Goal: Task Accomplishment & Management: Manage account settings

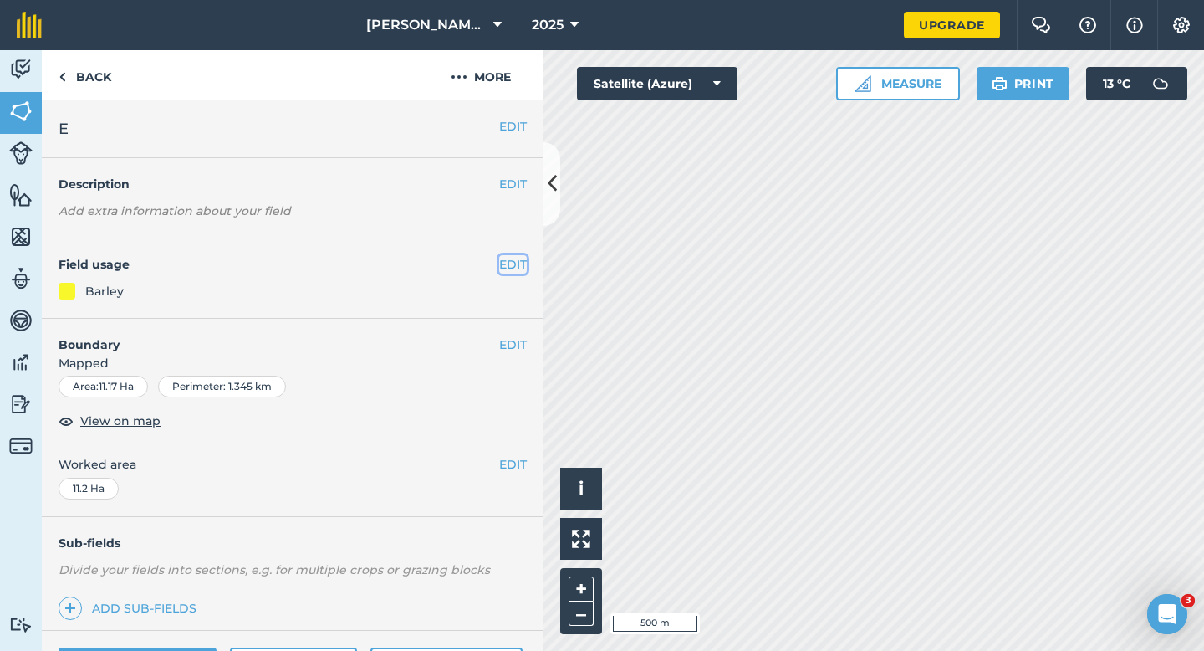
click at [511, 262] on button "EDIT" at bounding box center [513, 264] width 28 height 18
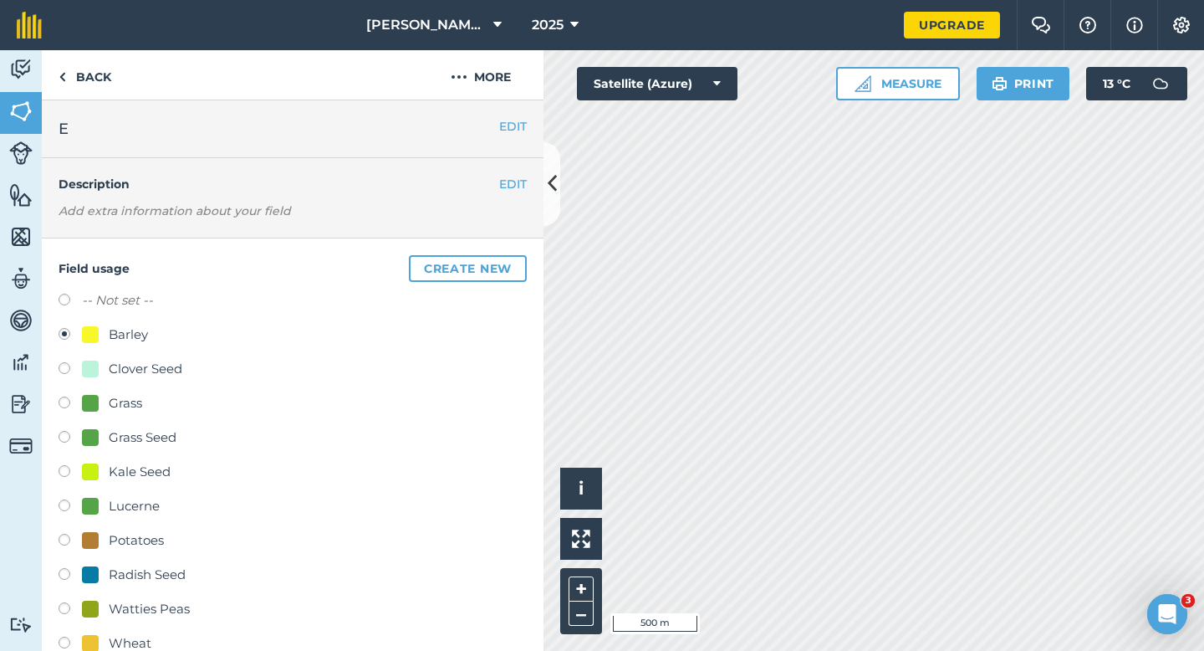
click at [136, 466] on div "Kale Seed" at bounding box center [140, 472] width 62 height 20
radio input "true"
radio input "false"
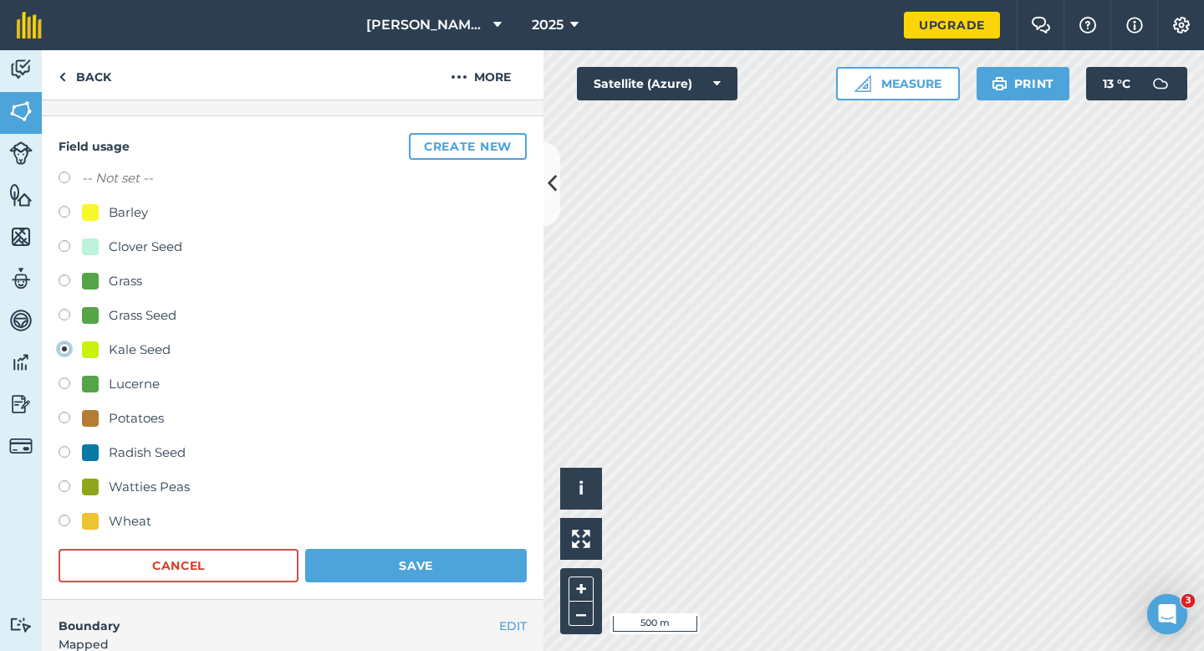
scroll to position [261, 0]
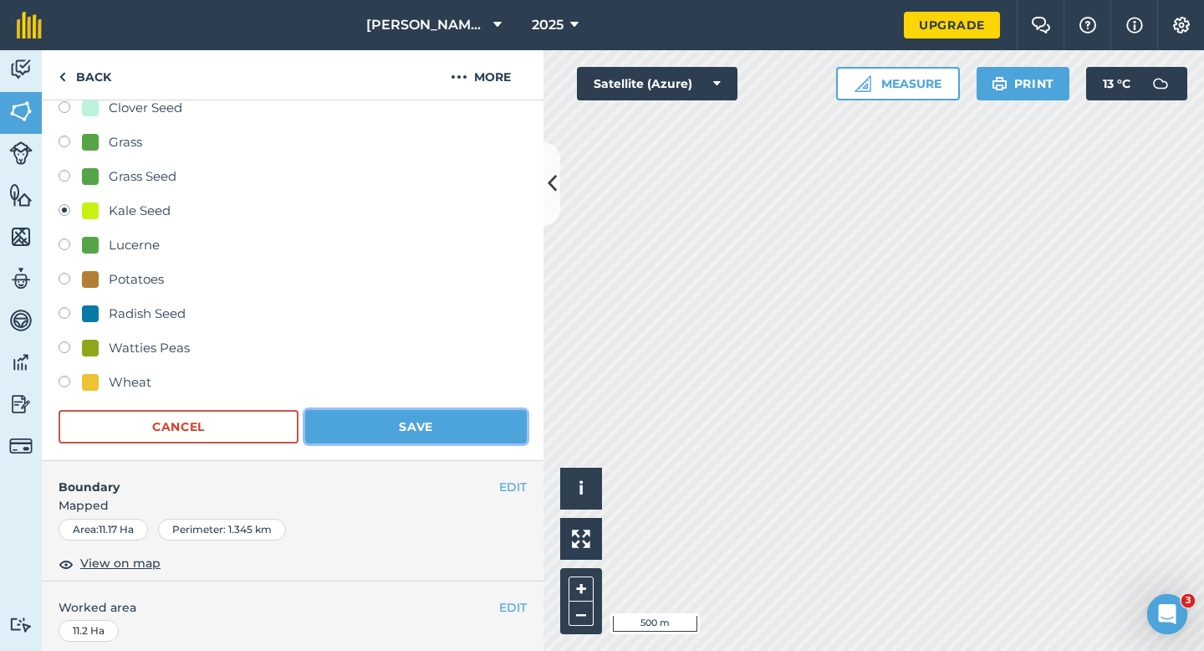
click at [400, 422] on button "Save" at bounding box center [416, 426] width 222 height 33
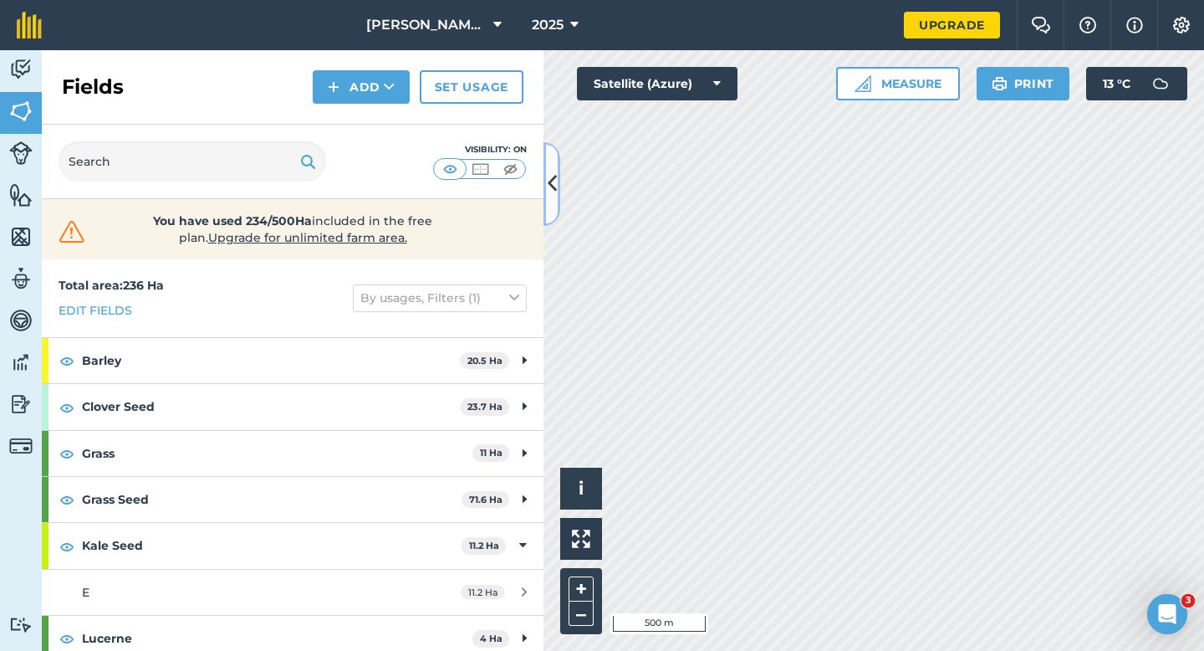
click at [546, 173] on button at bounding box center [552, 184] width 17 height 84
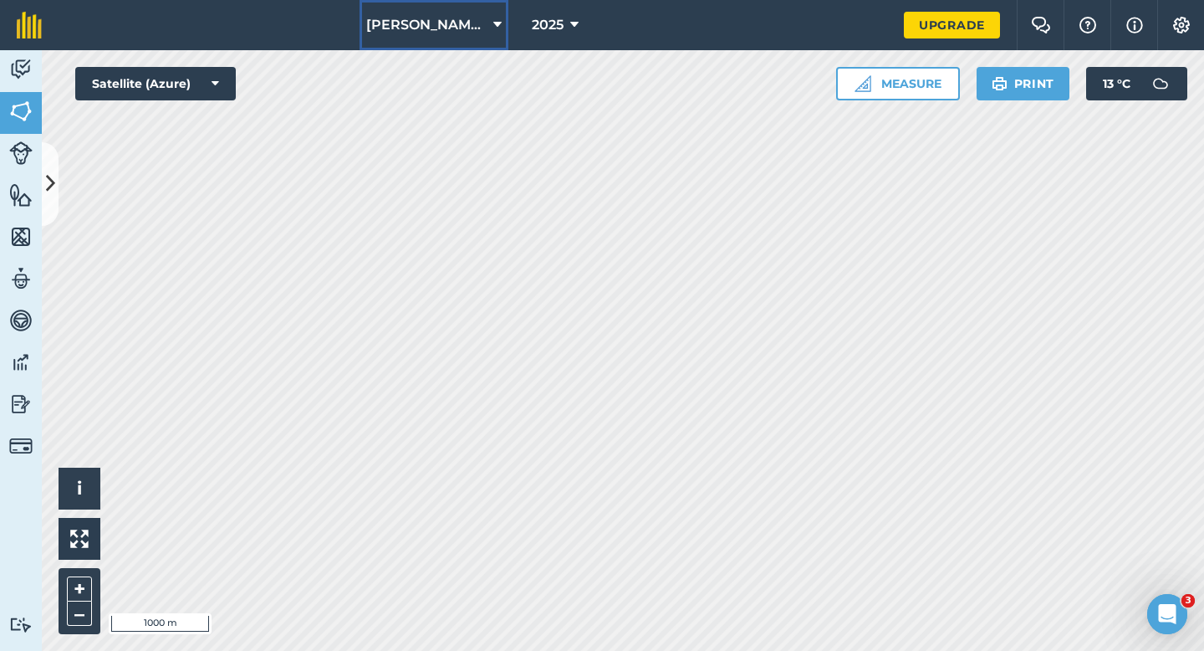
click at [453, 23] on span "[PERSON_NAME] & Sons" at bounding box center [426, 25] width 120 height 20
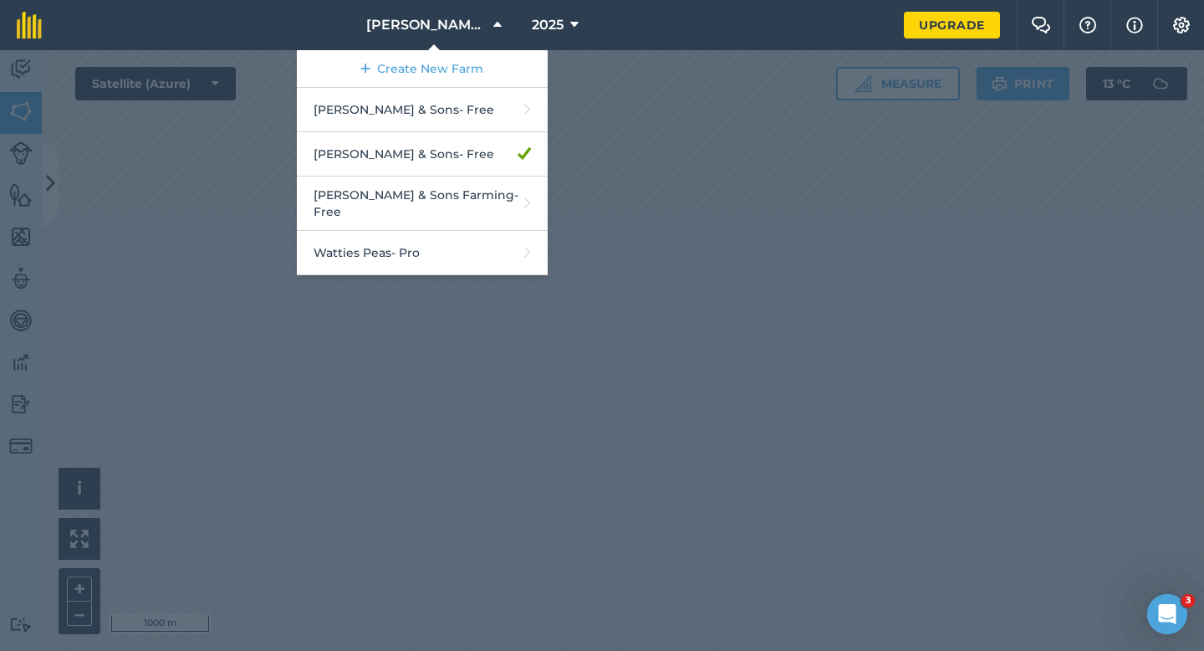
click at [672, 167] on div at bounding box center [602, 350] width 1204 height 601
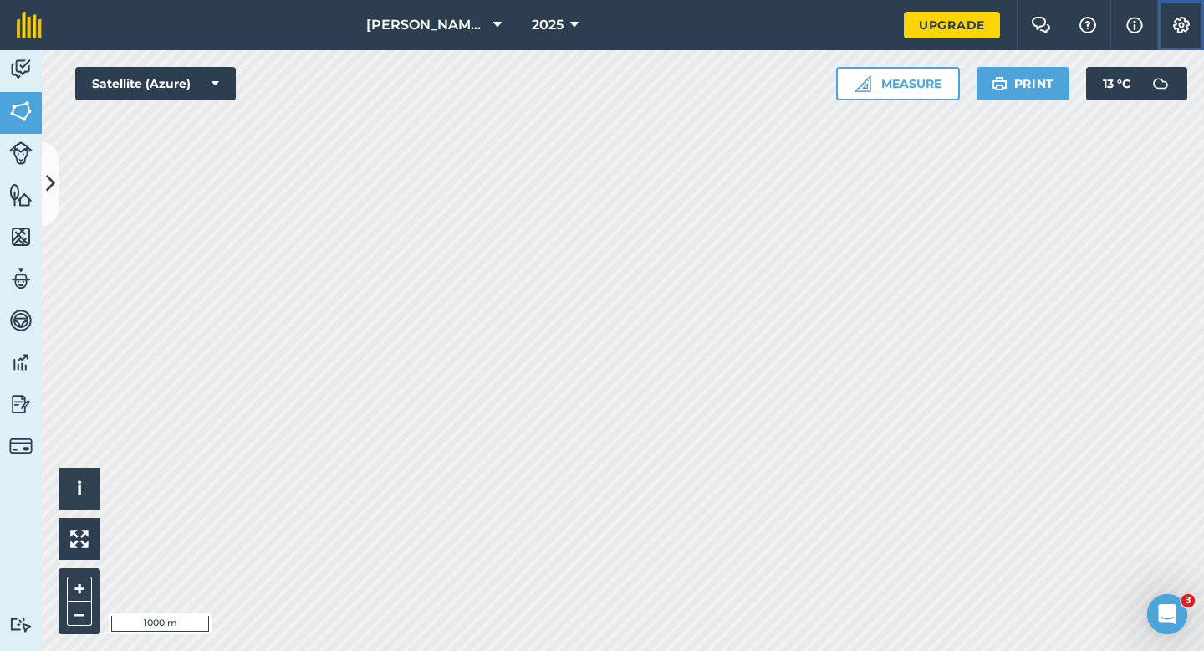
click at [1188, 24] on img at bounding box center [1182, 25] width 20 height 17
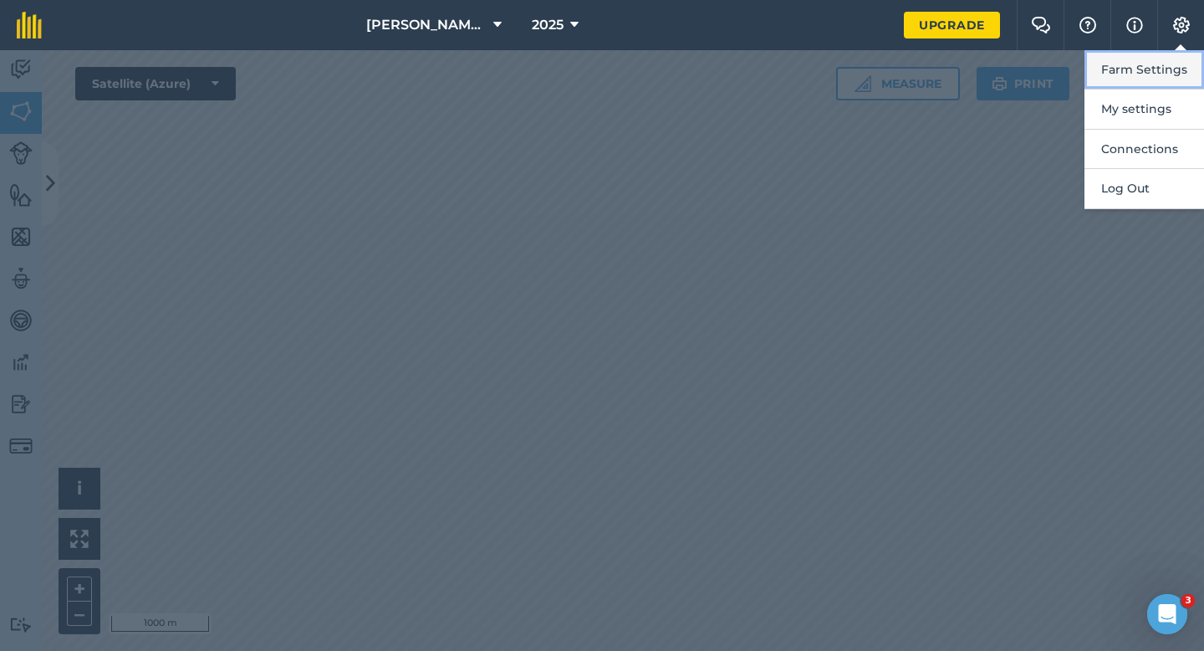
click at [1170, 64] on button "Farm Settings" at bounding box center [1145, 69] width 120 height 39
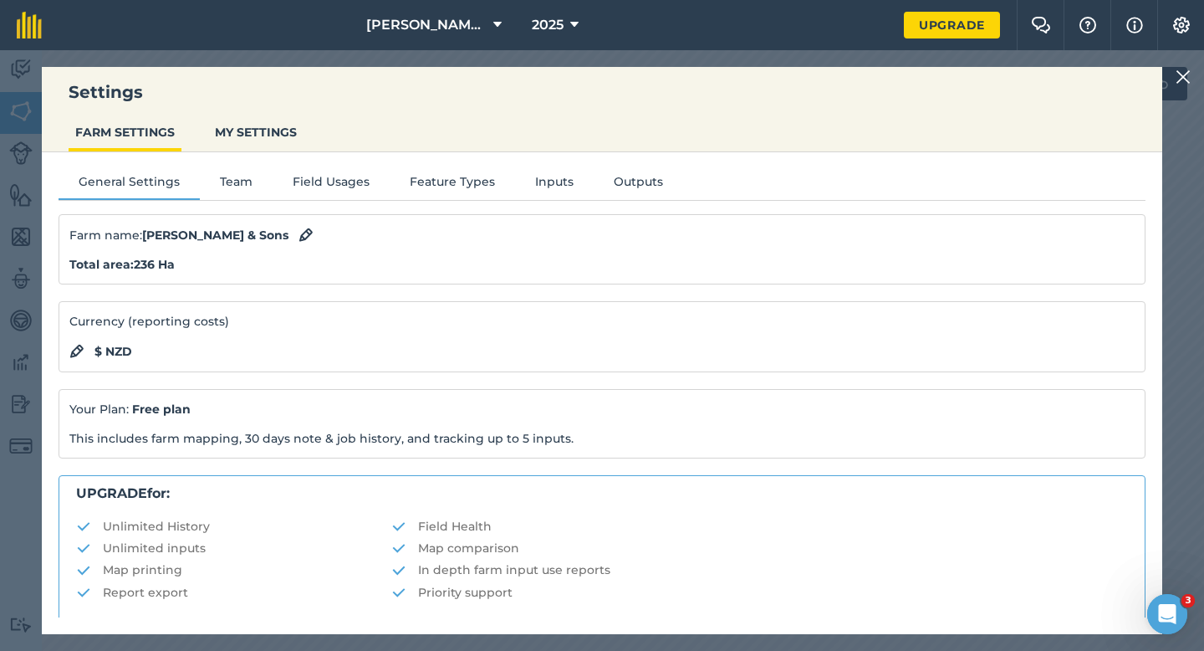
scroll to position [321, 0]
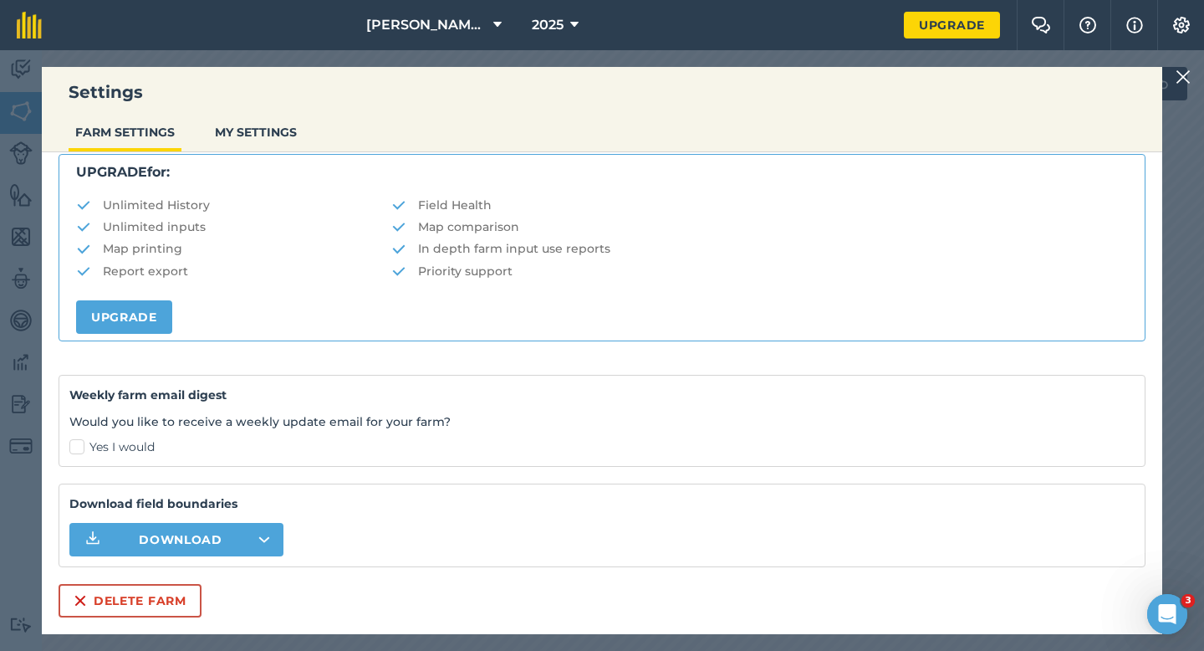
click at [140, 624] on div "Settings FARM SETTINGS MY SETTINGS General Settings Team Field Usages Feature T…" at bounding box center [602, 350] width 1121 height 567
click at [140, 591] on button "Delete farm" at bounding box center [130, 600] width 143 height 33
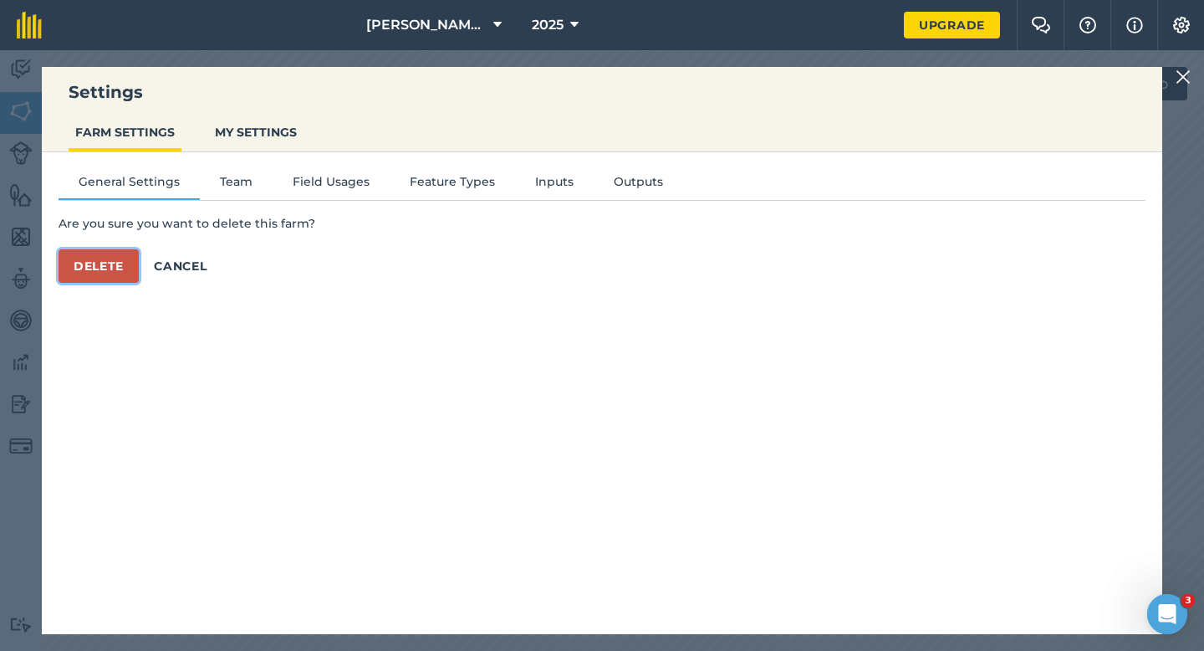
click at [100, 274] on button "Delete" at bounding box center [99, 265] width 80 height 33
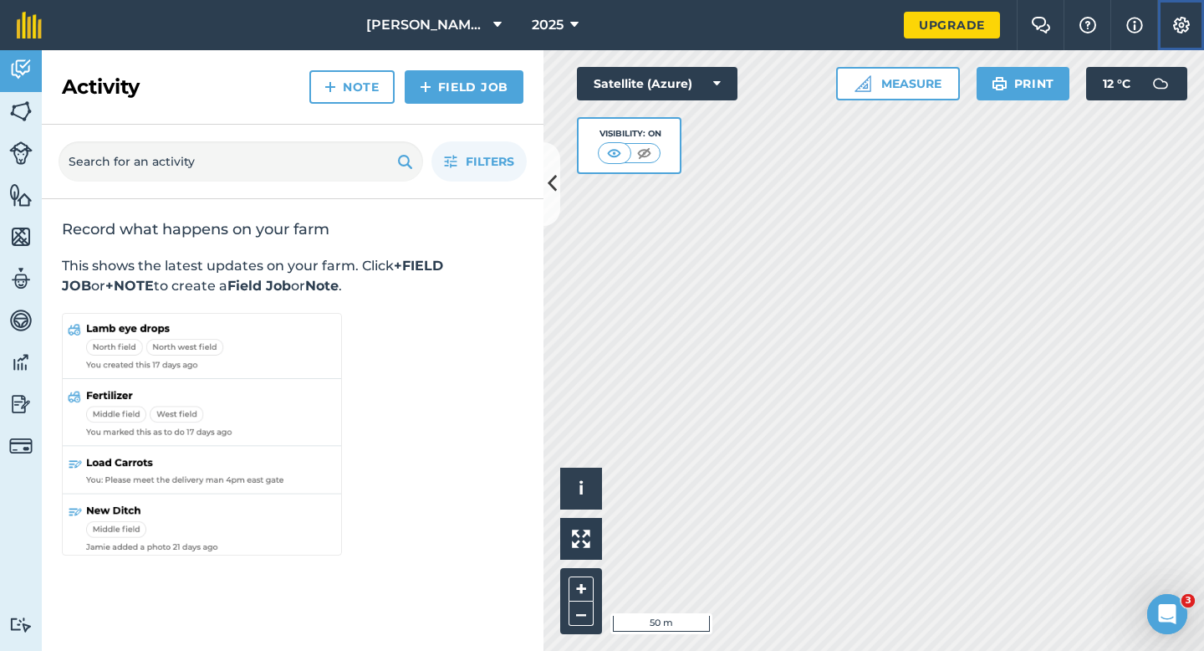
click at [1191, 41] on button "Settings" at bounding box center [1181, 25] width 47 height 50
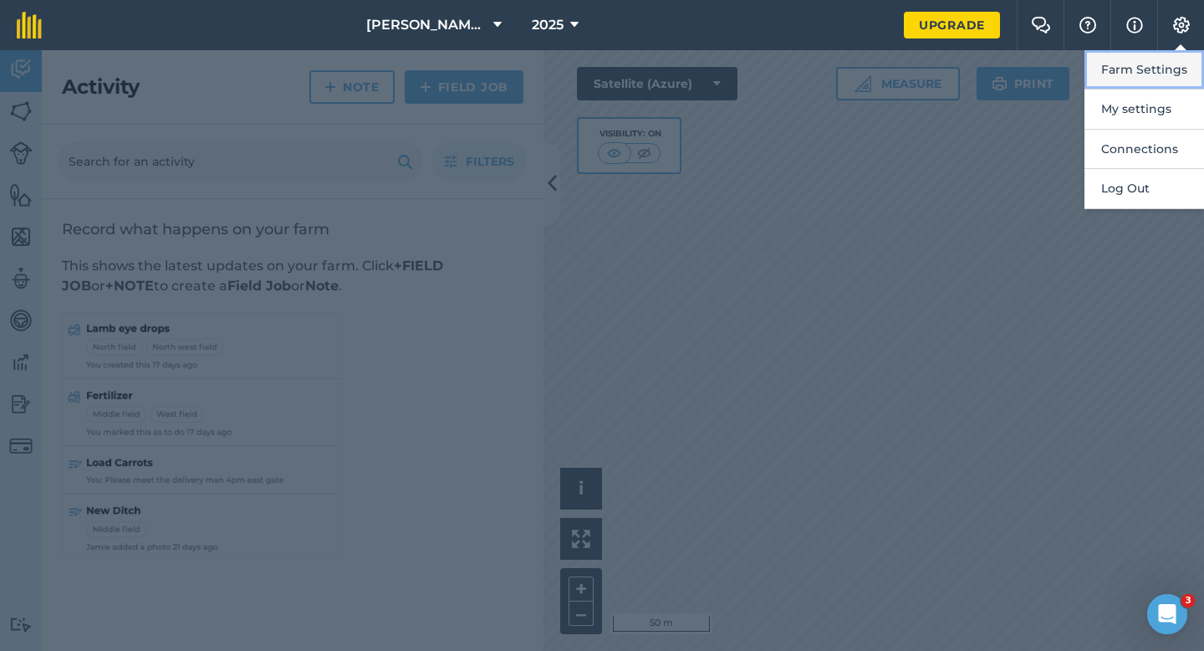
click at [1187, 62] on button "Farm Settings" at bounding box center [1145, 69] width 120 height 39
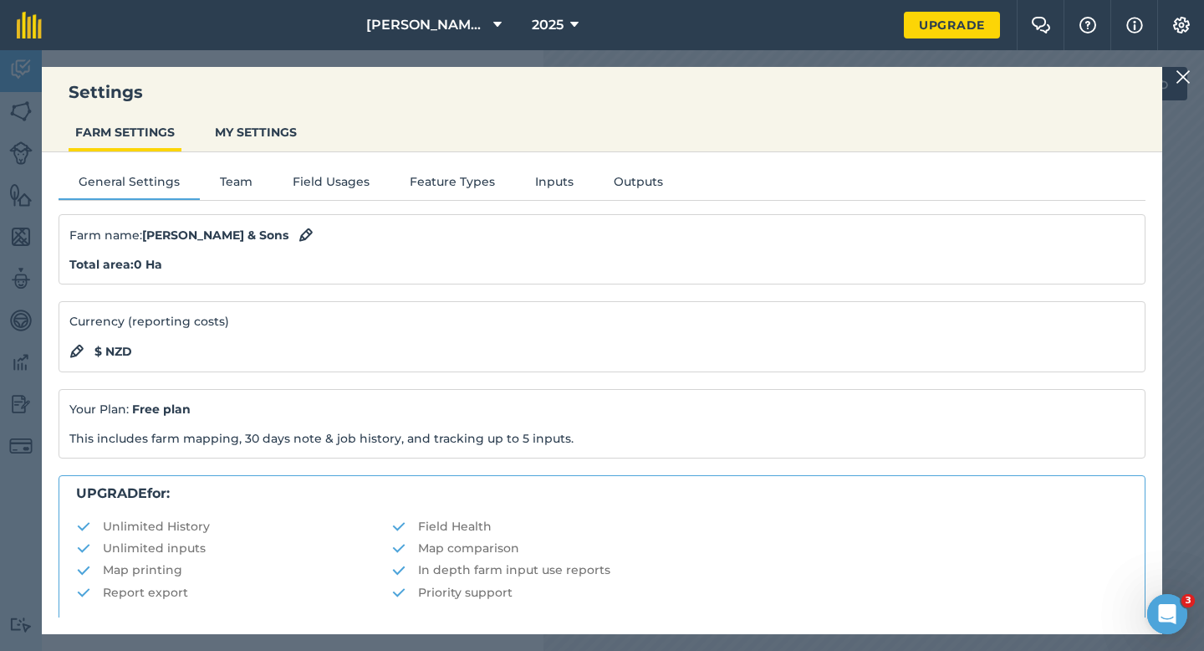
scroll to position [321, 0]
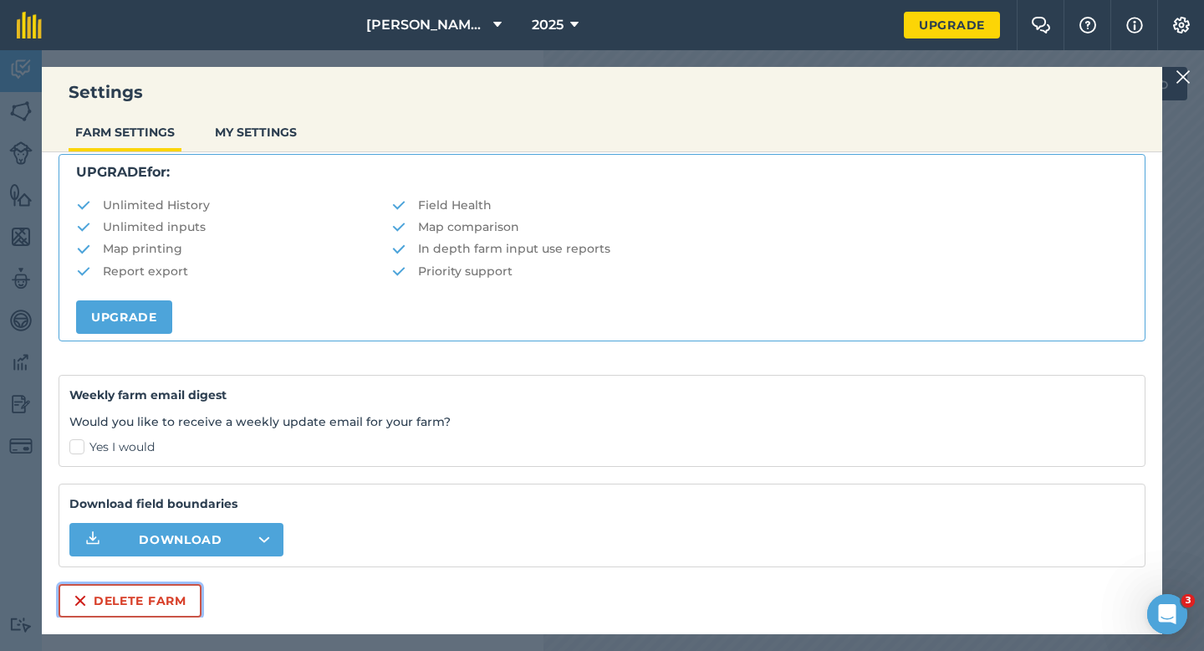
click at [119, 611] on button "Delete farm" at bounding box center [130, 600] width 143 height 33
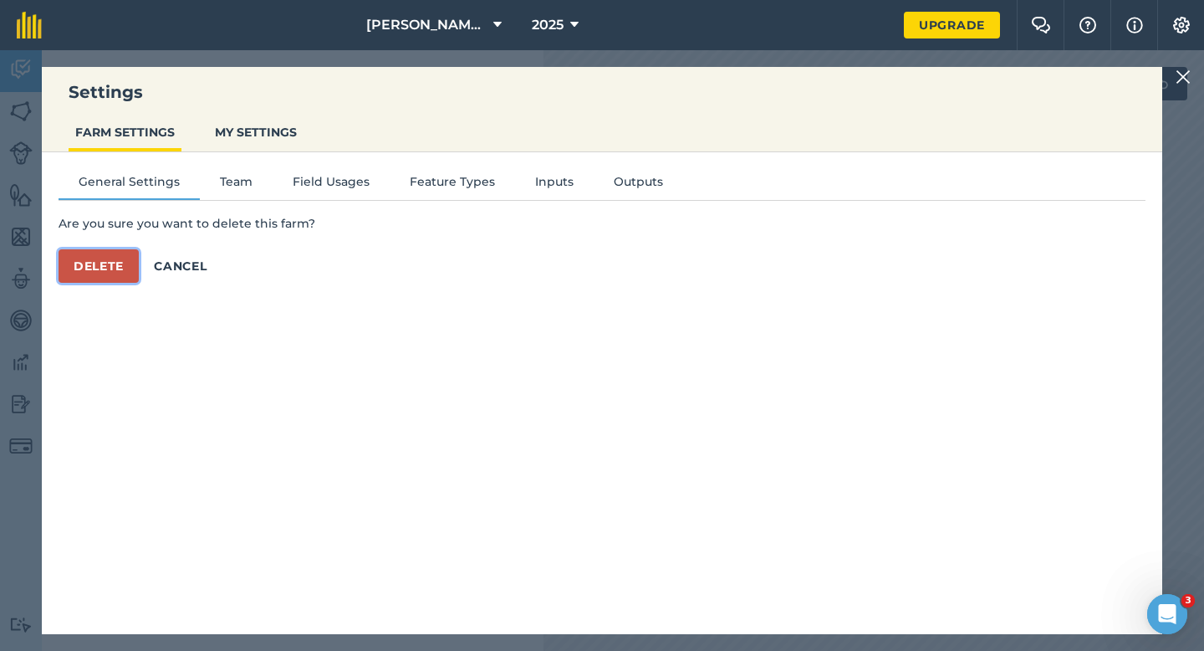
click at [92, 271] on button "Delete" at bounding box center [99, 265] width 80 height 33
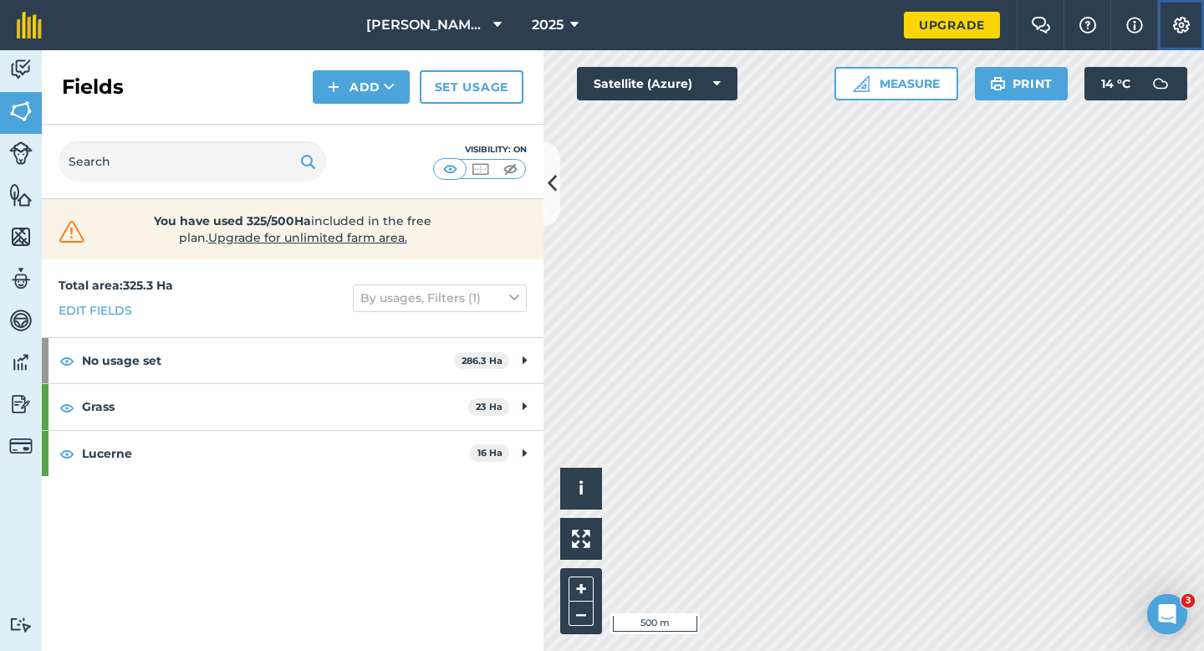
click at [1177, 33] on img at bounding box center [1182, 25] width 20 height 17
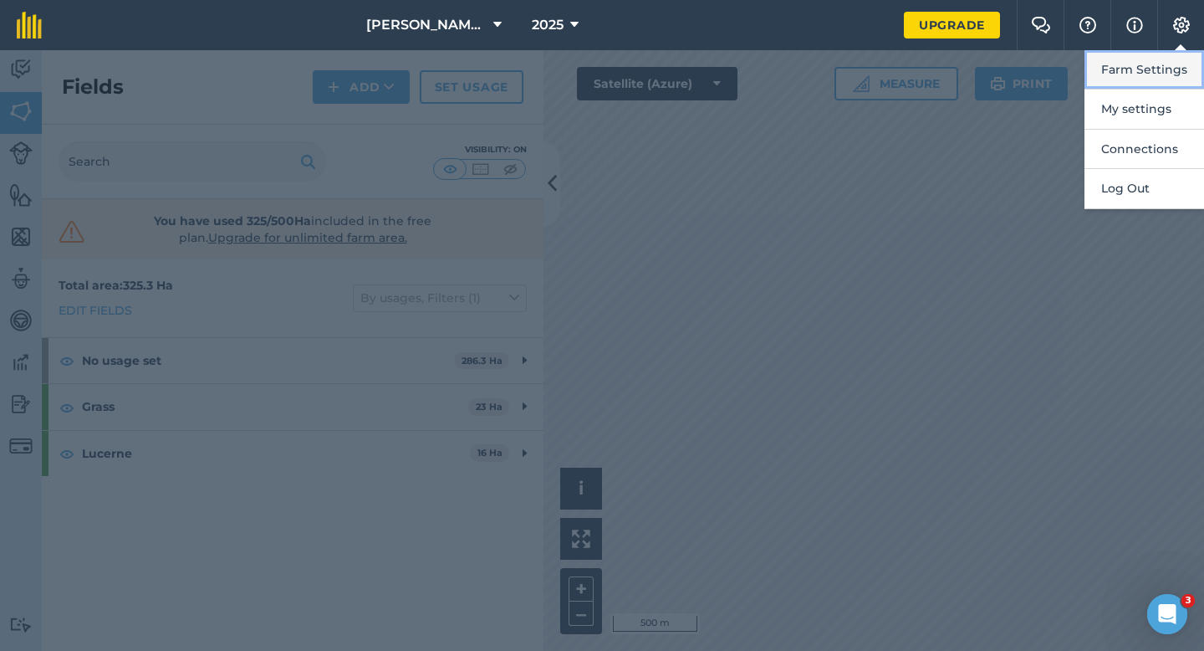
click at [1176, 59] on button "Farm Settings" at bounding box center [1145, 69] width 120 height 39
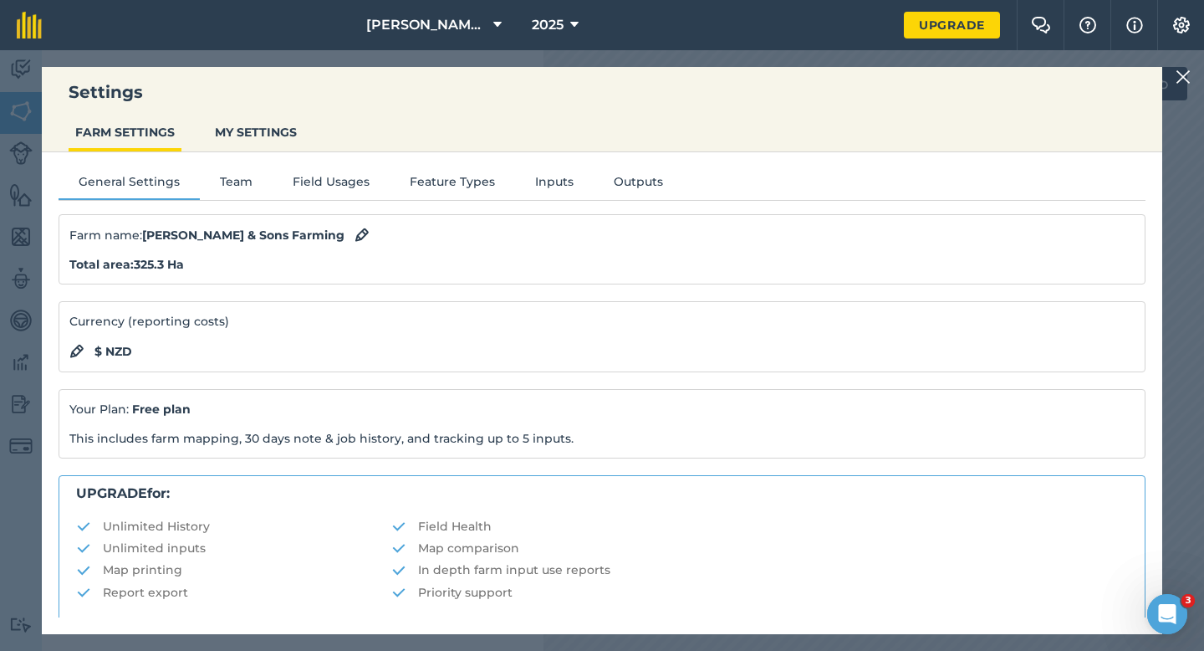
scroll to position [321, 0]
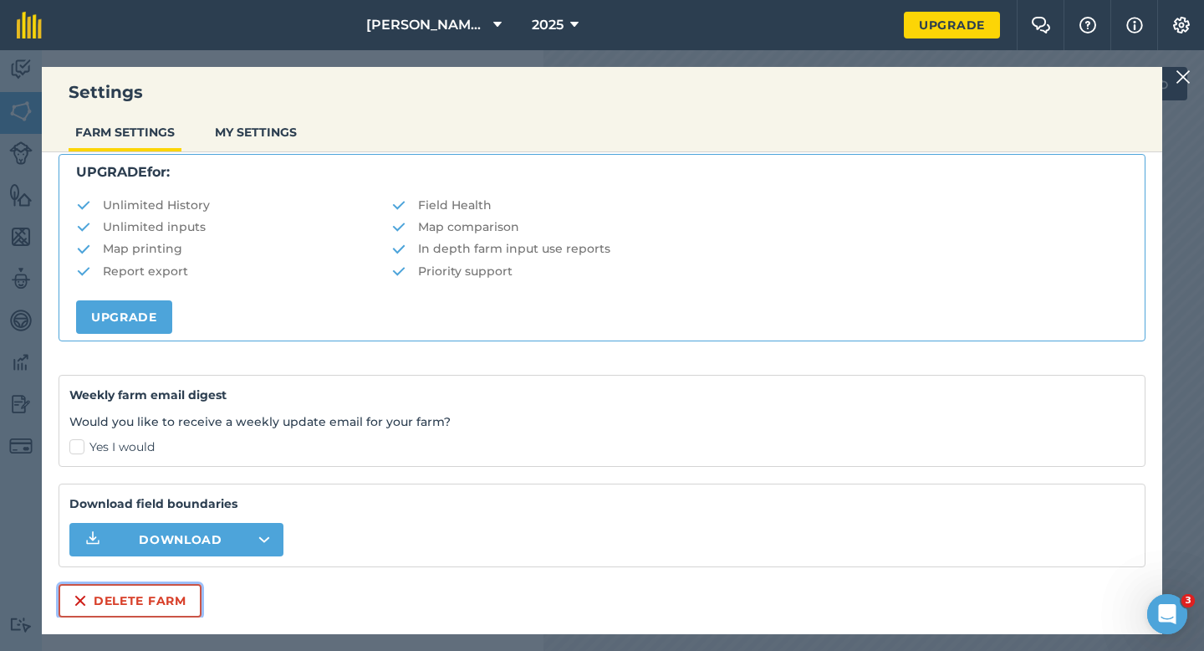
click at [139, 605] on button "Delete farm" at bounding box center [130, 600] width 143 height 33
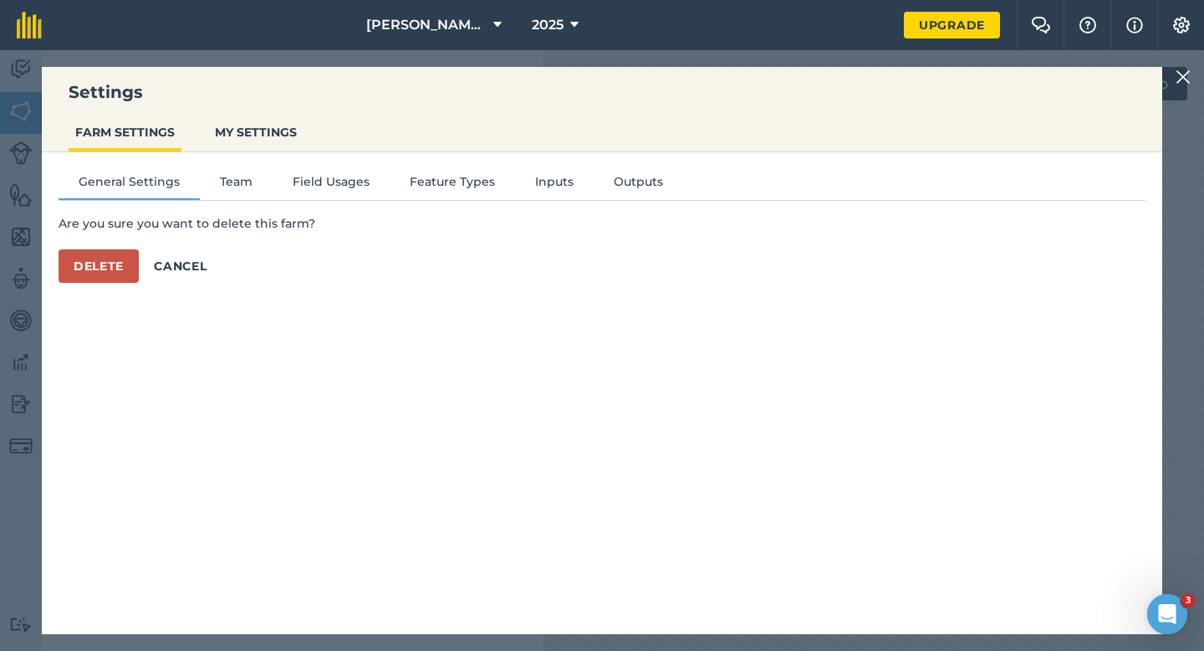
scroll to position [0, 0]
click at [117, 274] on button "Delete" at bounding box center [99, 265] width 80 height 33
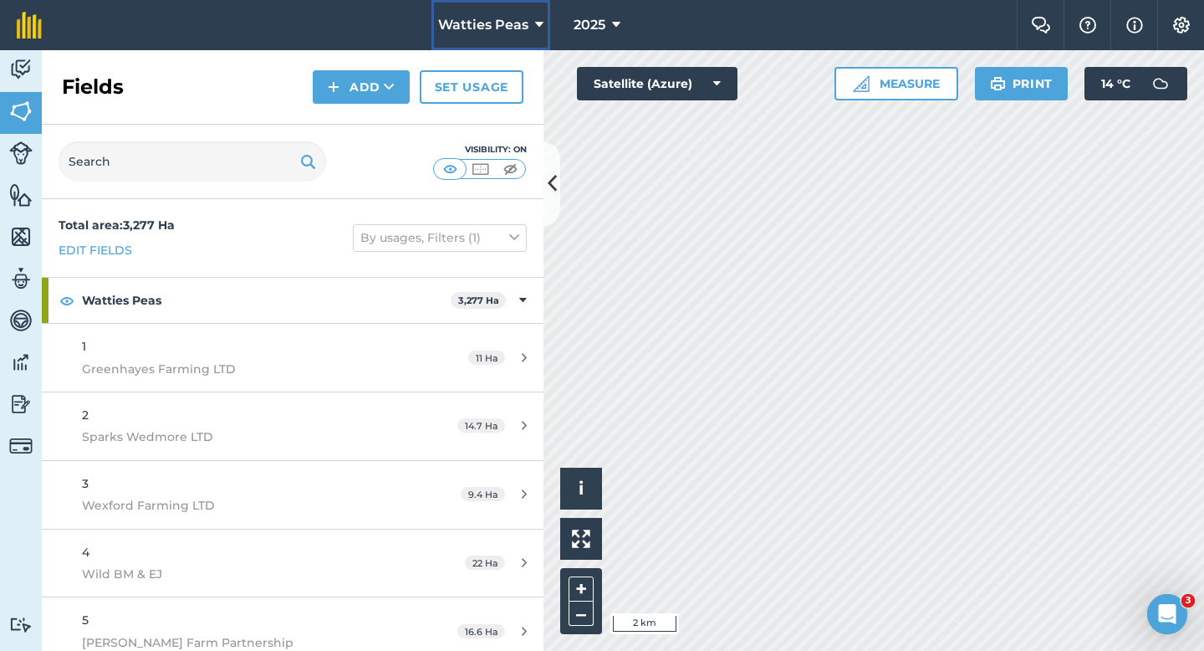
click at [451, 11] on button "Watties Peas" at bounding box center [491, 25] width 119 height 50
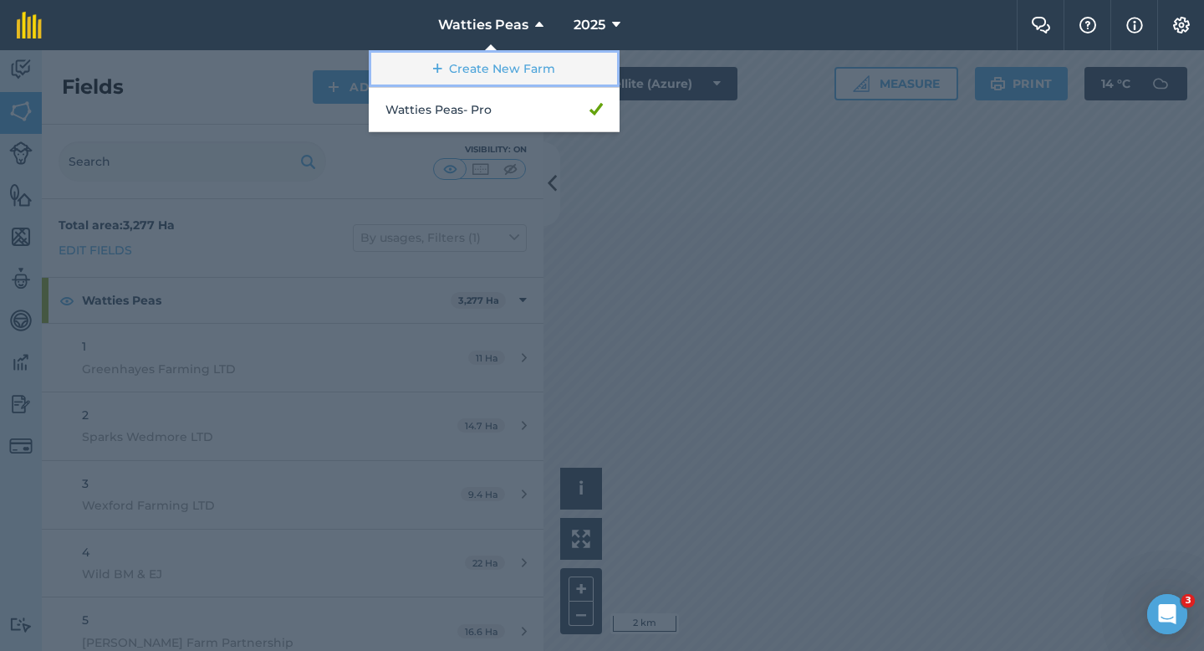
click at [460, 75] on link "Create New Farm" at bounding box center [494, 69] width 251 height 38
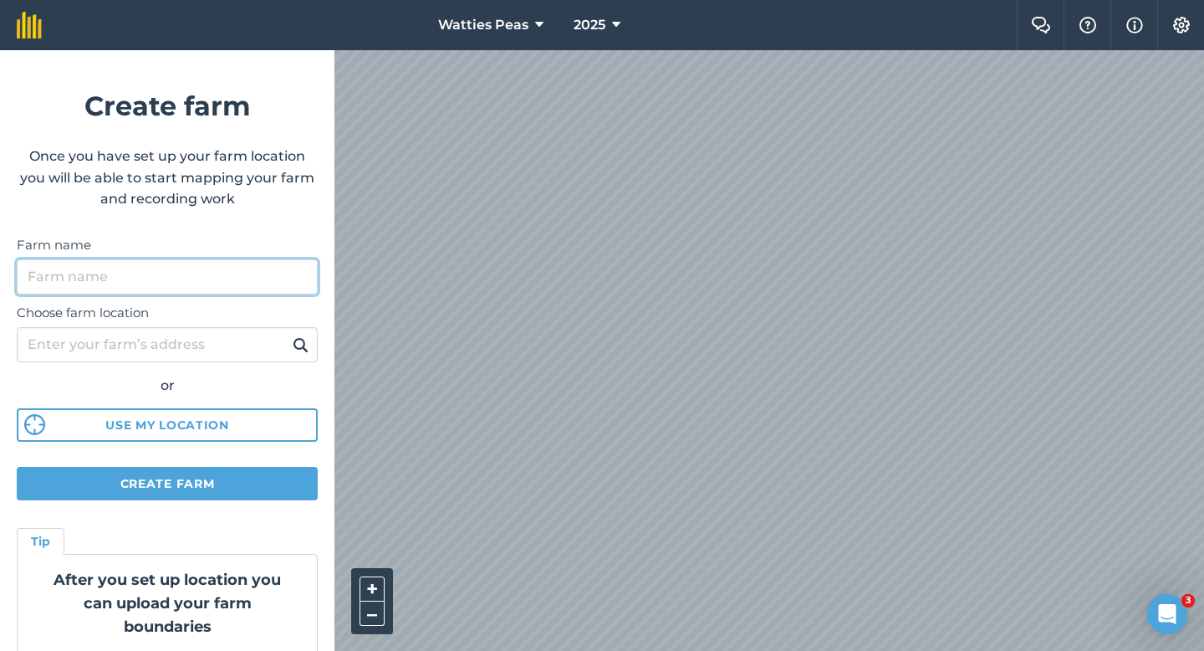
click at [249, 291] on input "Farm name" at bounding box center [167, 276] width 301 height 35
click at [249, 291] on input "[PERSON_NAME] & Sona" at bounding box center [167, 276] width 301 height 35
type input "[PERSON_NAME] & Sons"
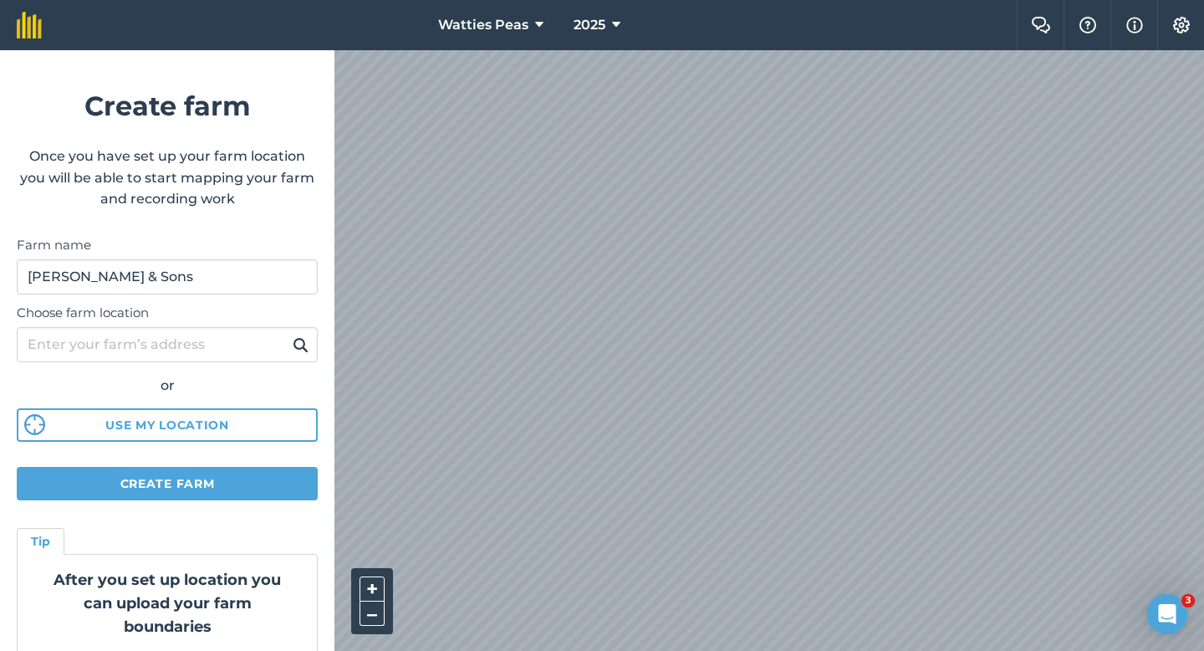
click at [570, 30] on div "Watties Peas 2025 Farm Chat Help Info Settings Create farm Once you have set up…" at bounding box center [602, 25] width 1204 height 50
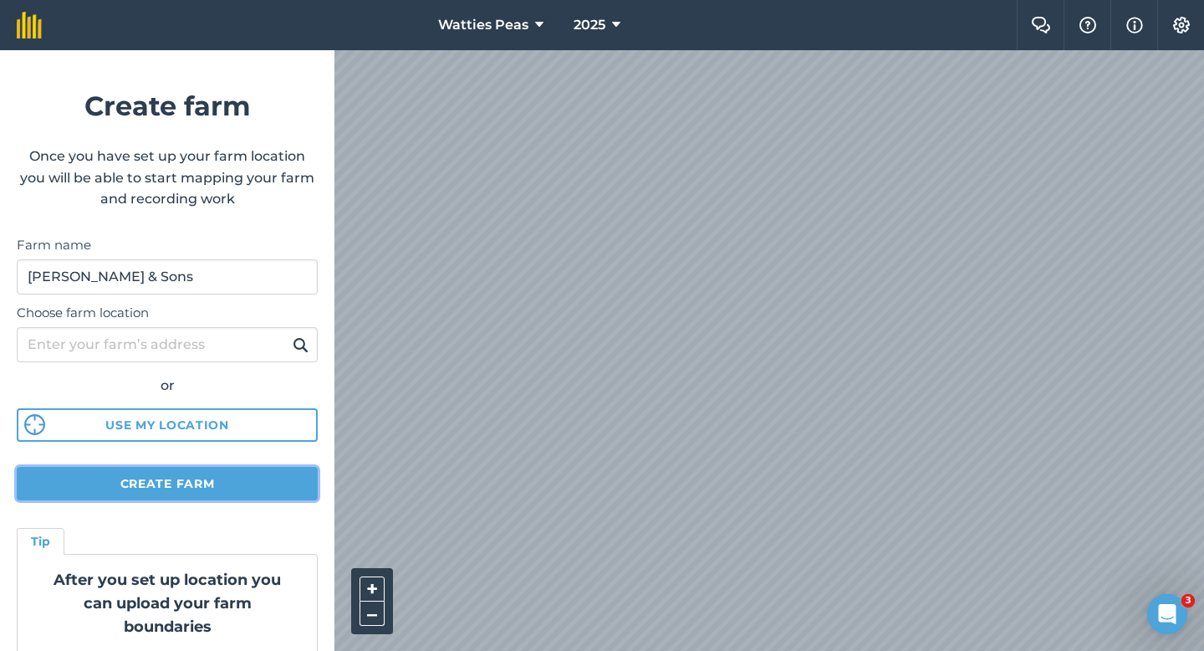
click at [272, 491] on button "Create farm" at bounding box center [167, 483] width 301 height 33
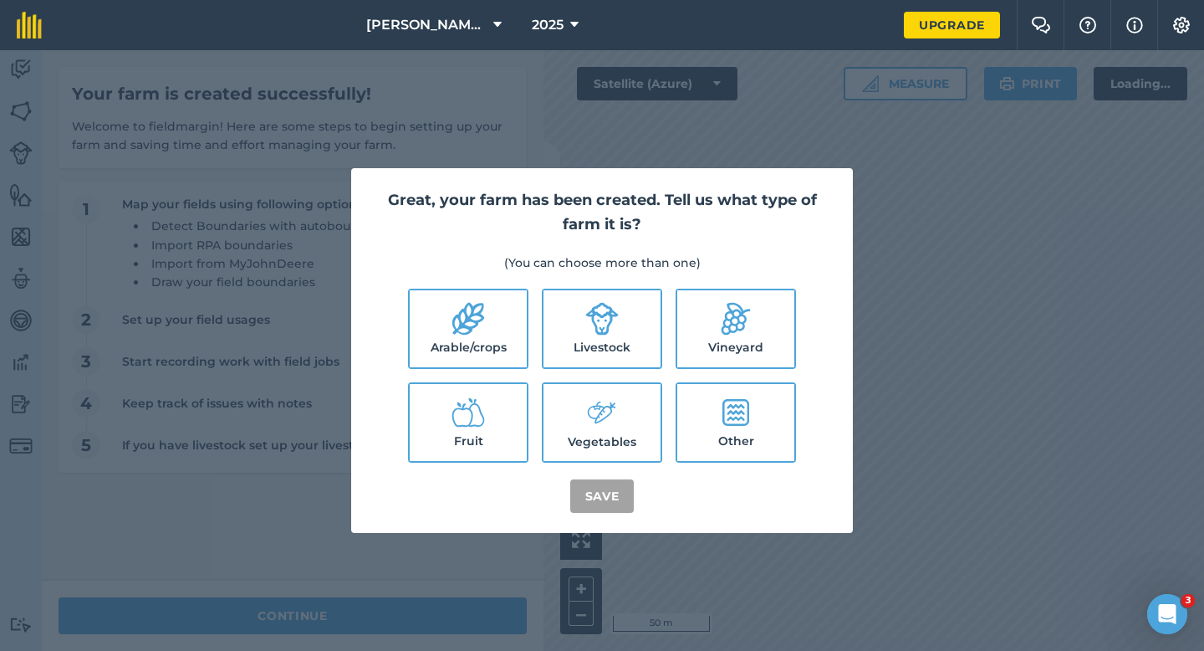
click at [478, 313] on icon at bounding box center [469, 319] width 32 height 33
checkbox input "true"
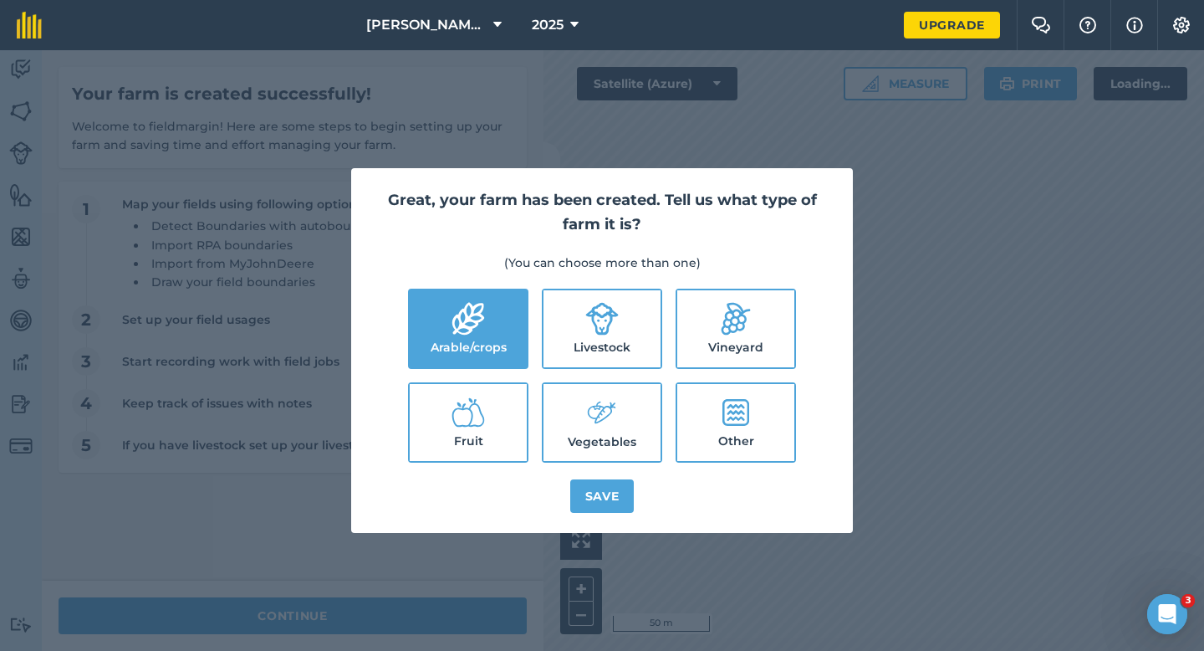
click at [593, 313] on icon at bounding box center [602, 319] width 33 height 33
checkbox input "true"
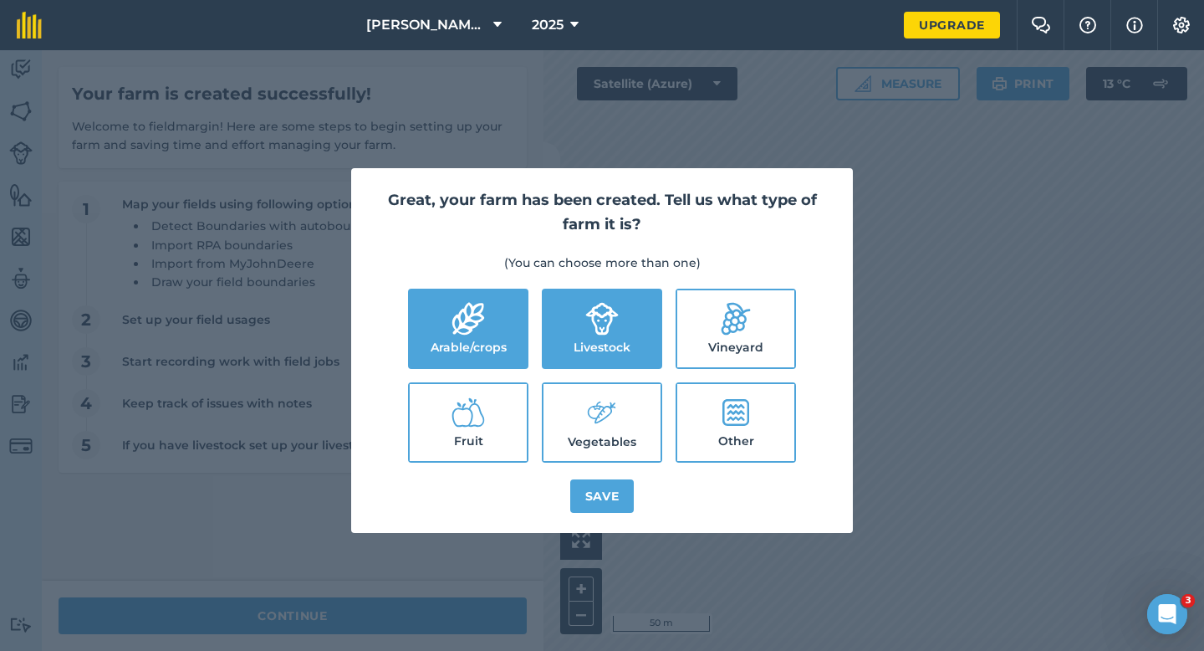
click at [594, 423] on icon at bounding box center [602, 413] width 33 height 36
checkbox input "true"
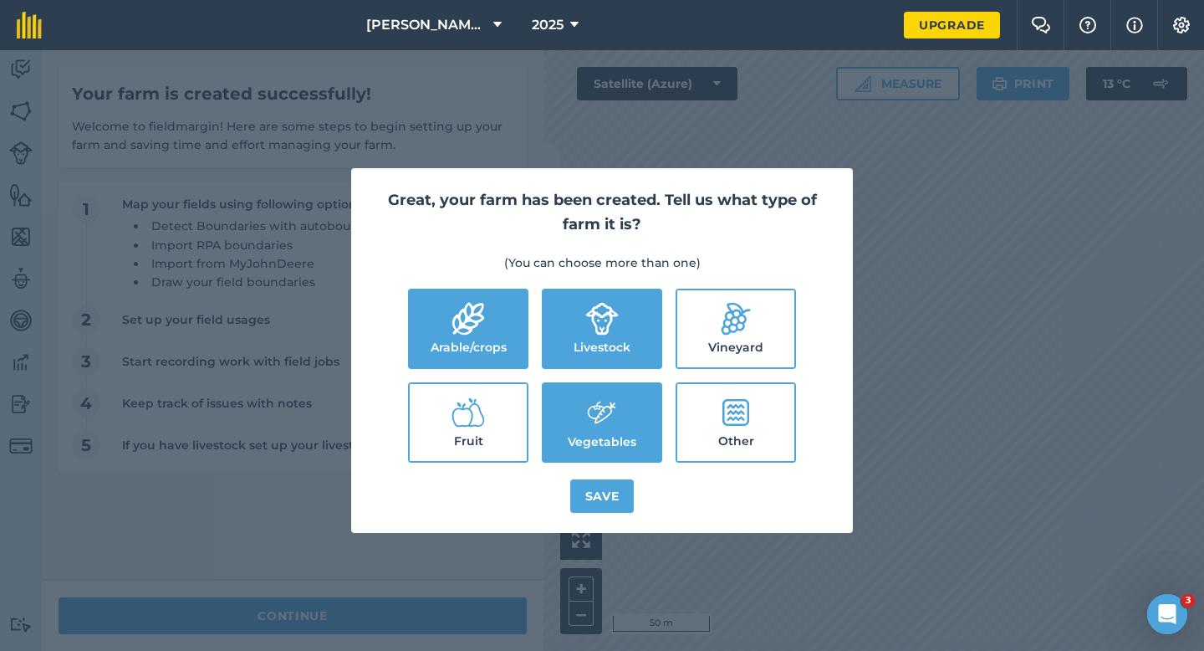
click at [594, 523] on div "Great, your farm has been created. Tell us what type of farm it is? (You can ch…" at bounding box center [602, 350] width 502 height 365
click at [596, 488] on button "Save" at bounding box center [602, 495] width 64 height 33
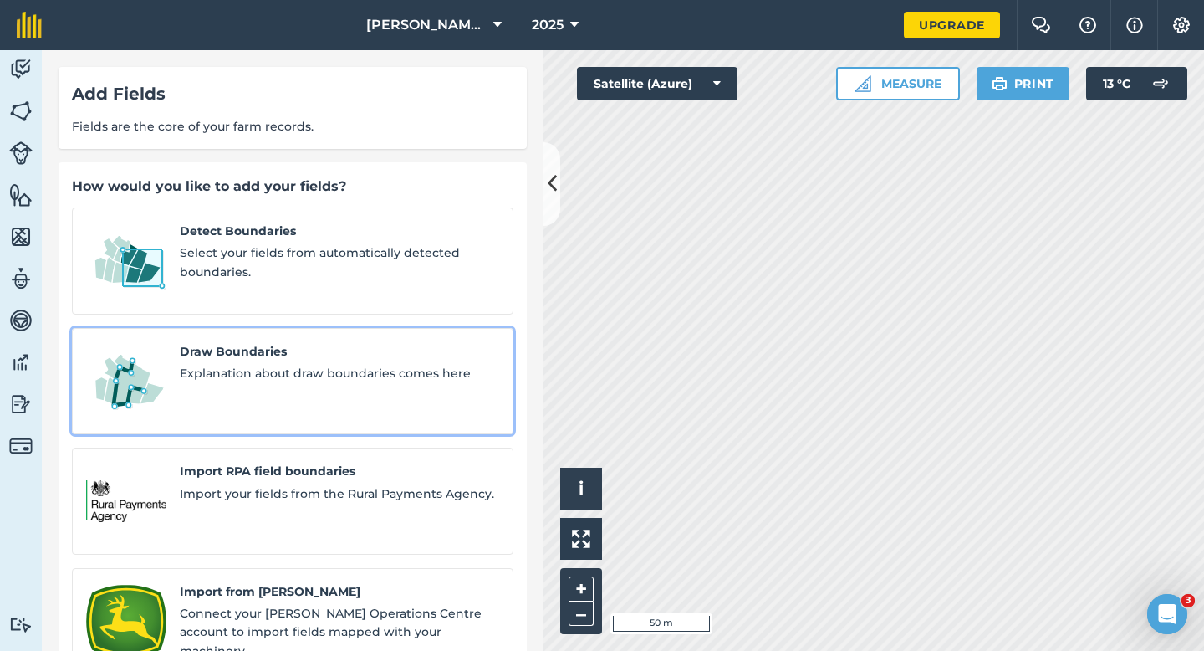
click at [290, 377] on div "Draw Boundaries Explanation about draw boundaries comes here" at bounding box center [340, 381] width 320 height 79
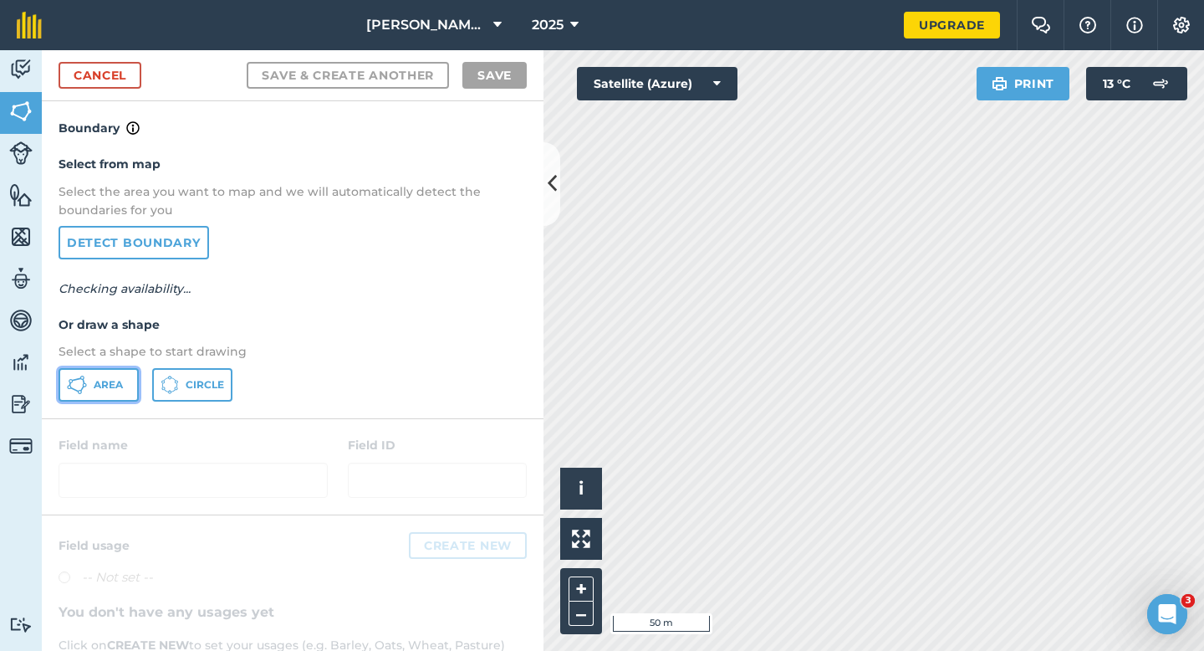
click at [126, 382] on button "Area" at bounding box center [99, 384] width 80 height 33
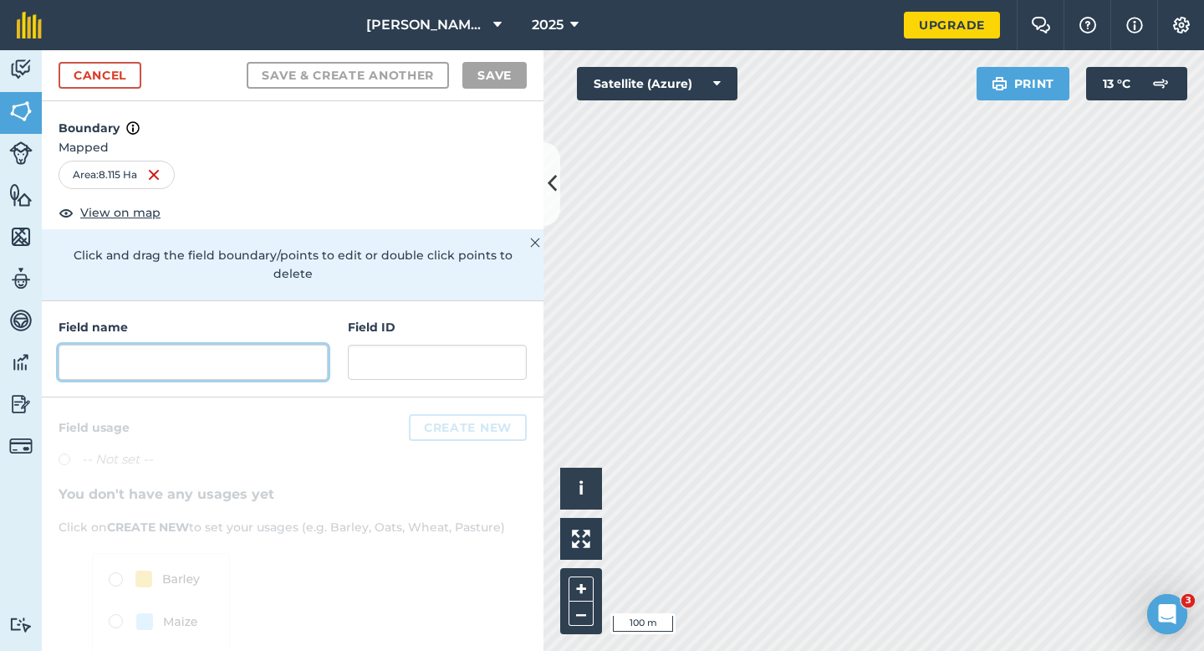
click at [274, 350] on input "text" at bounding box center [193, 362] width 269 height 35
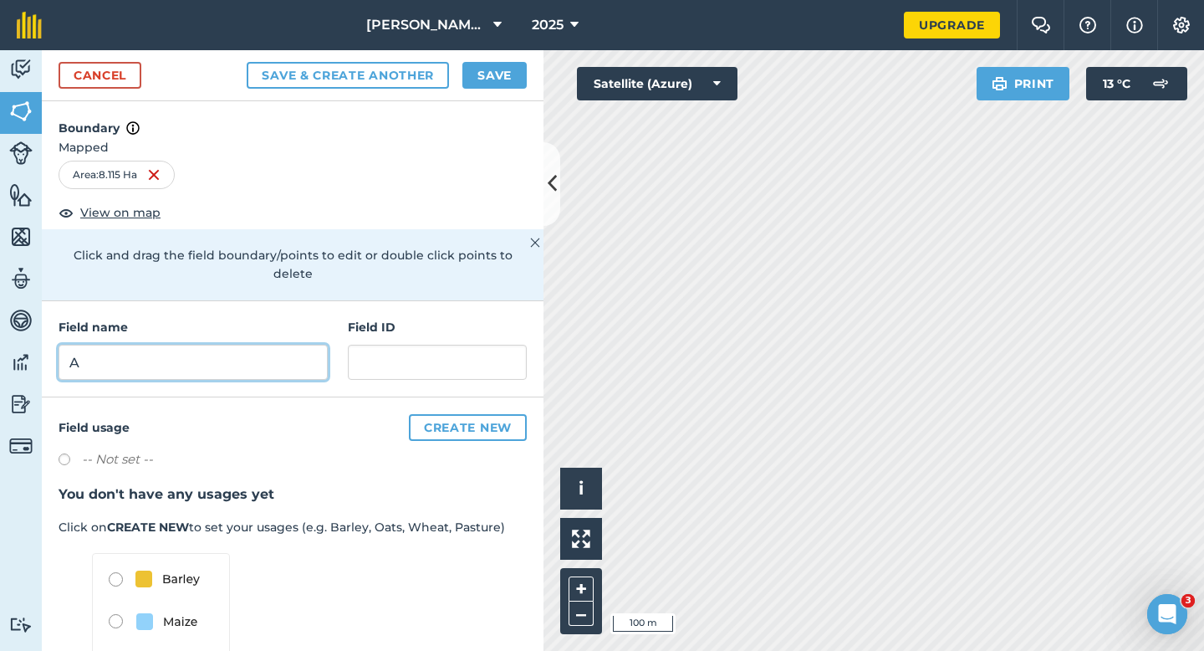
type input "A"
click at [515, 65] on button "Save" at bounding box center [495, 75] width 64 height 27
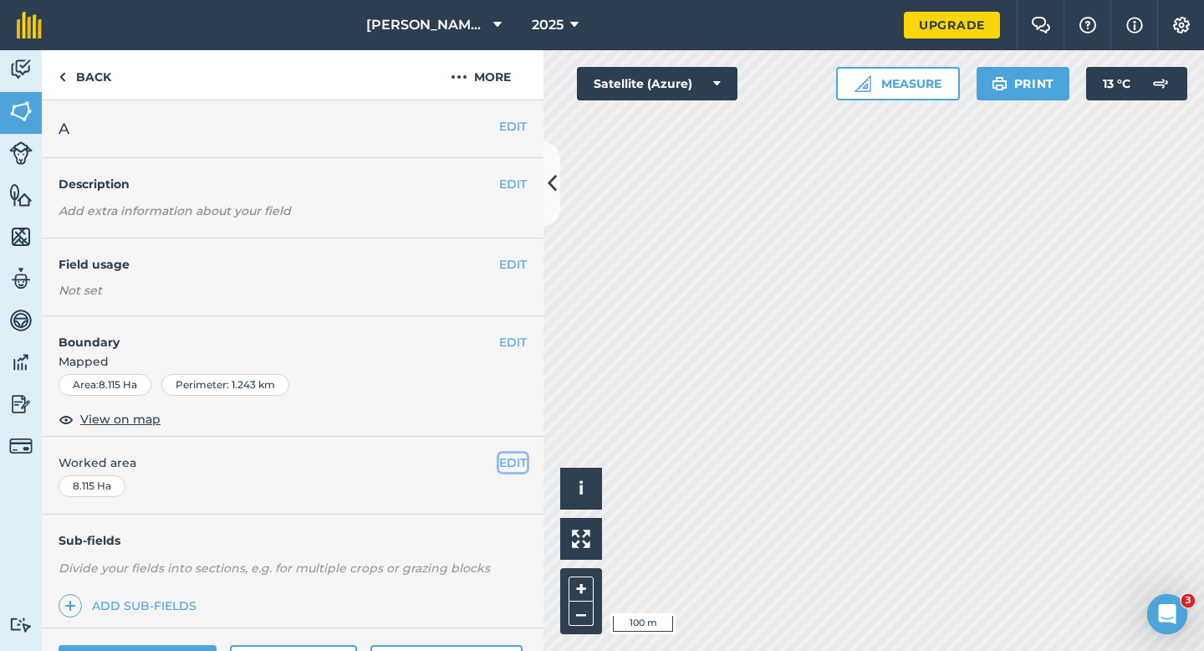
click at [516, 466] on button "EDIT" at bounding box center [513, 462] width 28 height 18
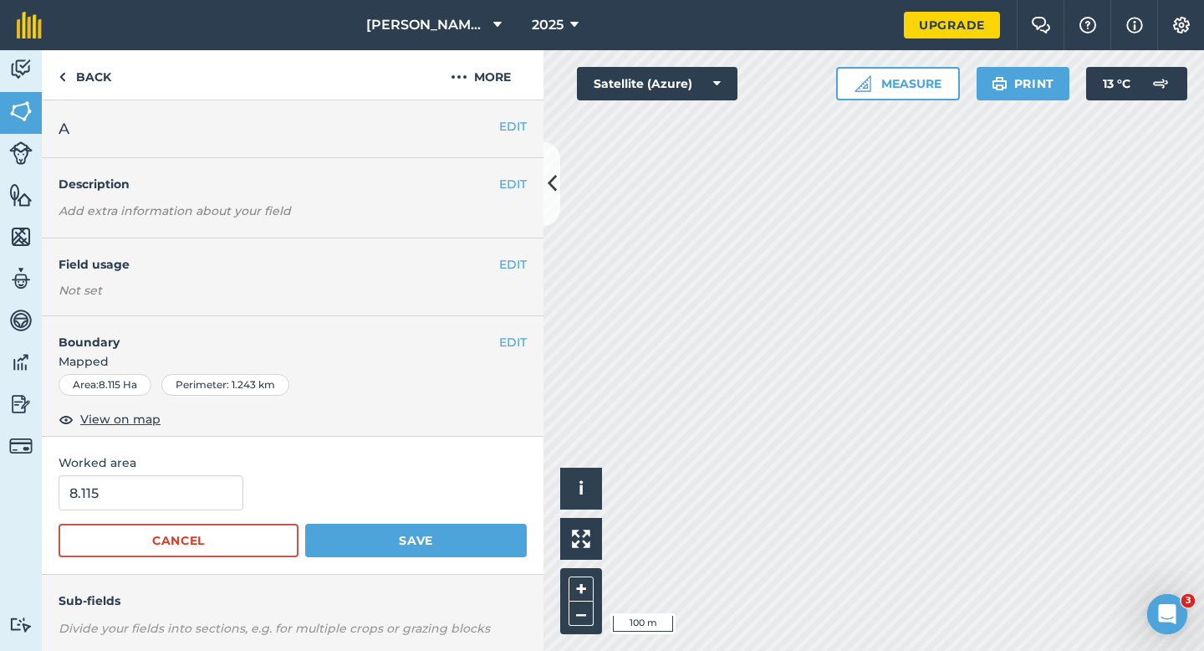
click at [200, 519] on form "8.115 Cancel Save" at bounding box center [293, 516] width 468 height 82
click at [200, 509] on input "8.115" at bounding box center [151, 492] width 185 height 35
type input "8"
click at [305, 524] on button "Save" at bounding box center [416, 540] width 222 height 33
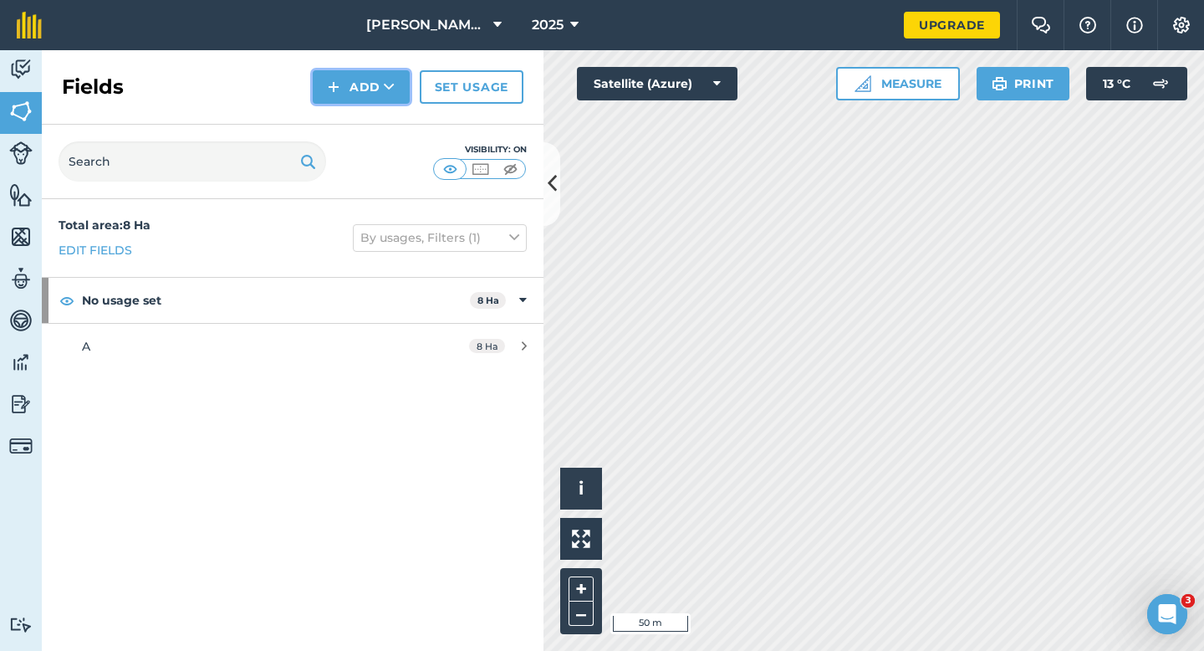
click at [342, 90] on button "Add" at bounding box center [361, 86] width 97 height 33
click at [342, 118] on link "Draw" at bounding box center [361, 124] width 92 height 37
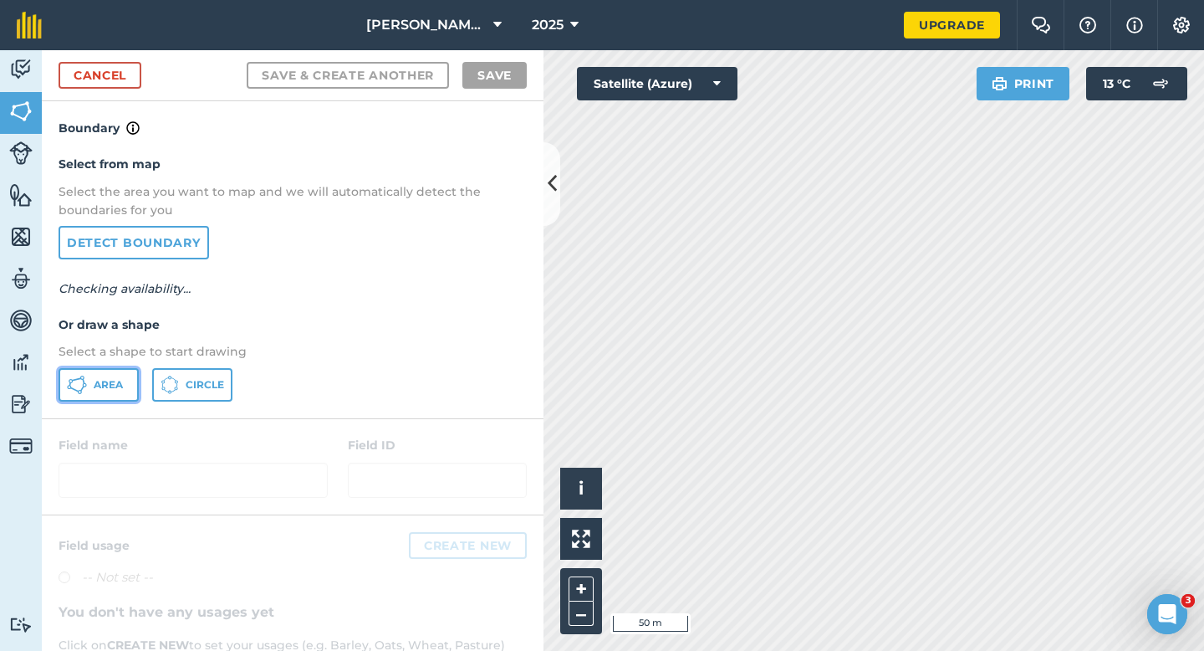
click at [95, 396] on button "Area" at bounding box center [99, 384] width 80 height 33
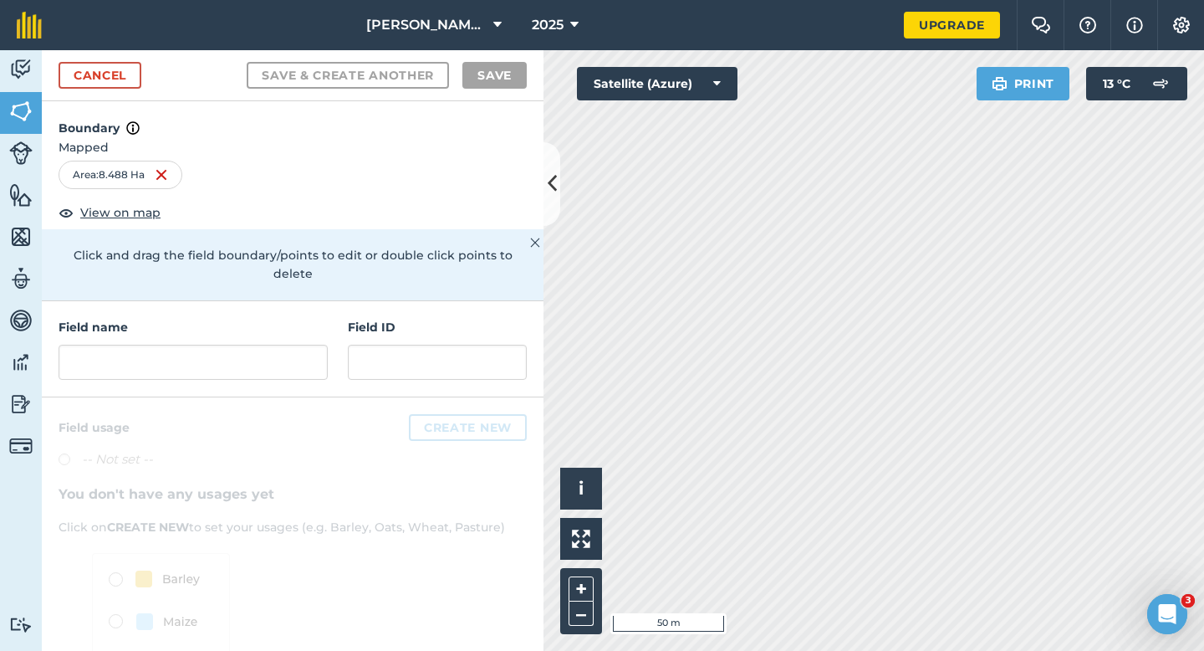
click at [319, 363] on div "Field name Field ID" at bounding box center [293, 349] width 502 height 96
click at [314, 359] on input "text" at bounding box center [193, 362] width 269 height 35
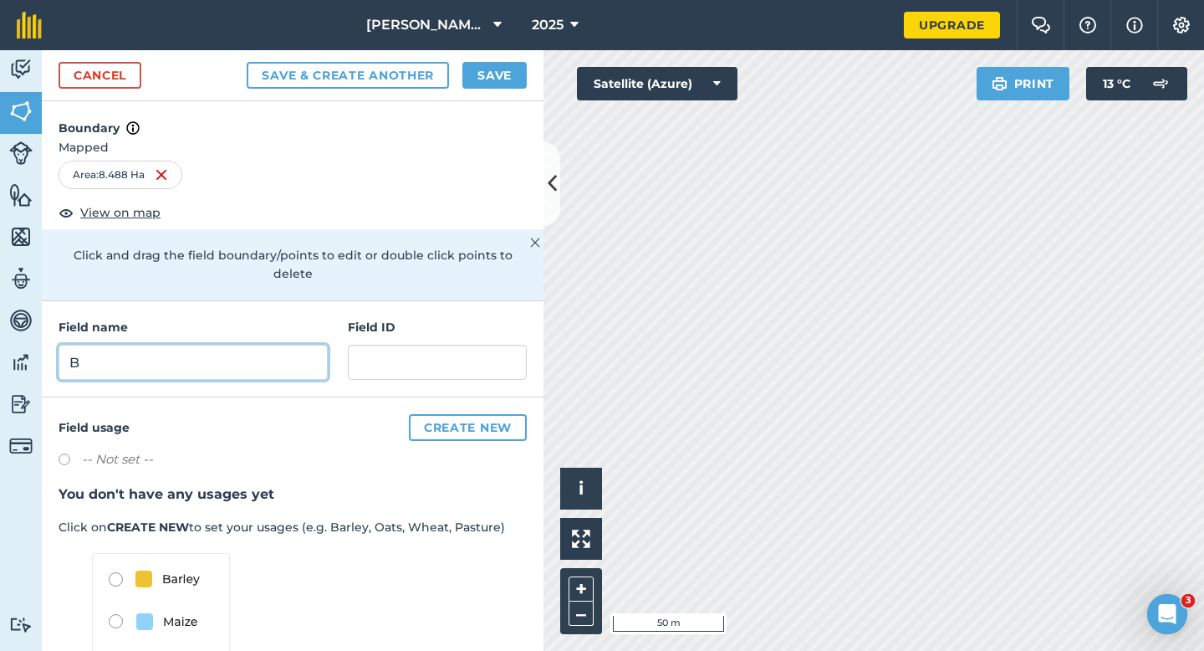
type input "B"
click at [485, 72] on button "Save" at bounding box center [495, 75] width 64 height 27
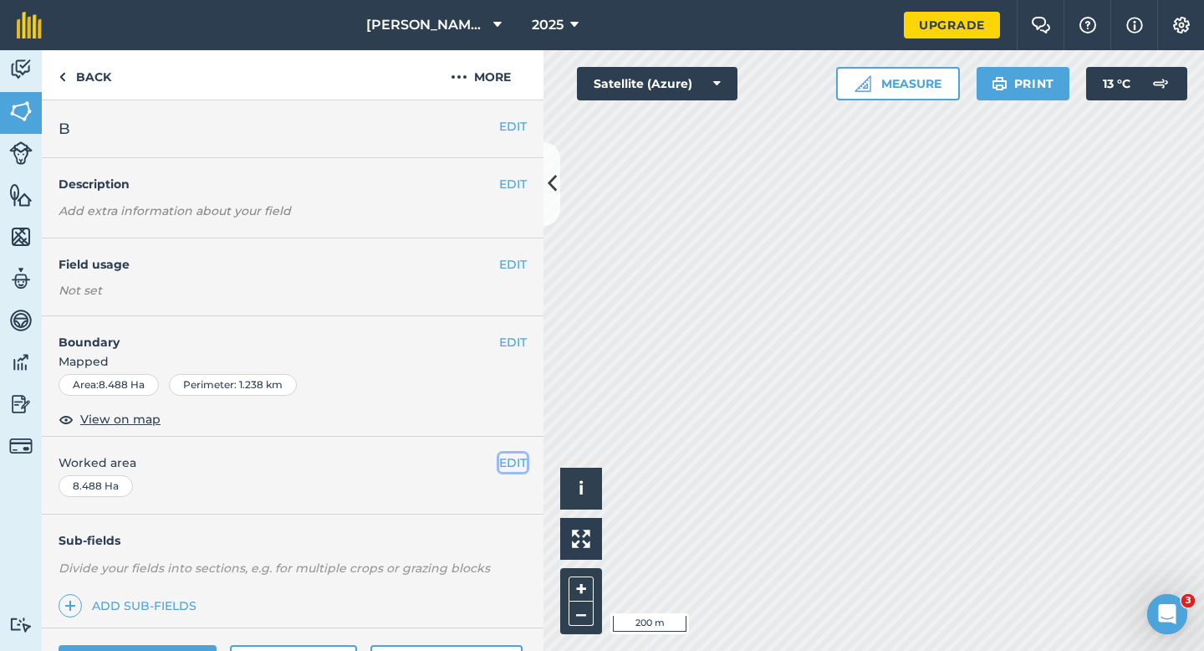
click at [515, 463] on button "EDIT" at bounding box center [513, 462] width 28 height 18
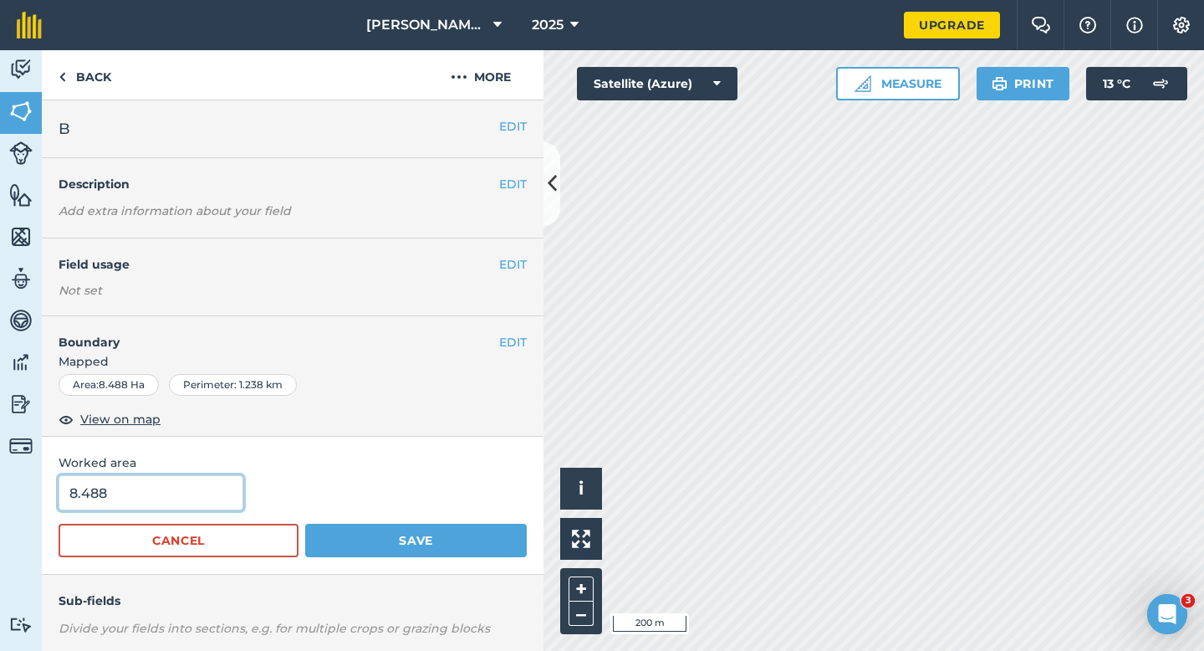
click at [167, 493] on input "8.488" at bounding box center [151, 492] width 185 height 35
type input "8.5"
click at [305, 524] on button "Save" at bounding box center [416, 540] width 222 height 33
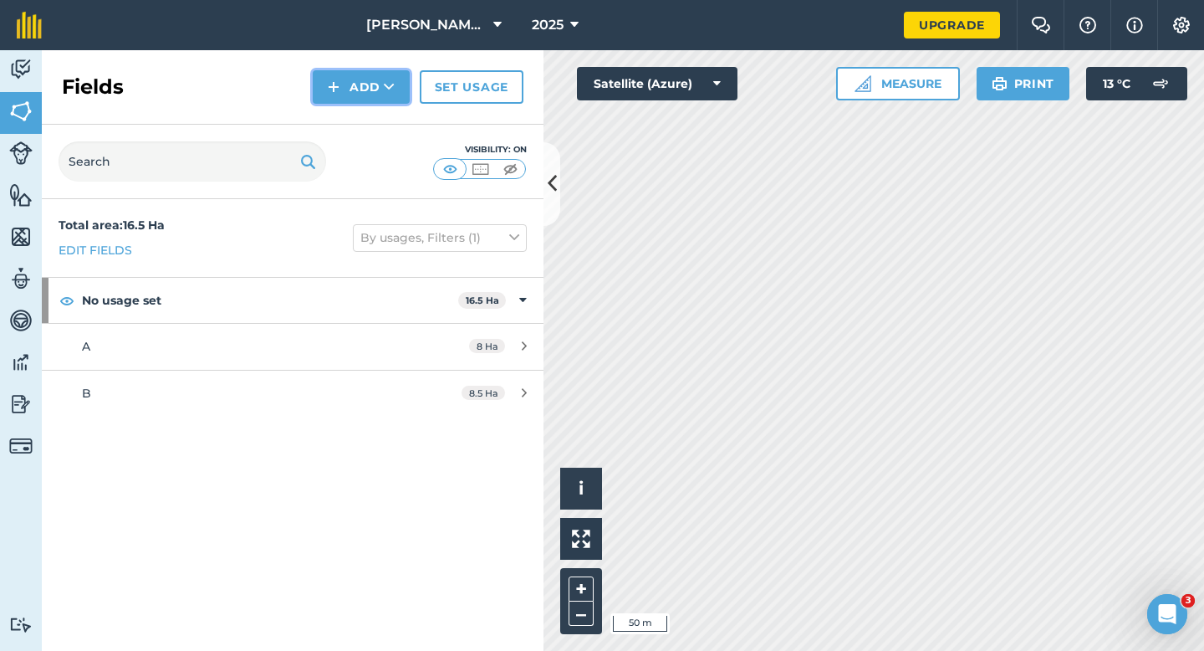
click at [352, 97] on button "Add" at bounding box center [361, 86] width 97 height 33
click at [352, 120] on link "Draw" at bounding box center [361, 124] width 92 height 37
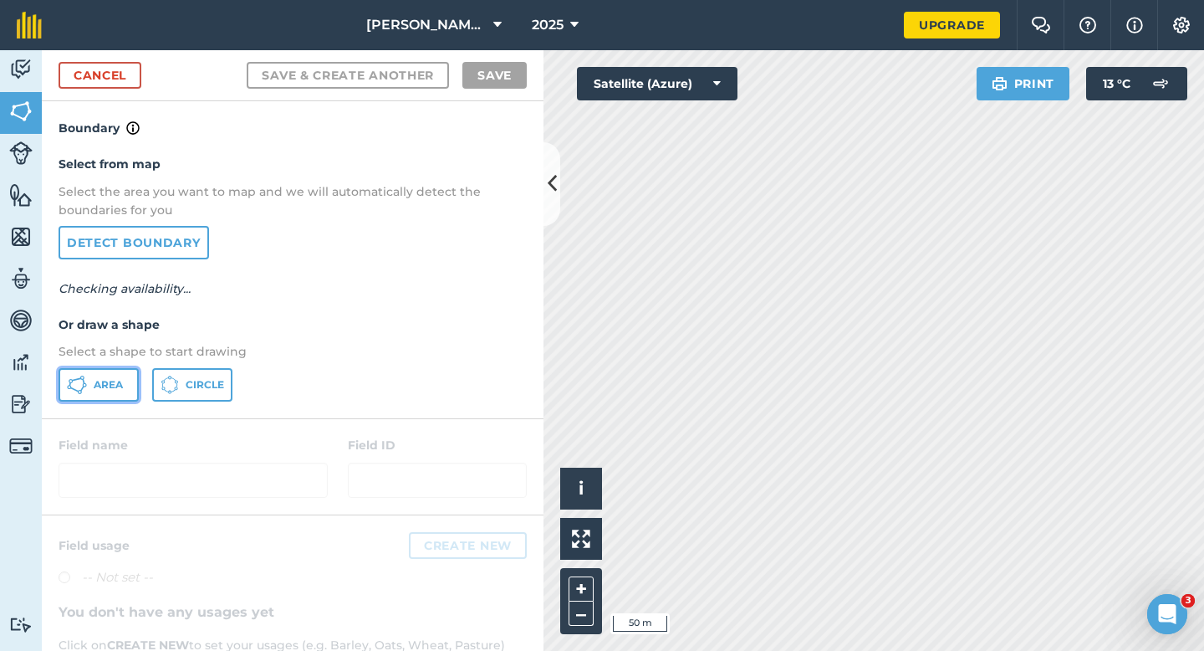
click at [111, 393] on button "Area" at bounding box center [99, 384] width 80 height 33
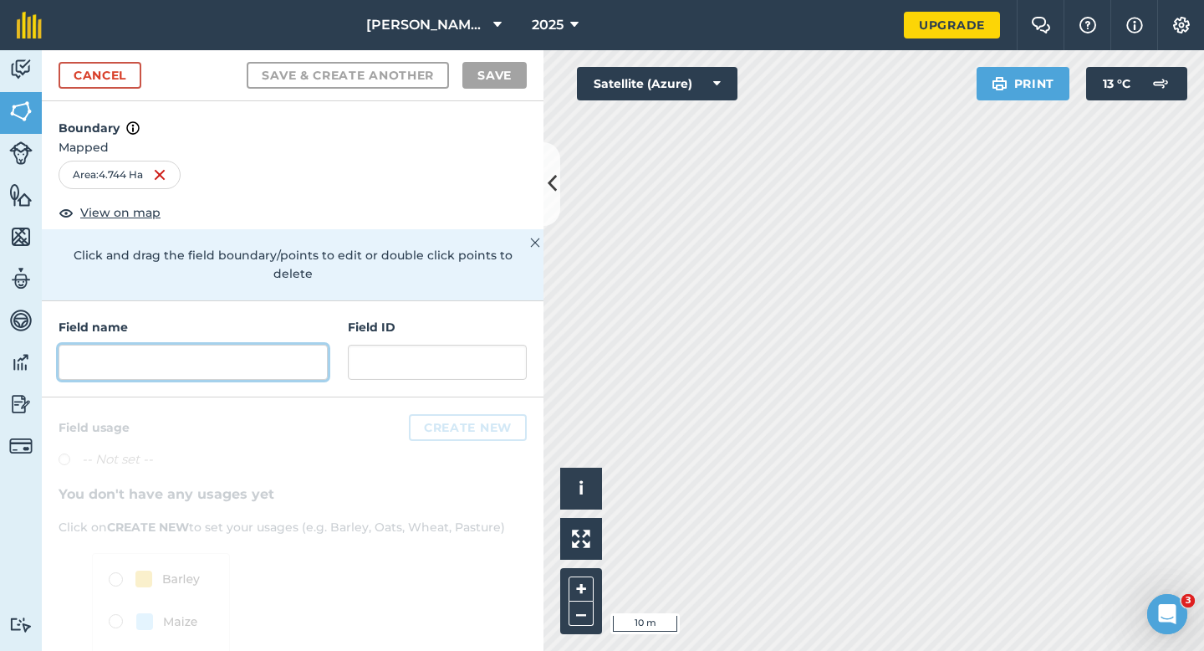
click at [209, 353] on input "text" at bounding box center [193, 362] width 269 height 35
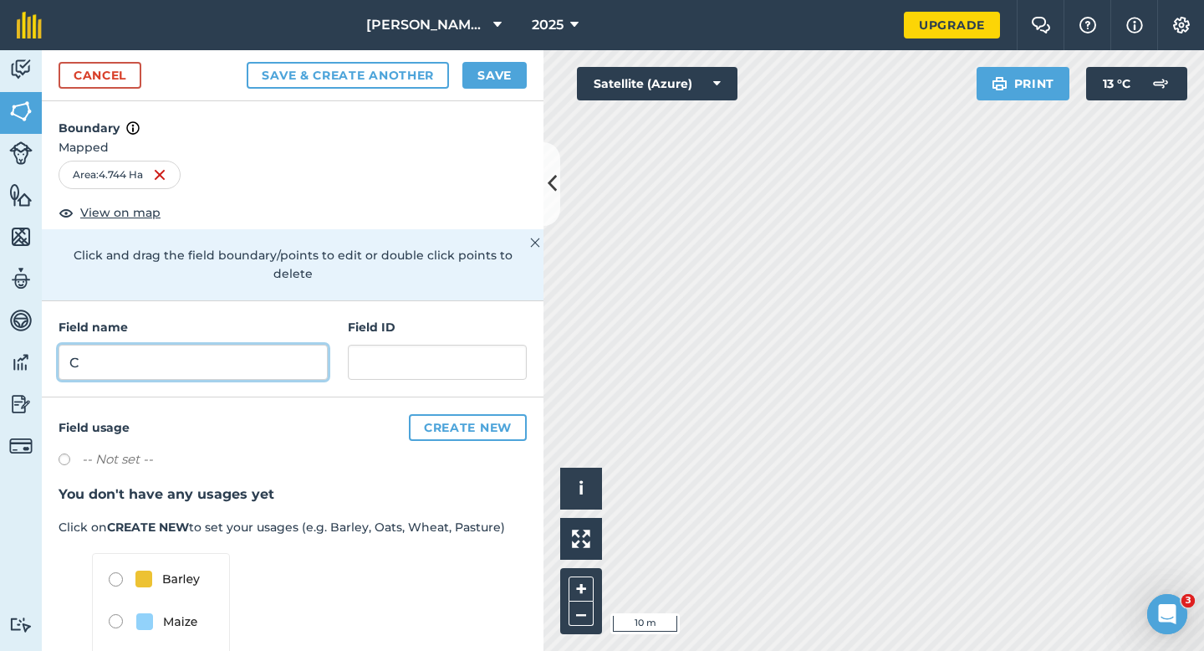
type input "C"
click at [475, 70] on button "Save" at bounding box center [495, 75] width 64 height 27
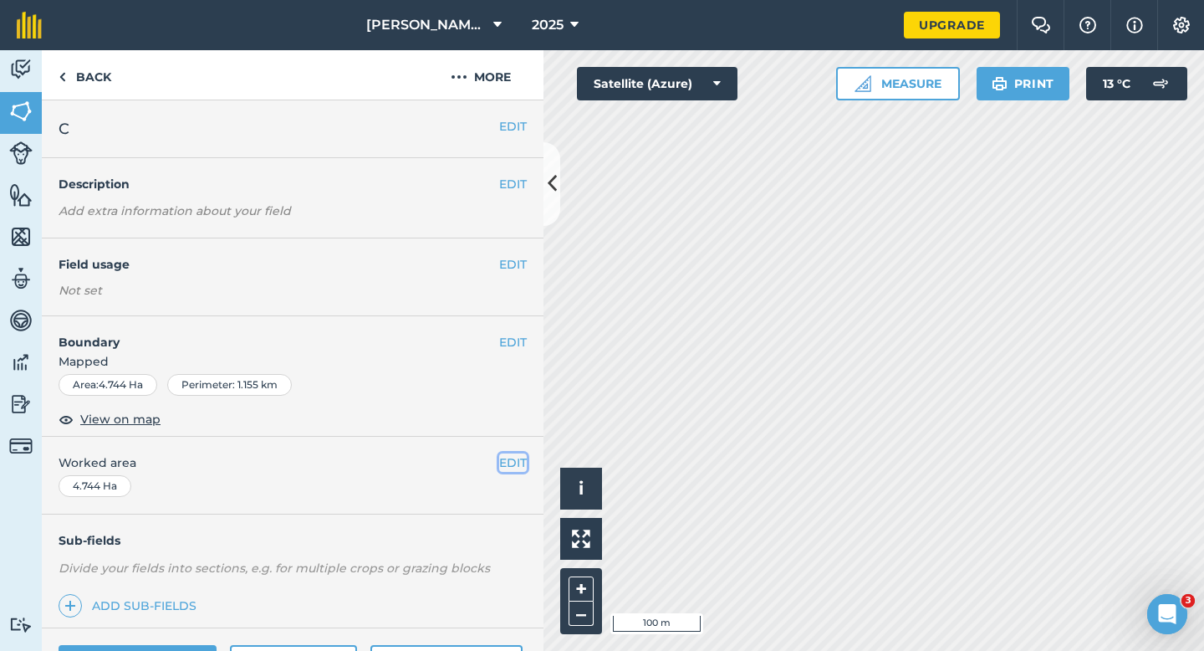
click at [519, 457] on button "EDIT" at bounding box center [513, 462] width 28 height 18
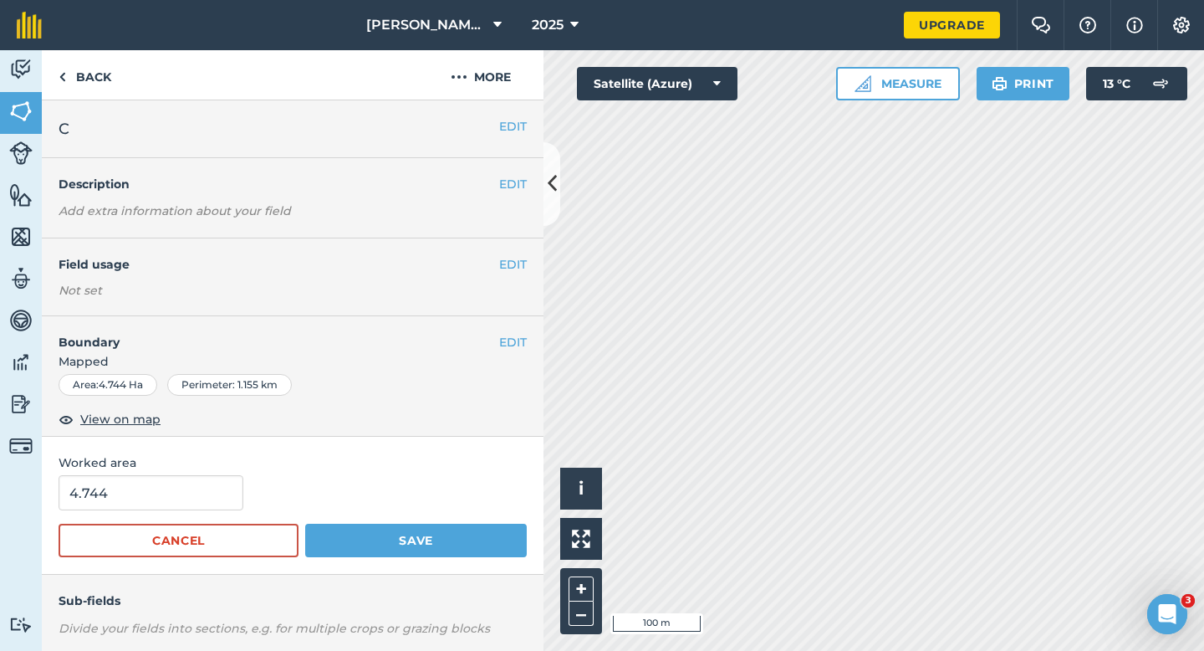
click at [164, 472] on div "Worked area 4.744 Cancel Save" at bounding box center [293, 506] width 502 height 138
click at [164, 495] on input "4.744" at bounding box center [151, 492] width 185 height 35
type input "5"
click at [305, 524] on button "Save" at bounding box center [416, 540] width 222 height 33
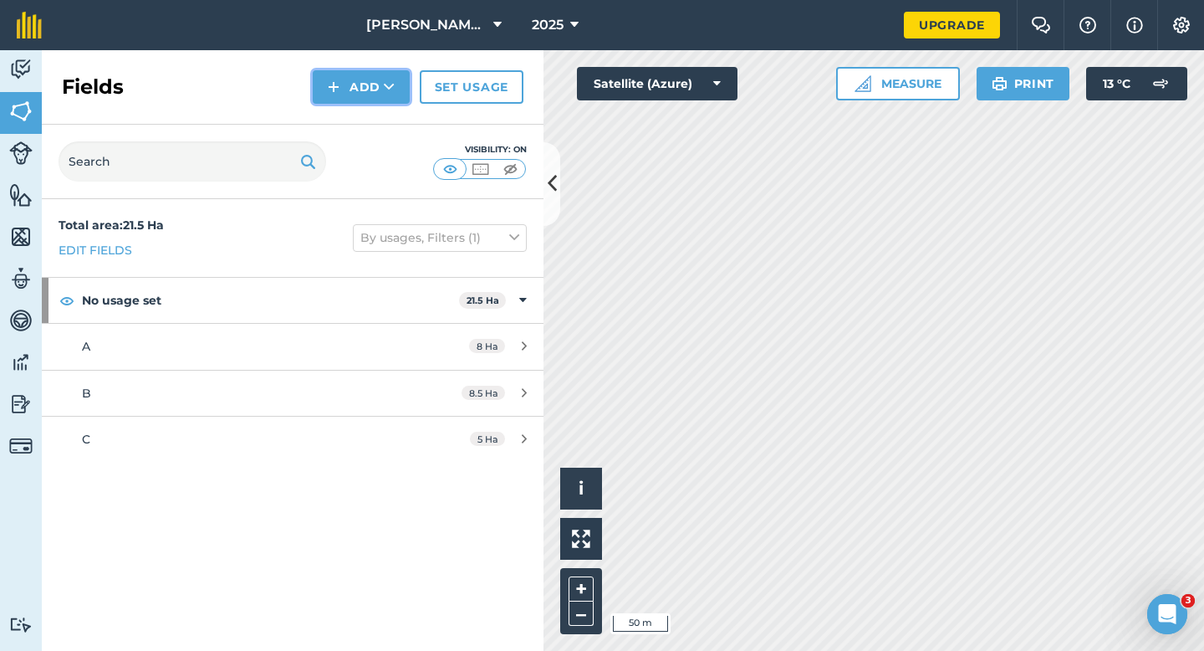
click at [382, 86] on button "Add" at bounding box center [361, 86] width 97 height 33
click at [382, 110] on link "Draw" at bounding box center [361, 124] width 92 height 37
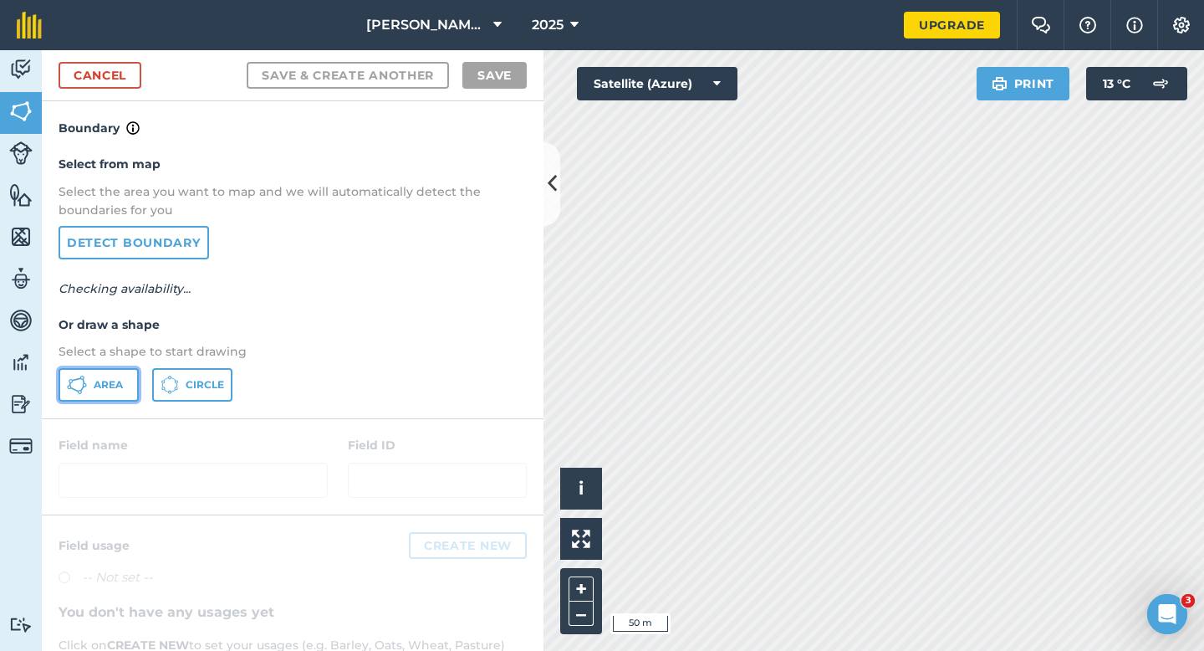
click at [109, 388] on span "Area" at bounding box center [108, 384] width 29 height 13
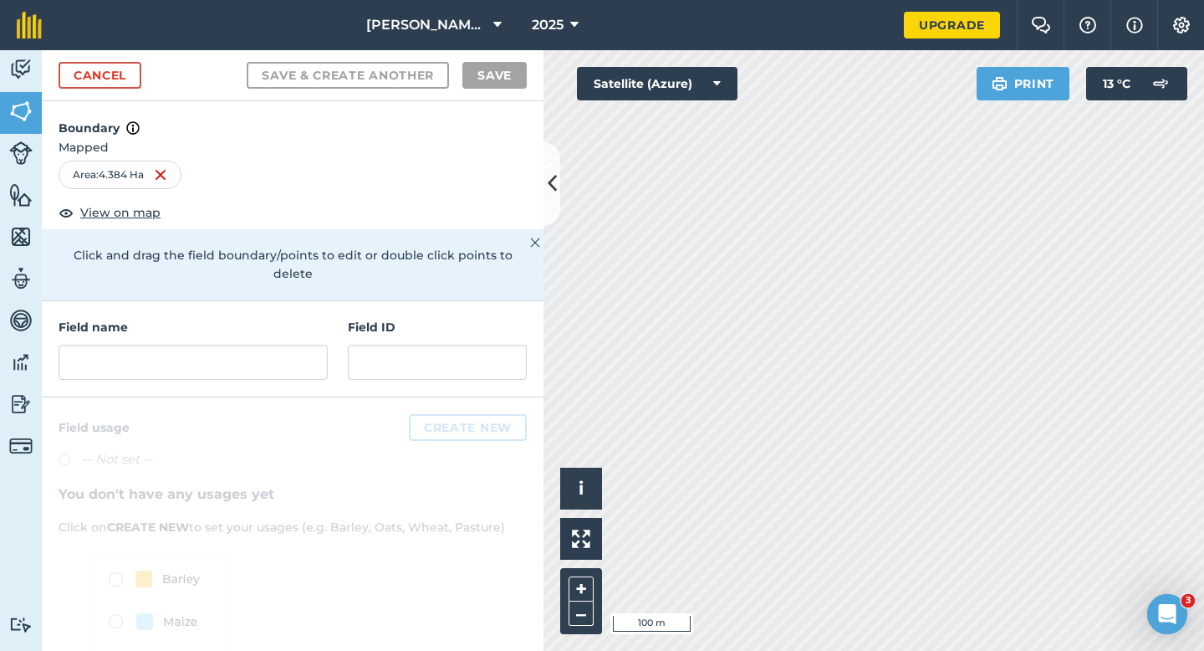
click at [240, 320] on div "Field name" at bounding box center [193, 349] width 269 height 62
click at [240, 345] on input "text" at bounding box center [193, 362] width 269 height 35
click at [299, 345] on input "text" at bounding box center [193, 362] width 269 height 35
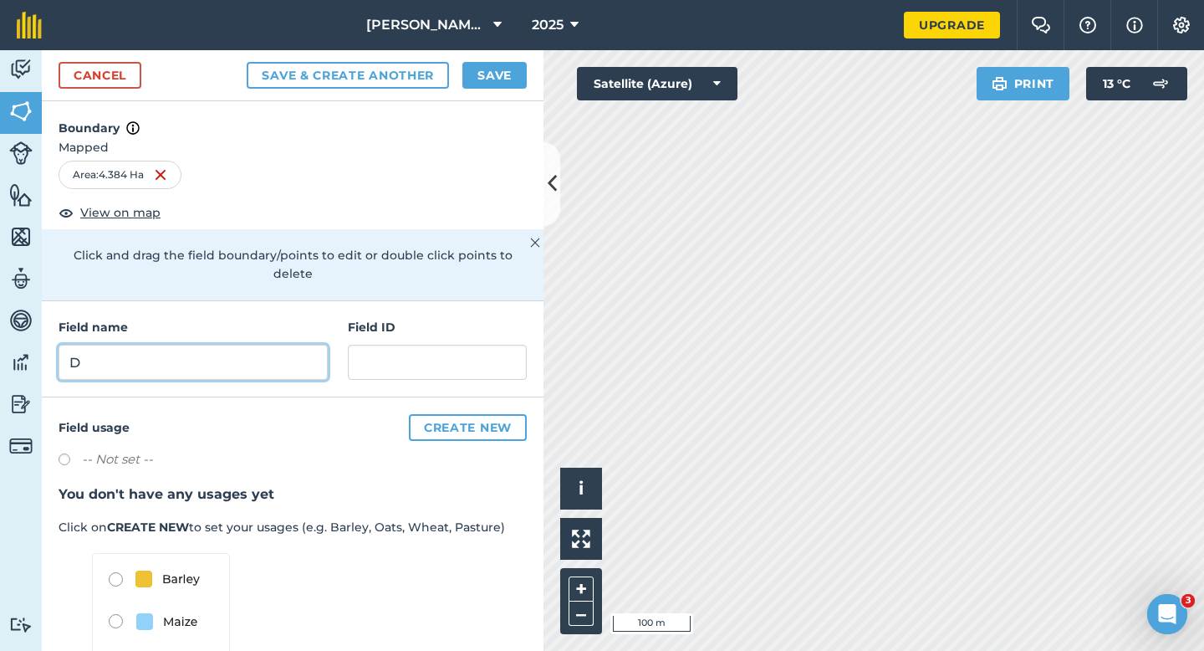
type input "D"
click at [512, 69] on button "Save" at bounding box center [495, 75] width 64 height 27
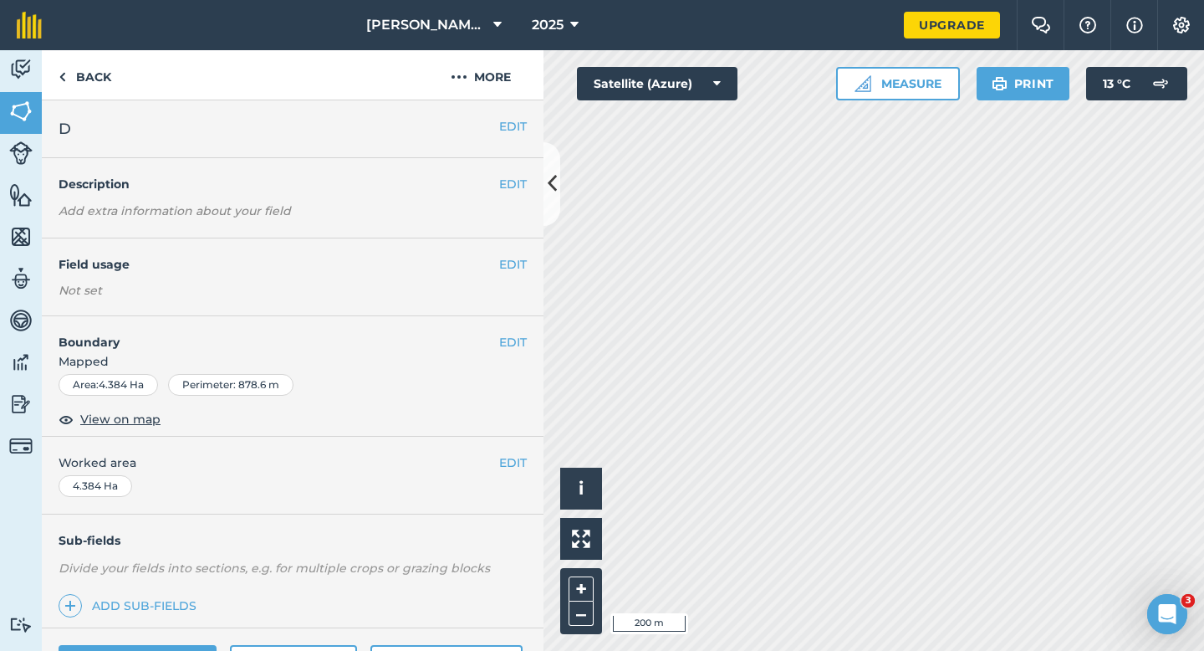
click at [536, 458] on div "EDIT Worked area 4.384 Ha" at bounding box center [293, 476] width 502 height 78
click at [521, 463] on button "EDIT" at bounding box center [513, 462] width 28 height 18
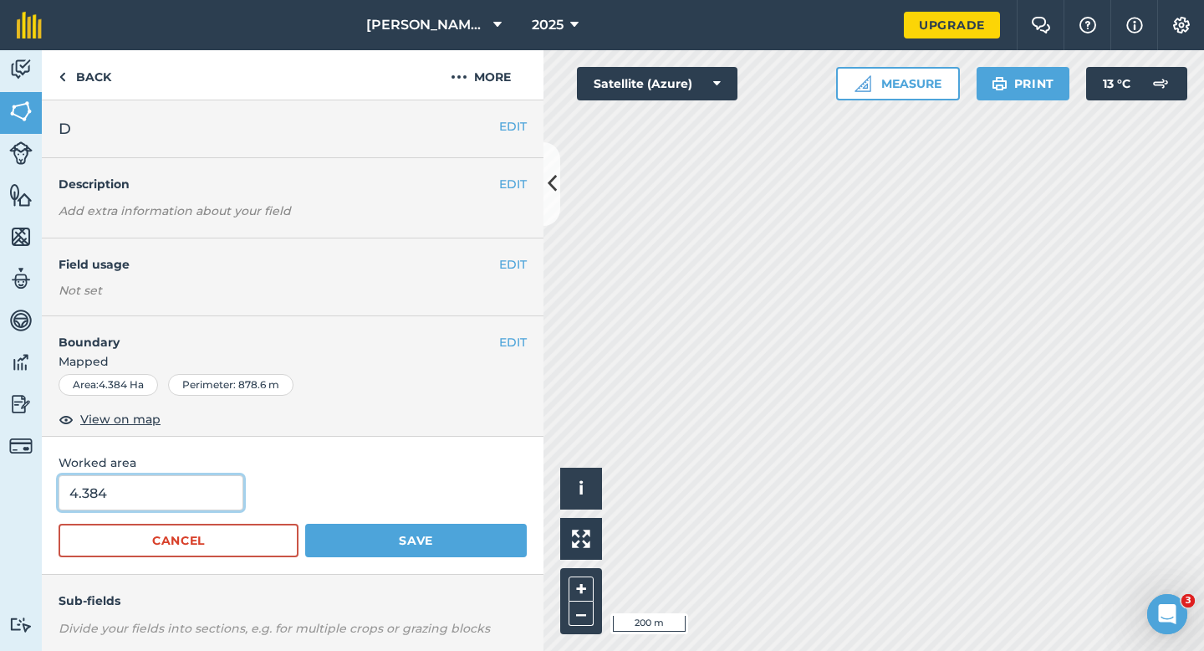
click at [175, 494] on input "4.384" at bounding box center [151, 492] width 185 height 35
type input "4.4"
click at [305, 524] on button "Save" at bounding box center [416, 540] width 222 height 33
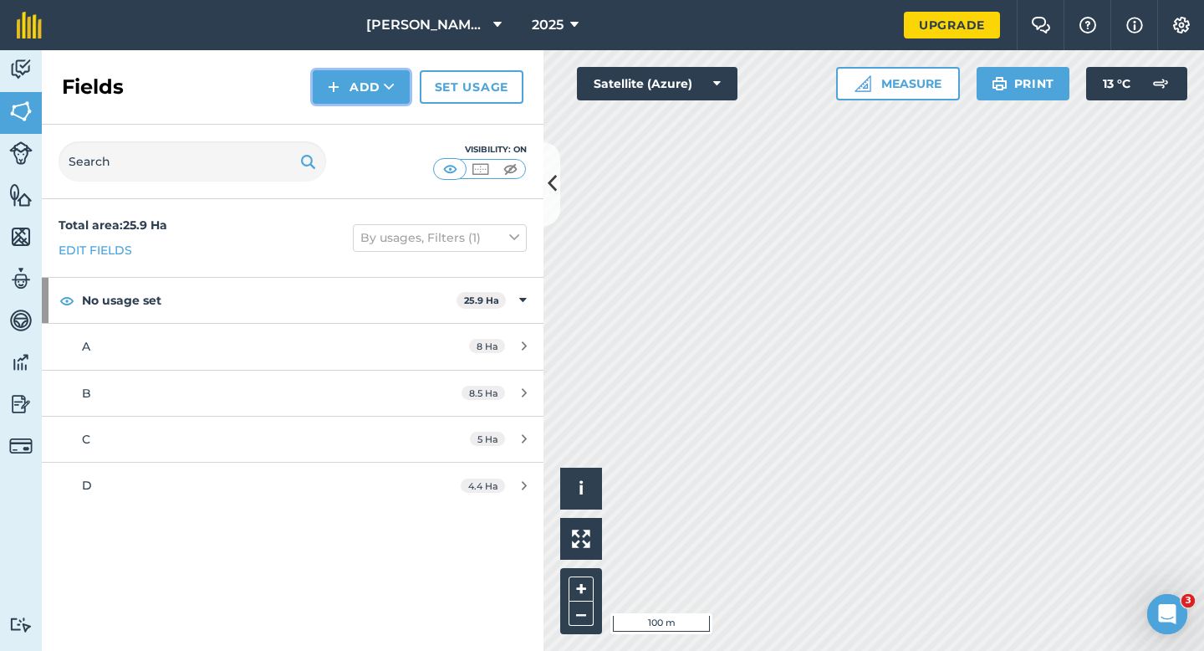
click at [342, 88] on button "Add" at bounding box center [361, 86] width 97 height 33
click at [342, 110] on link "Draw" at bounding box center [361, 124] width 92 height 37
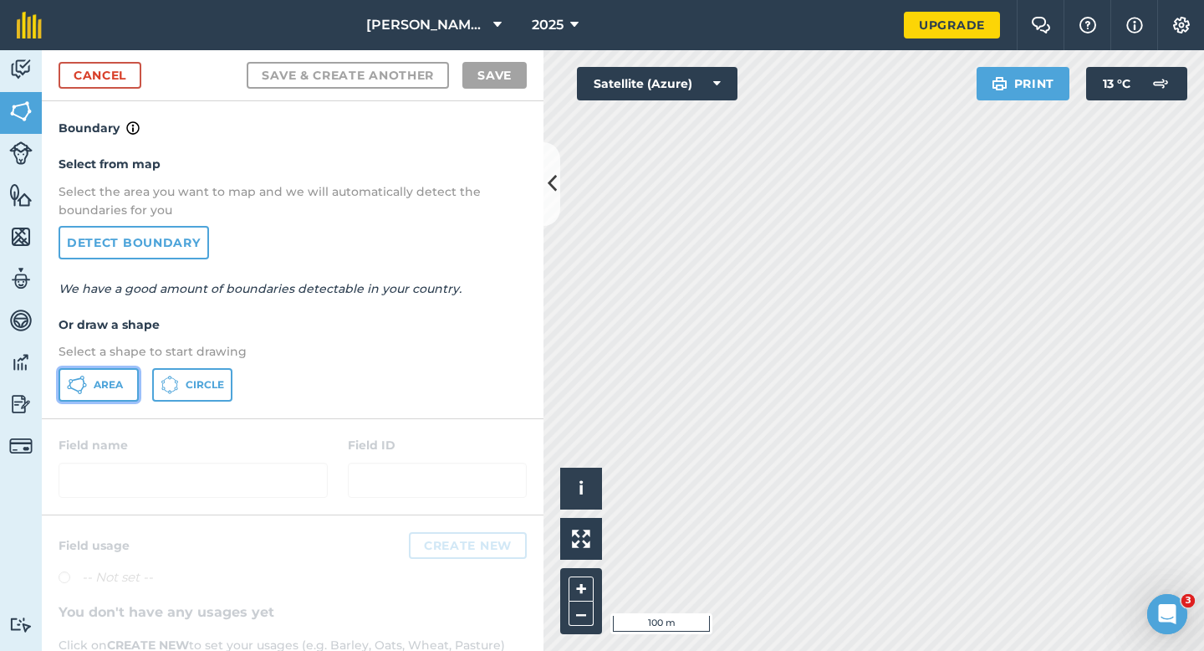
click at [102, 384] on span "Area" at bounding box center [108, 384] width 29 height 13
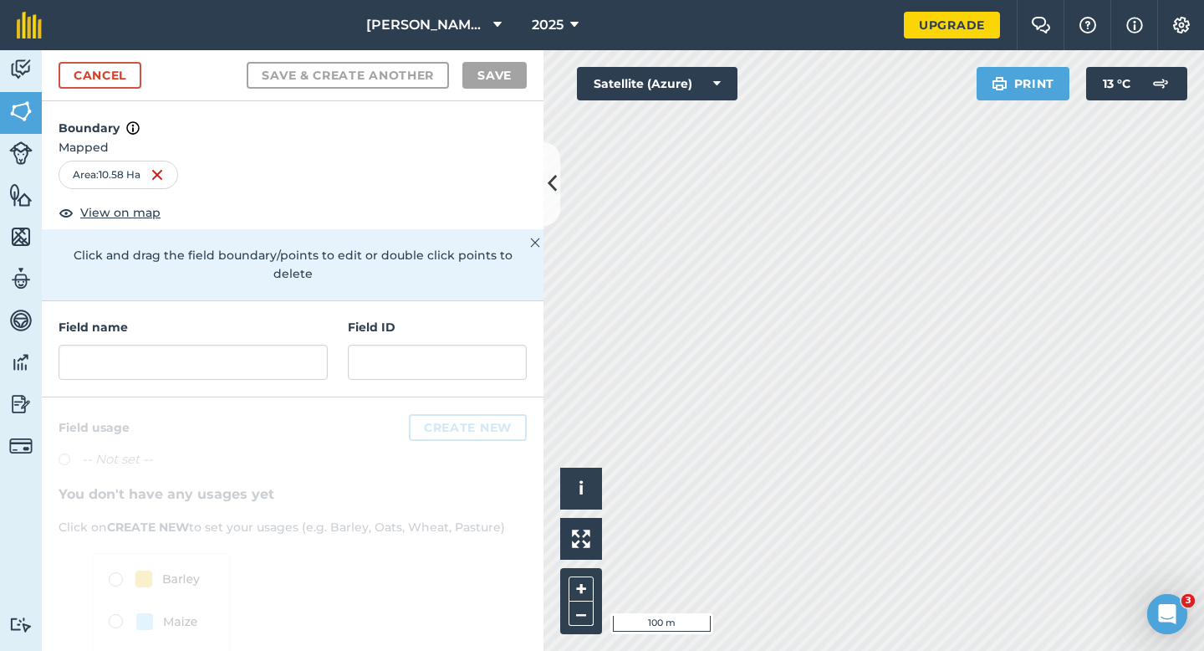
click at [277, 372] on div "Field name Field ID" at bounding box center [293, 349] width 502 height 96
click at [277, 353] on input "text" at bounding box center [193, 362] width 269 height 35
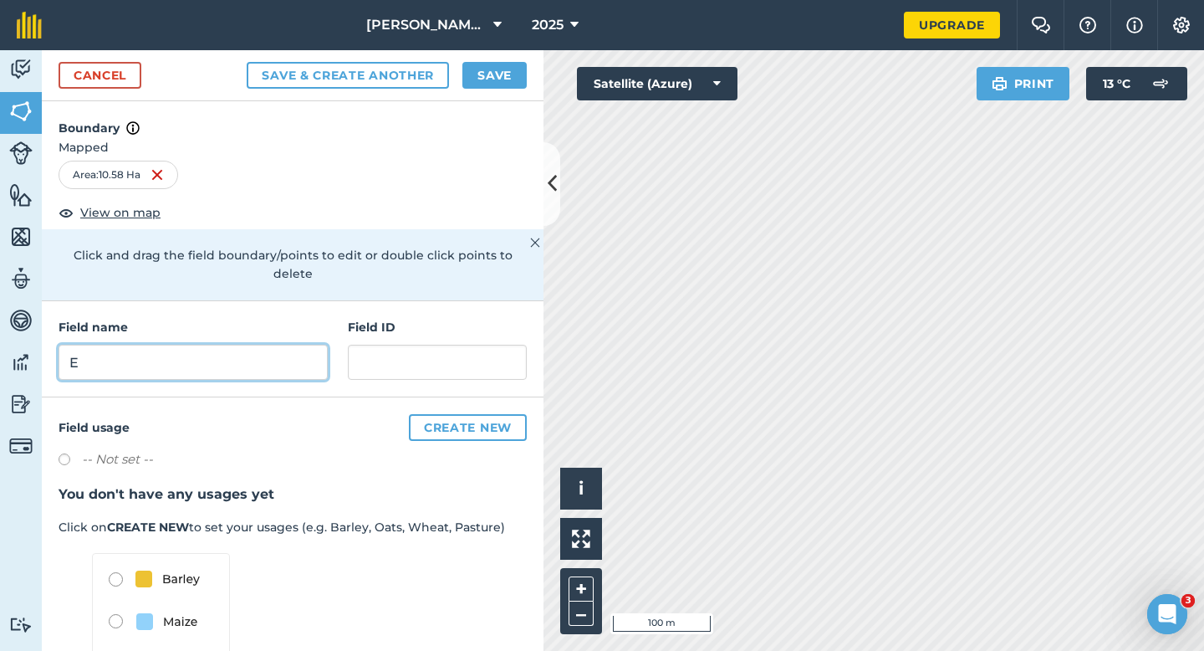
type input "E"
click at [512, 59] on div "Cancel Save & Create Another Save" at bounding box center [293, 75] width 502 height 51
click at [510, 69] on button "Save" at bounding box center [495, 75] width 64 height 27
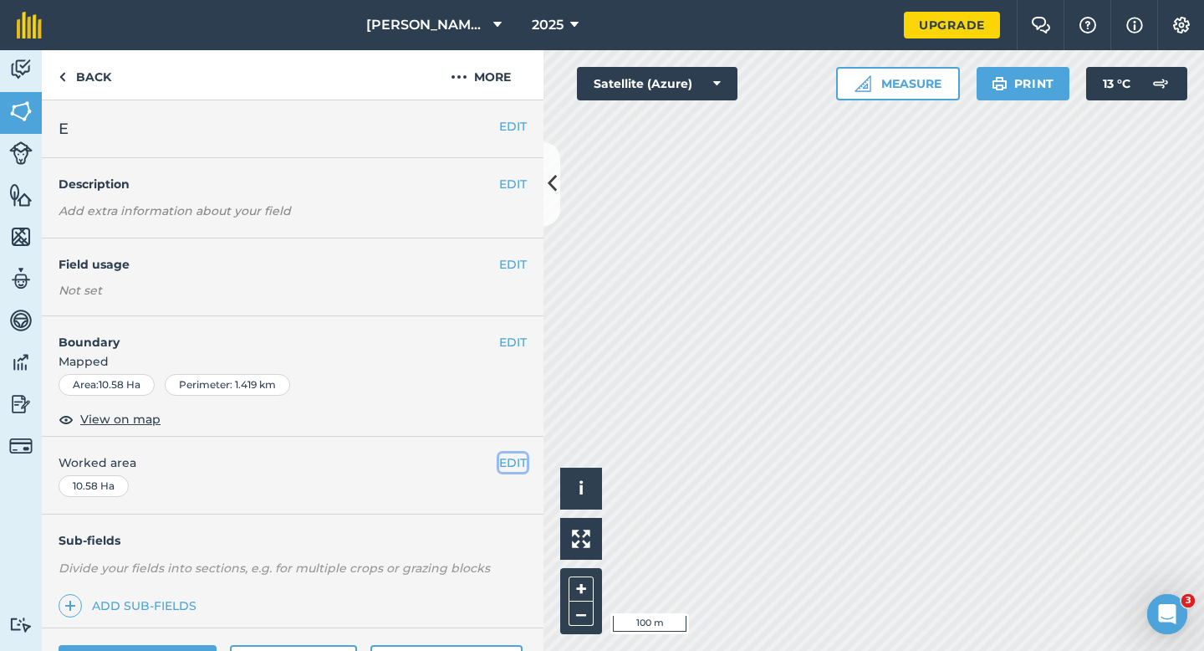
click at [523, 462] on button "EDIT" at bounding box center [513, 462] width 28 height 18
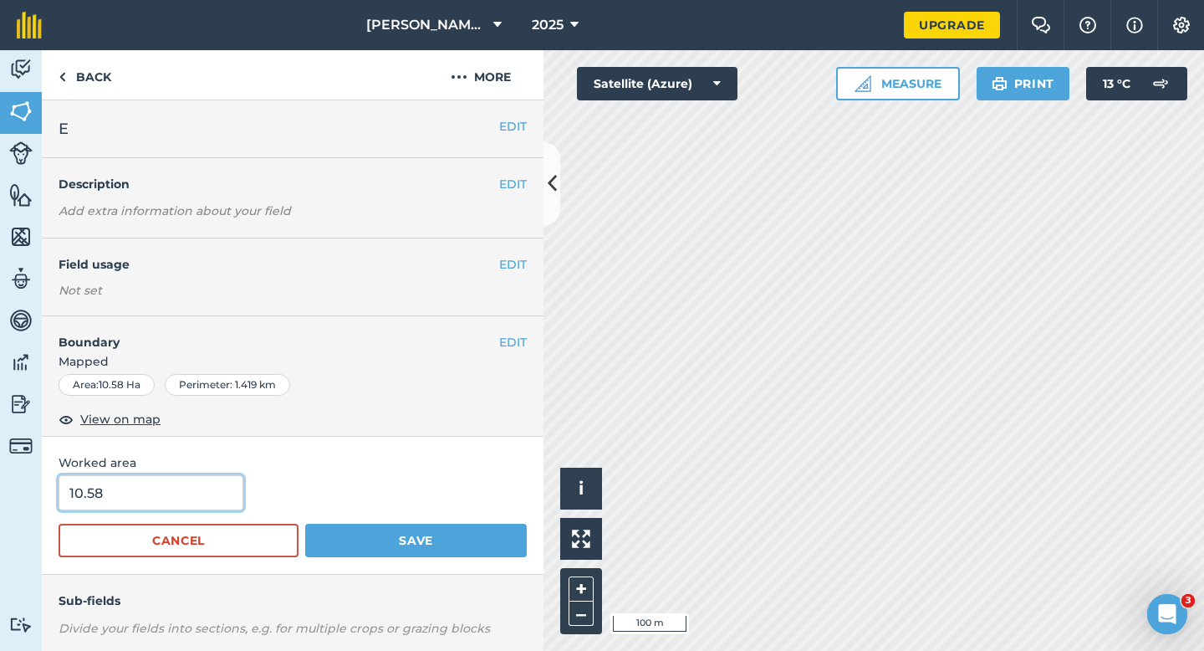
click at [215, 499] on input "10.58" at bounding box center [151, 492] width 185 height 35
click at [148, 508] on input "10.58" at bounding box center [151, 492] width 185 height 35
type input "10.6"
click at [305, 524] on button "Save" at bounding box center [416, 540] width 222 height 33
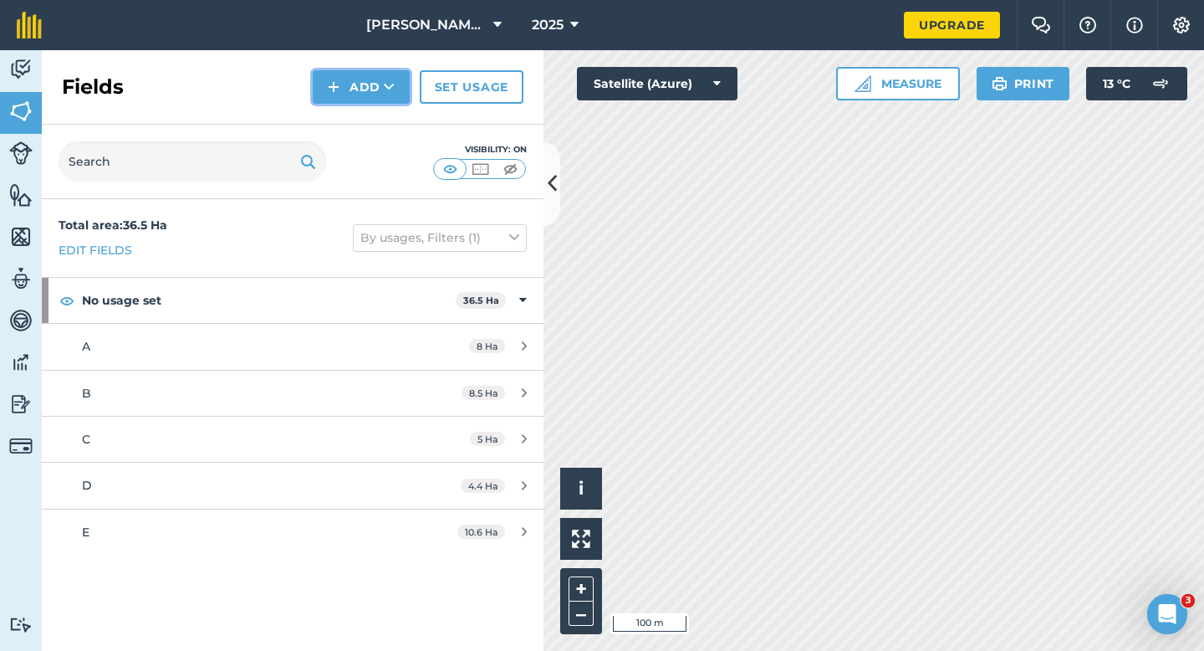
click at [369, 81] on button "Add" at bounding box center [361, 86] width 97 height 33
click at [369, 123] on link "Draw" at bounding box center [361, 124] width 92 height 37
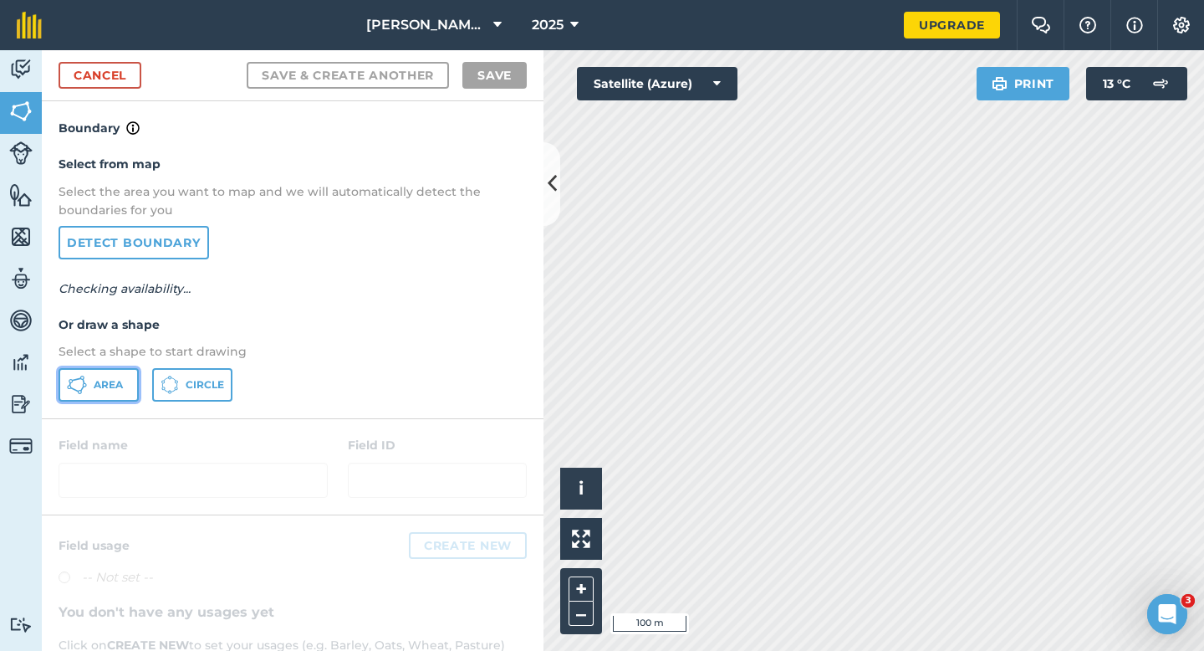
click at [97, 385] on span "Area" at bounding box center [108, 384] width 29 height 13
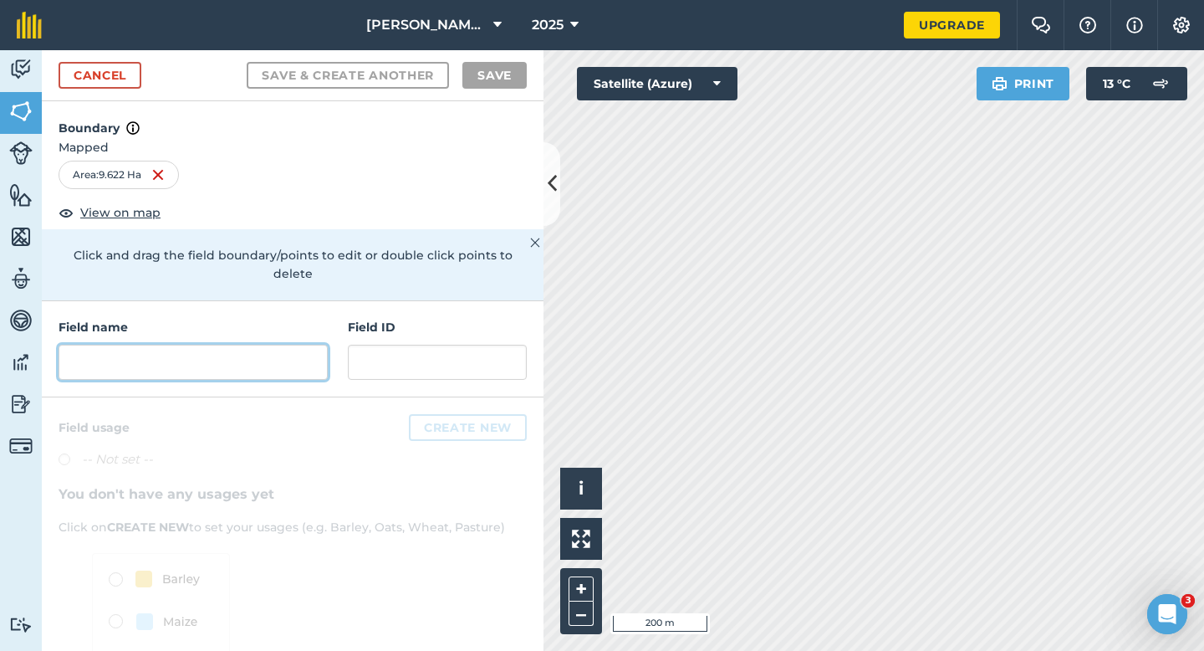
click at [272, 345] on input "text" at bounding box center [193, 362] width 269 height 35
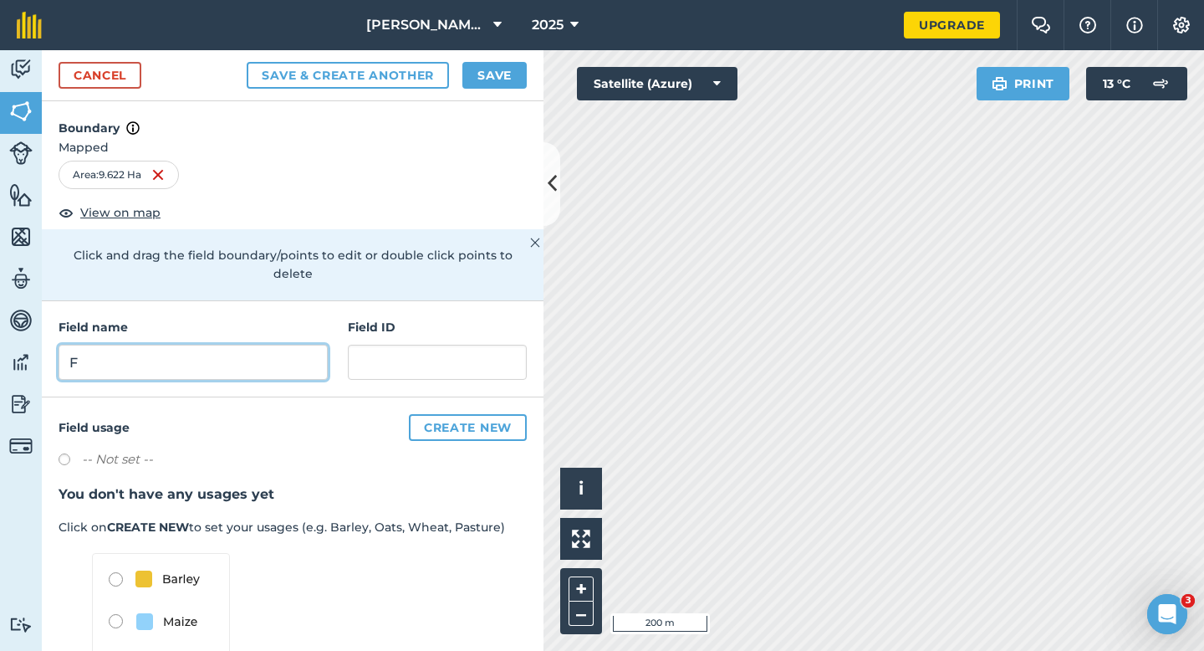
type input "F"
click at [482, 84] on button "Save" at bounding box center [495, 75] width 64 height 27
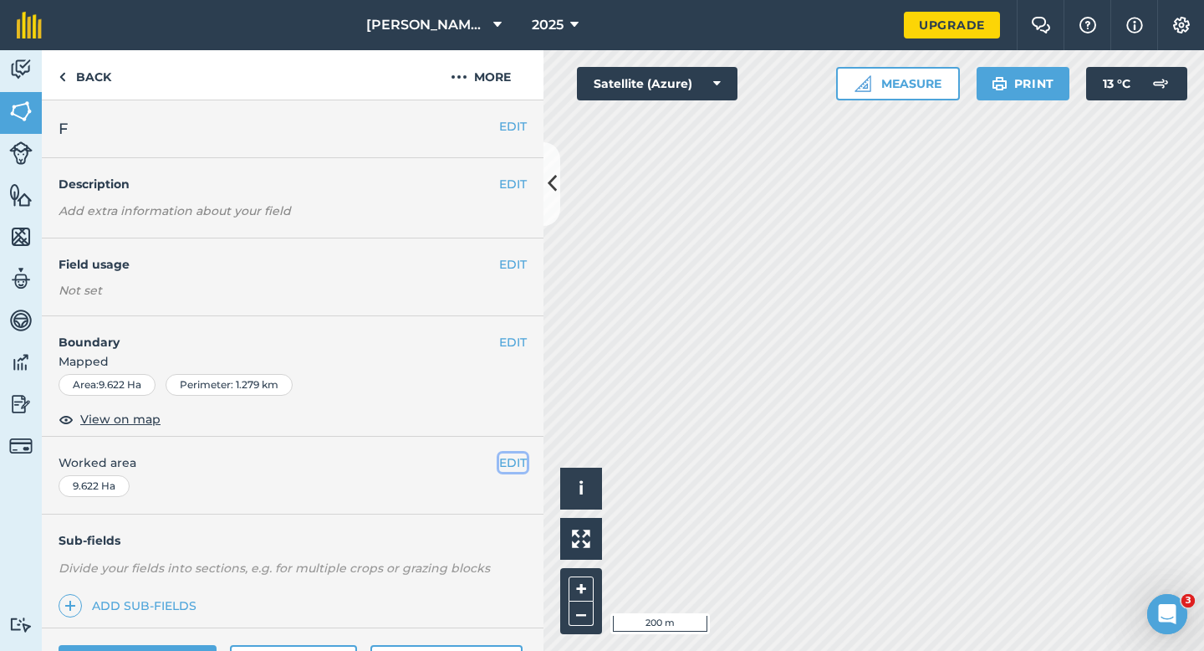
click at [516, 458] on button "EDIT" at bounding box center [513, 462] width 28 height 18
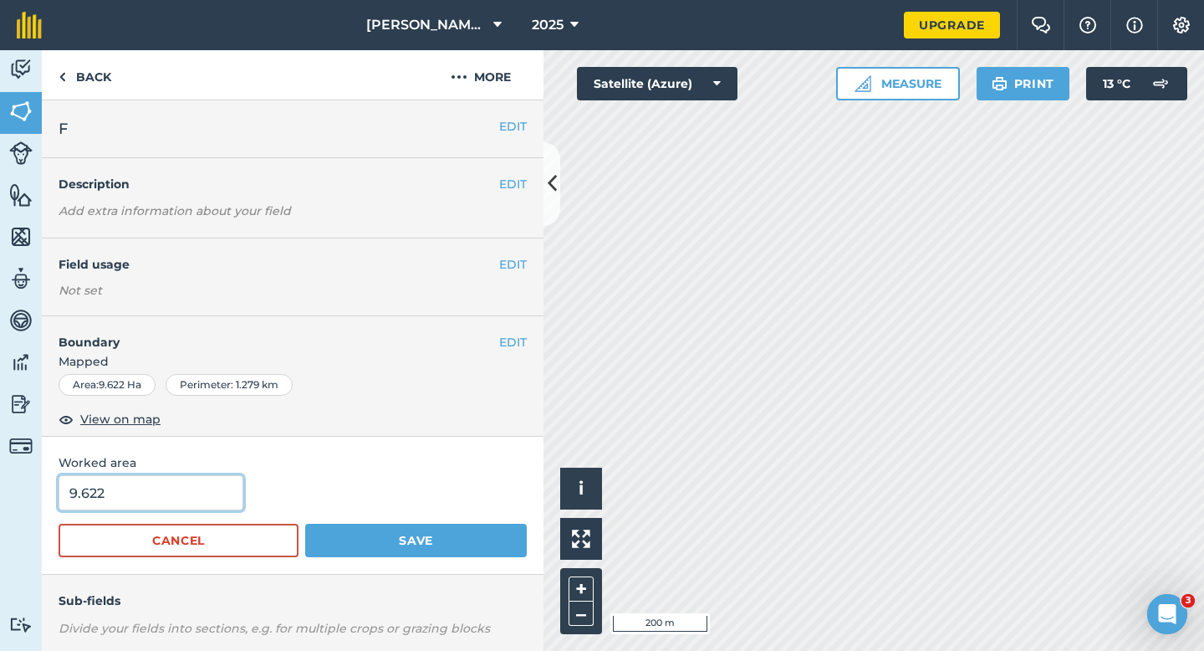
click at [145, 493] on input "9.622" at bounding box center [151, 492] width 185 height 35
type input "9.6"
click at [305, 524] on button "Save" at bounding box center [416, 540] width 222 height 33
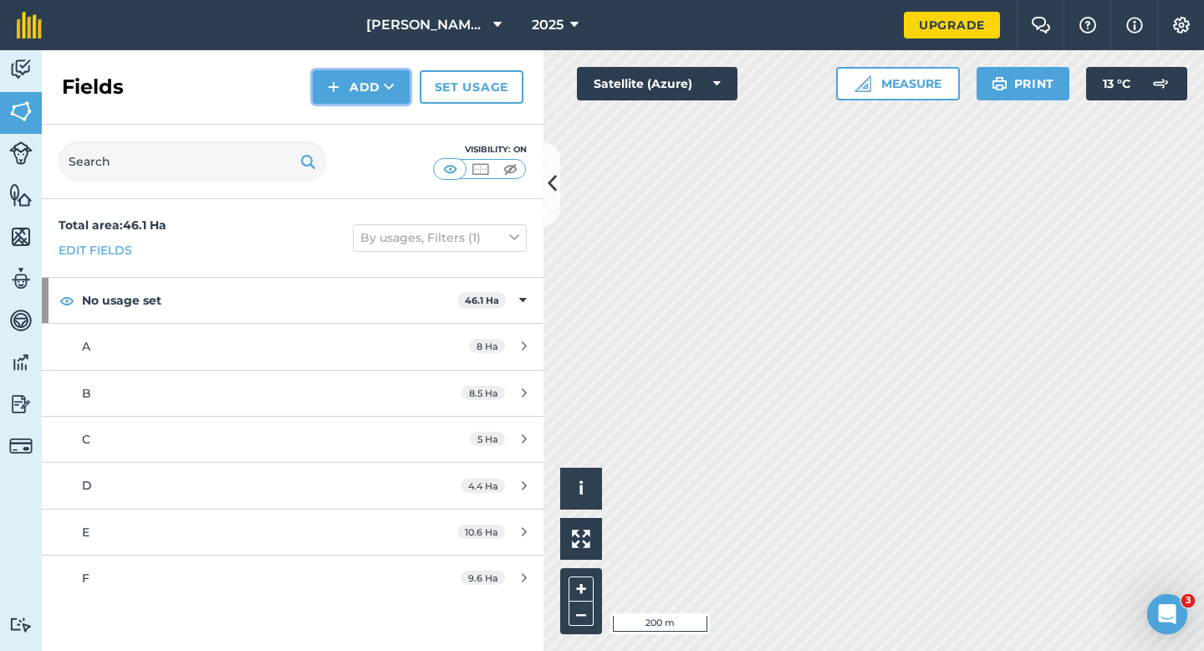
click at [336, 93] on img at bounding box center [334, 87] width 12 height 20
click at [336, 111] on link "Draw" at bounding box center [361, 124] width 92 height 37
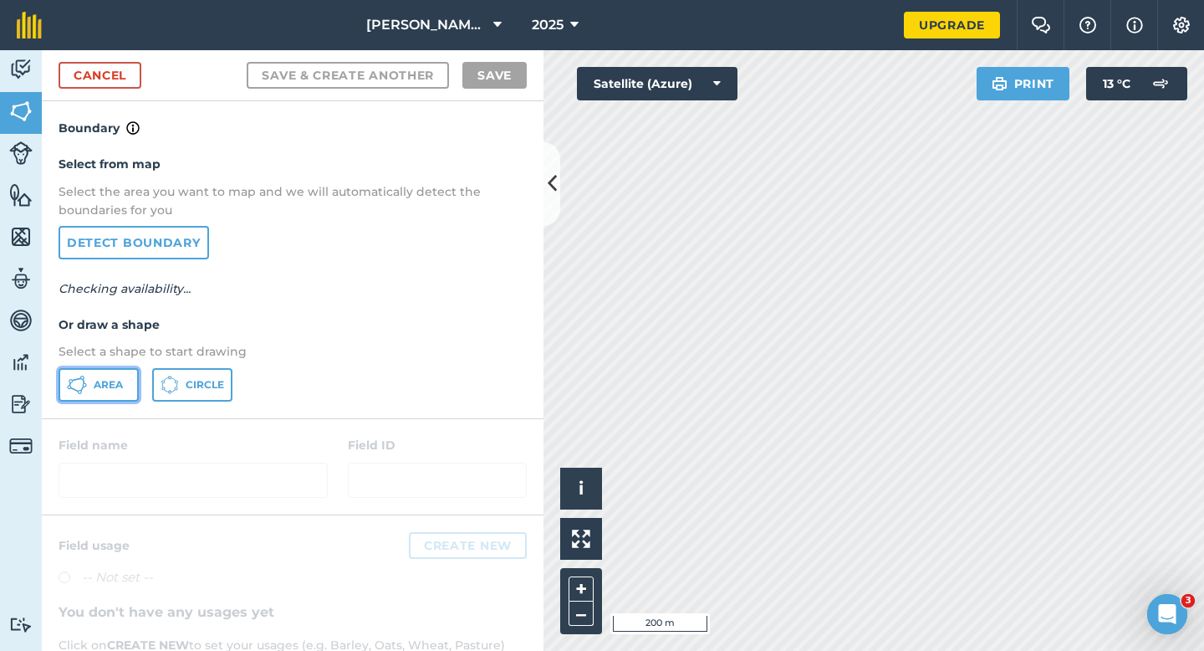
click at [95, 386] on span "Area" at bounding box center [108, 384] width 29 height 13
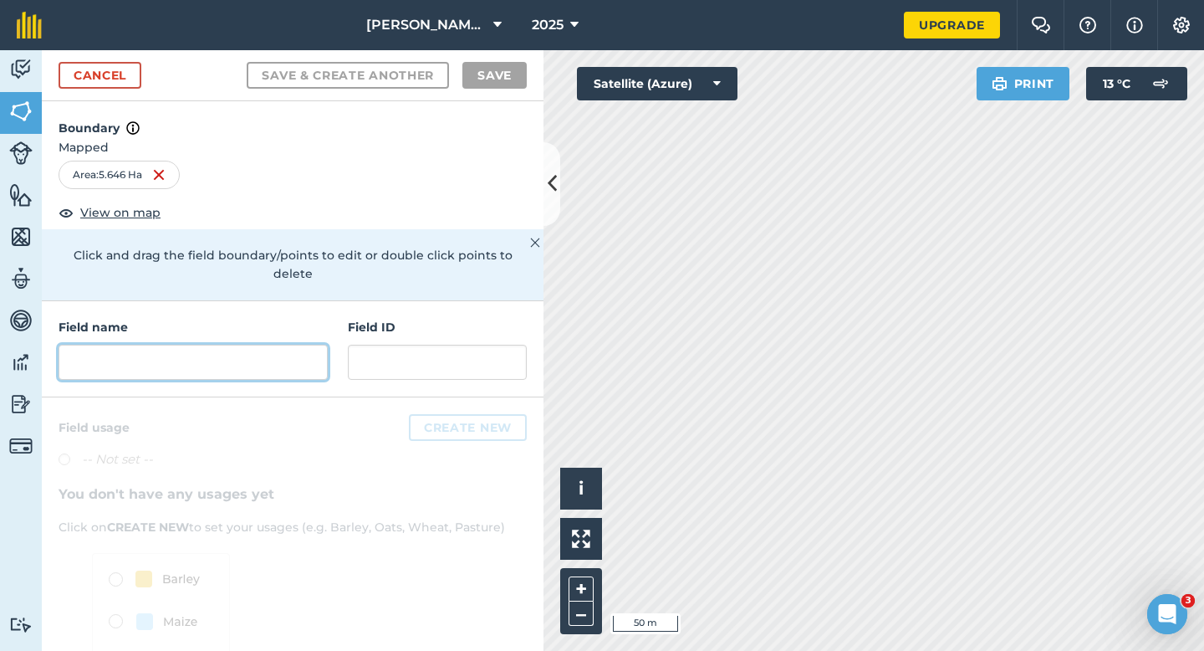
click at [250, 353] on input "text" at bounding box center [193, 362] width 269 height 35
click at [223, 345] on input "text" at bounding box center [193, 362] width 269 height 35
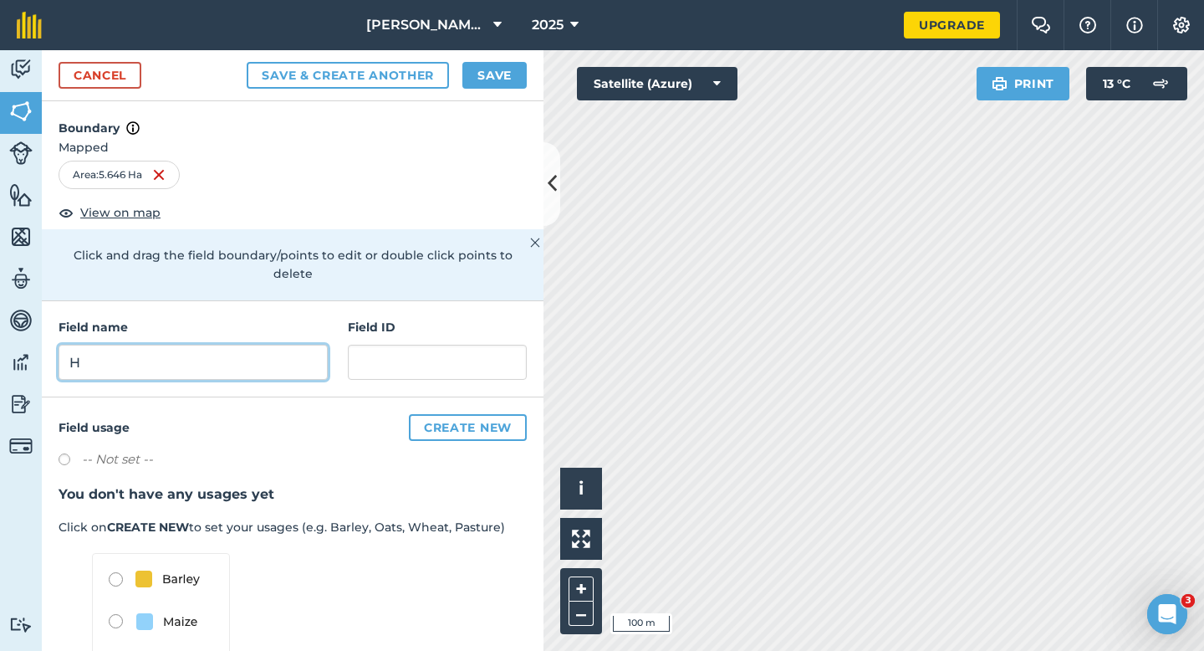
type input "H"
click at [493, 86] on button "Save" at bounding box center [495, 75] width 64 height 27
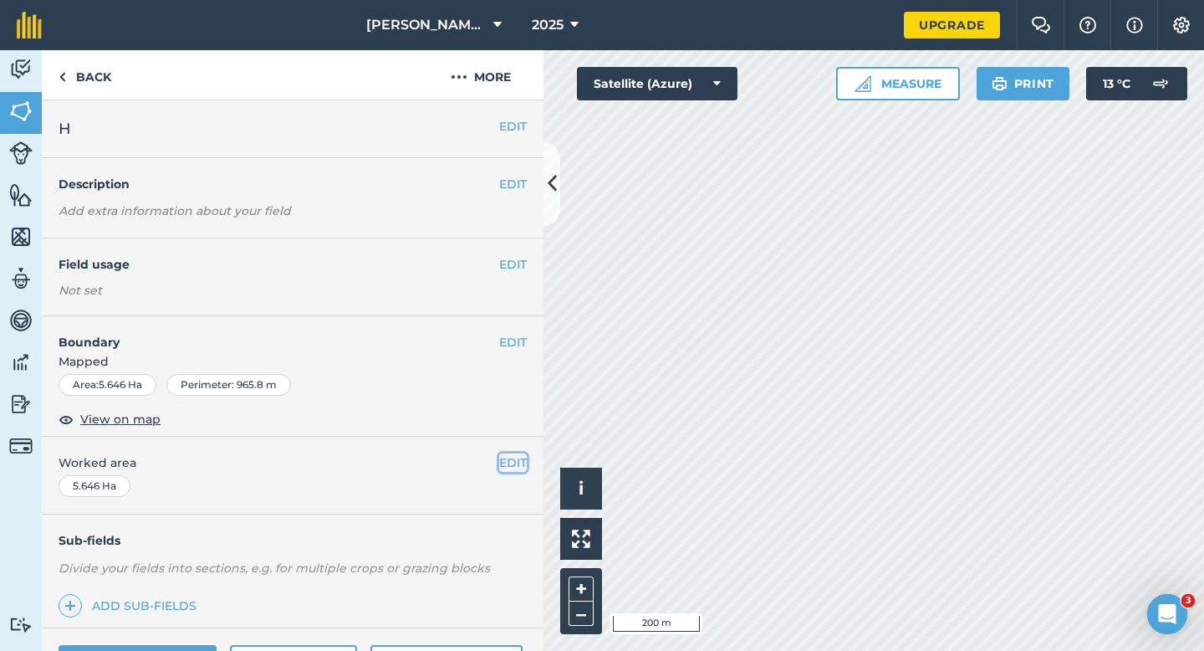
click at [519, 459] on button "EDIT" at bounding box center [513, 462] width 28 height 18
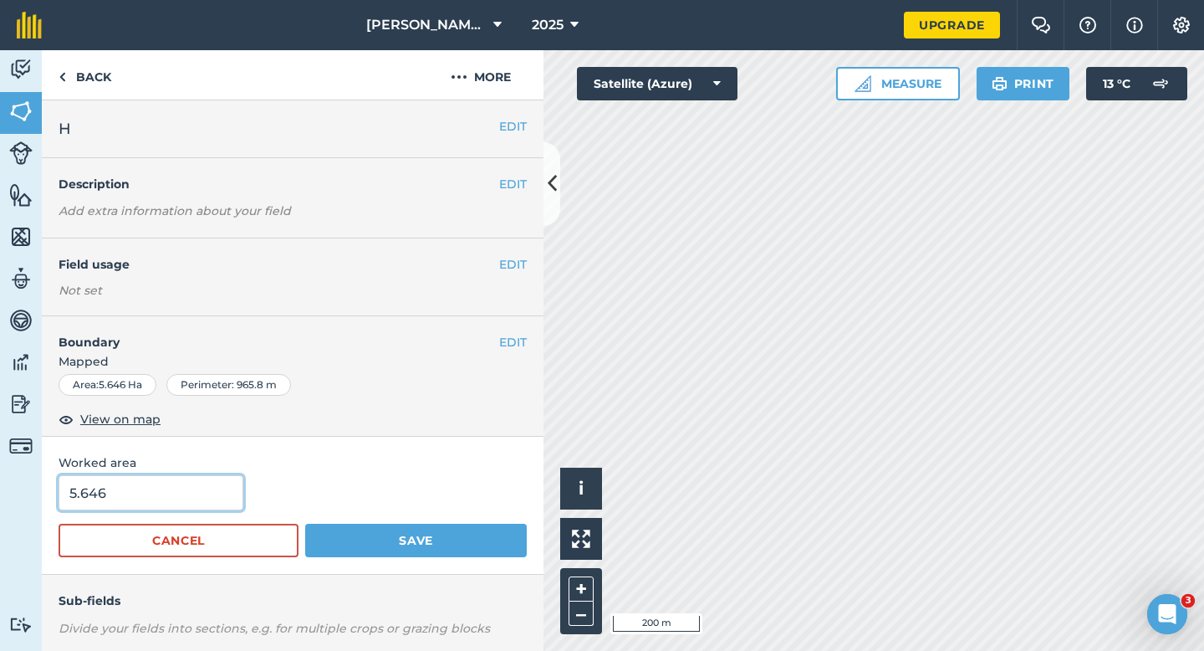
click at [162, 504] on input "5.646" at bounding box center [151, 492] width 185 height 35
type input "6"
click at [305, 524] on button "Save" at bounding box center [416, 540] width 222 height 33
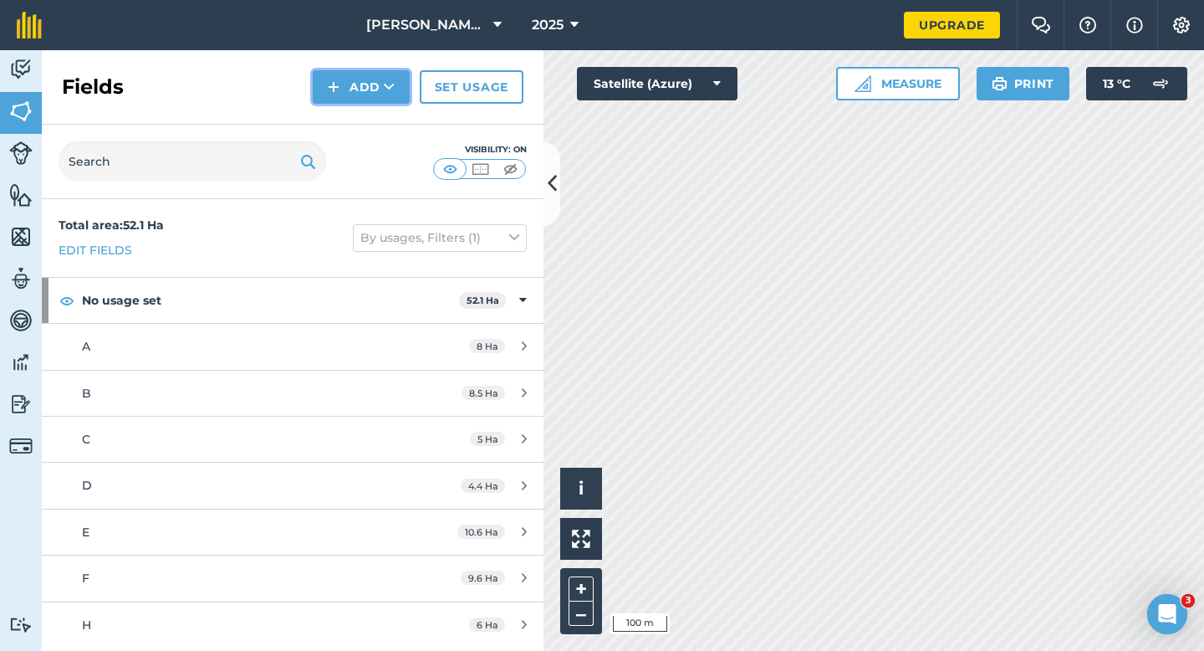
click at [367, 99] on button "Add" at bounding box center [361, 86] width 97 height 33
click at [367, 130] on link "Draw" at bounding box center [361, 124] width 92 height 37
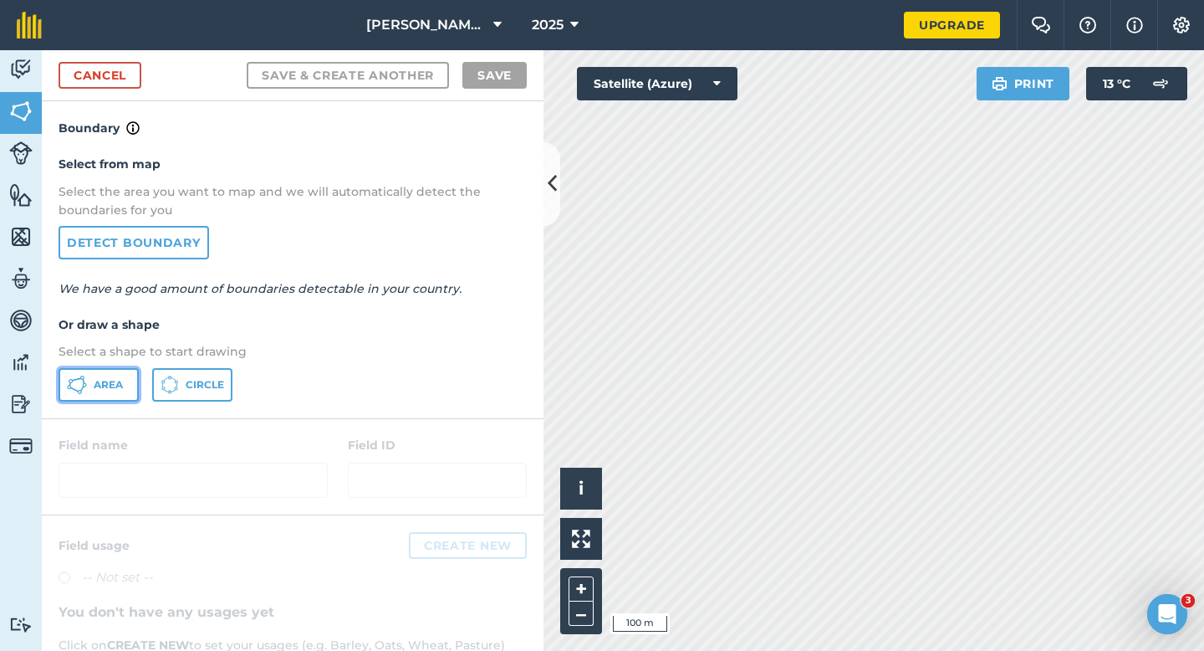
click at [110, 381] on span "Area" at bounding box center [108, 384] width 29 height 13
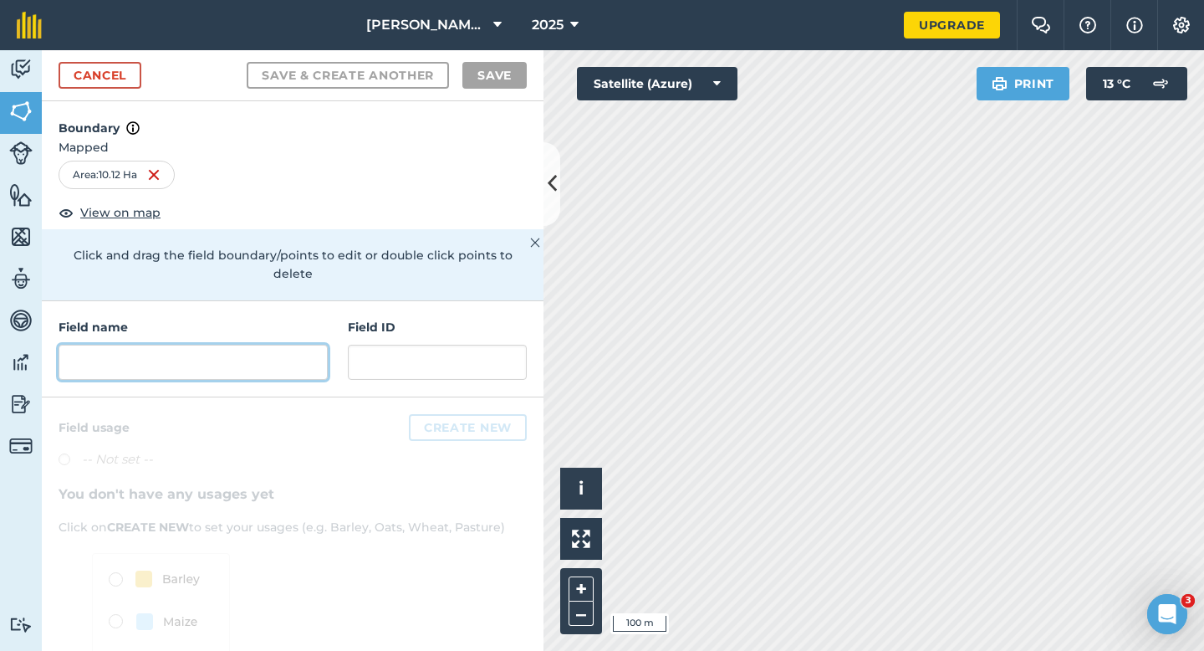
click at [288, 345] on input "text" at bounding box center [193, 362] width 269 height 35
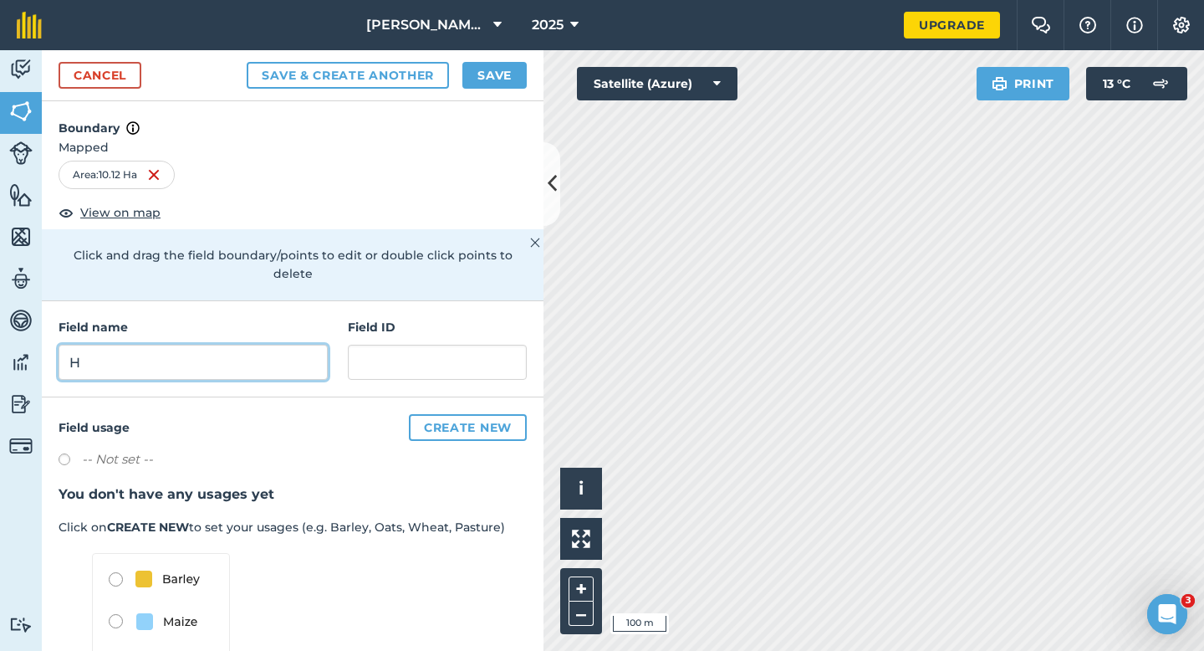
type input "H"
click at [485, 75] on button "Save" at bounding box center [495, 75] width 64 height 27
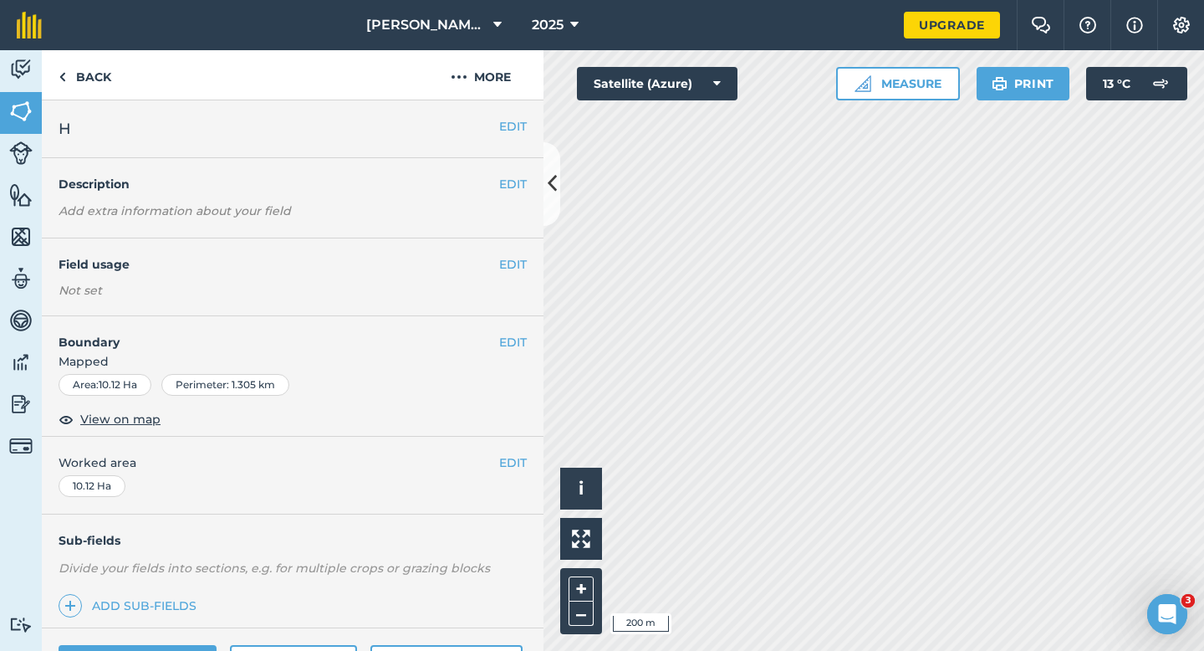
click at [532, 466] on div "EDIT Worked area 10.12 Ha" at bounding box center [293, 476] width 502 height 78
click at [510, 466] on button "EDIT" at bounding box center [513, 462] width 28 height 18
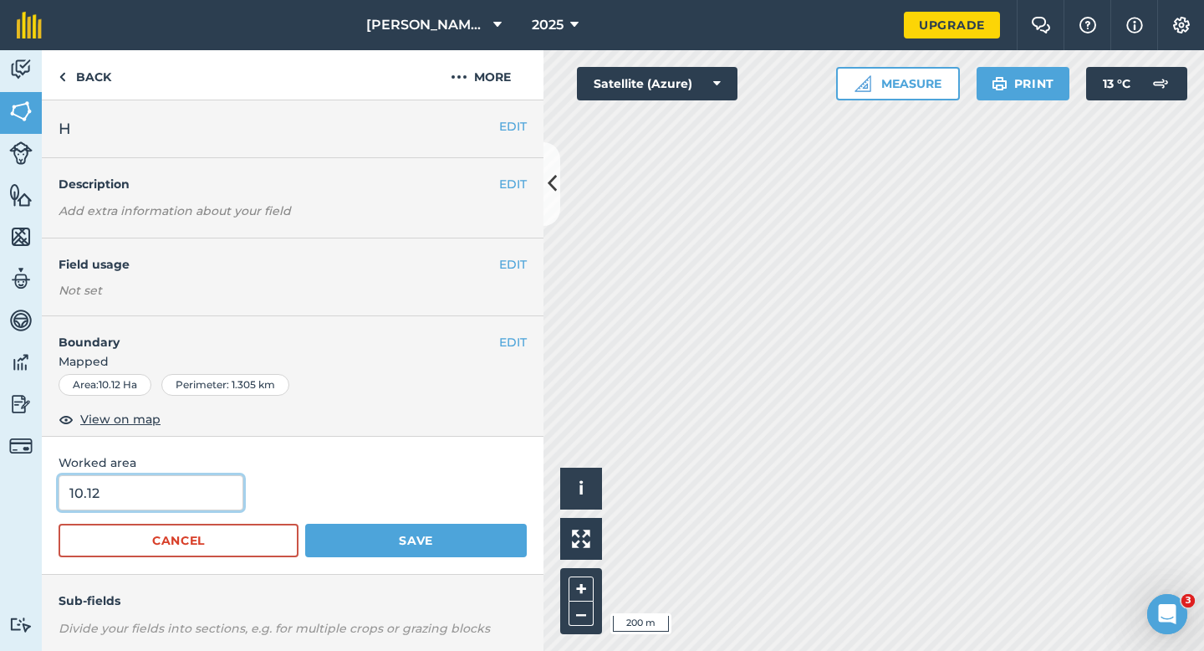
click at [166, 499] on input "10.12" at bounding box center [151, 492] width 185 height 35
type input "10"
click at [305, 524] on button "Save" at bounding box center [416, 540] width 222 height 33
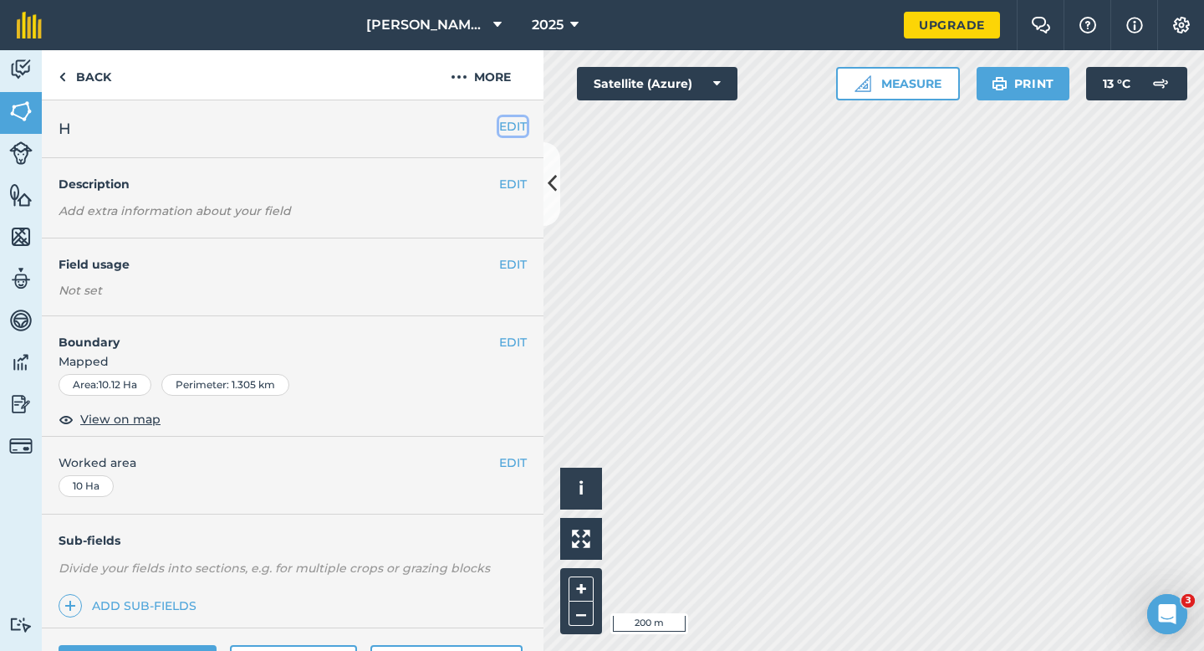
click at [509, 120] on button "EDIT" at bounding box center [513, 126] width 28 height 18
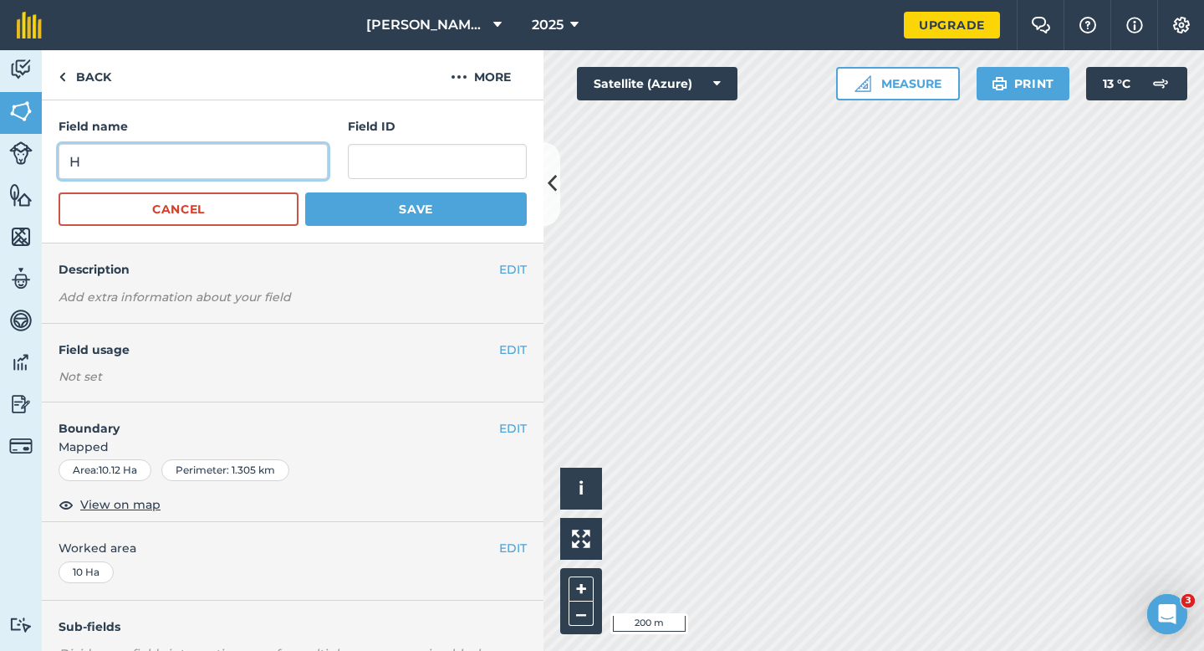
click at [311, 152] on input "H" at bounding box center [193, 161] width 269 height 35
type input "G"
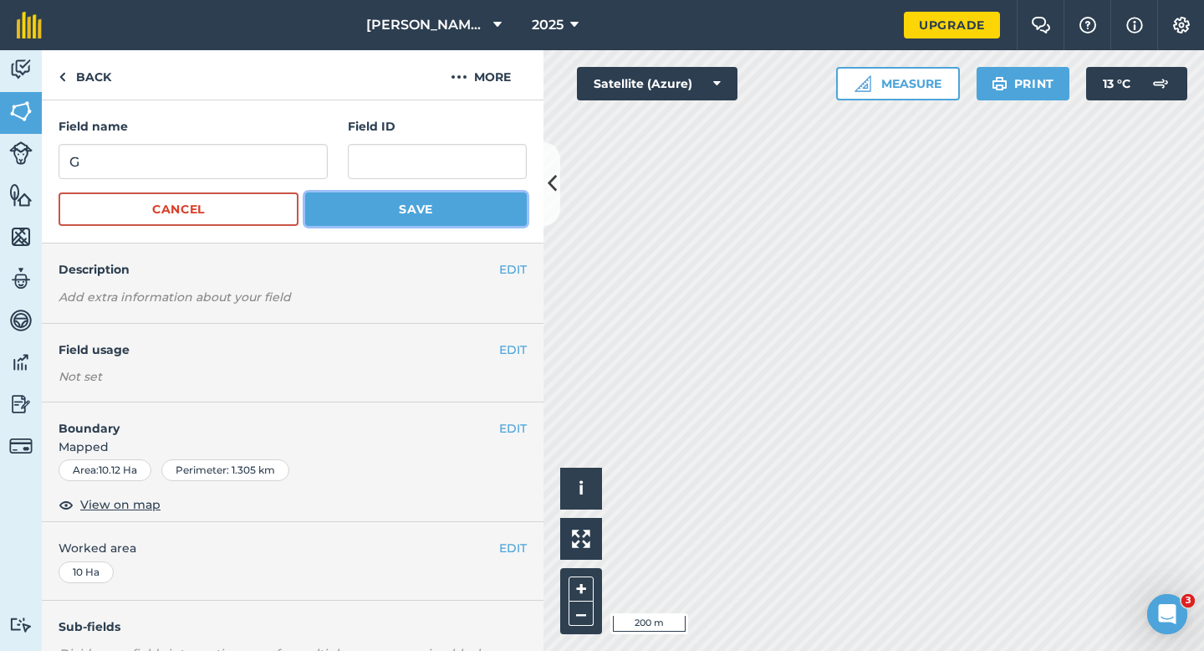
click at [432, 206] on button "Save" at bounding box center [416, 208] width 222 height 33
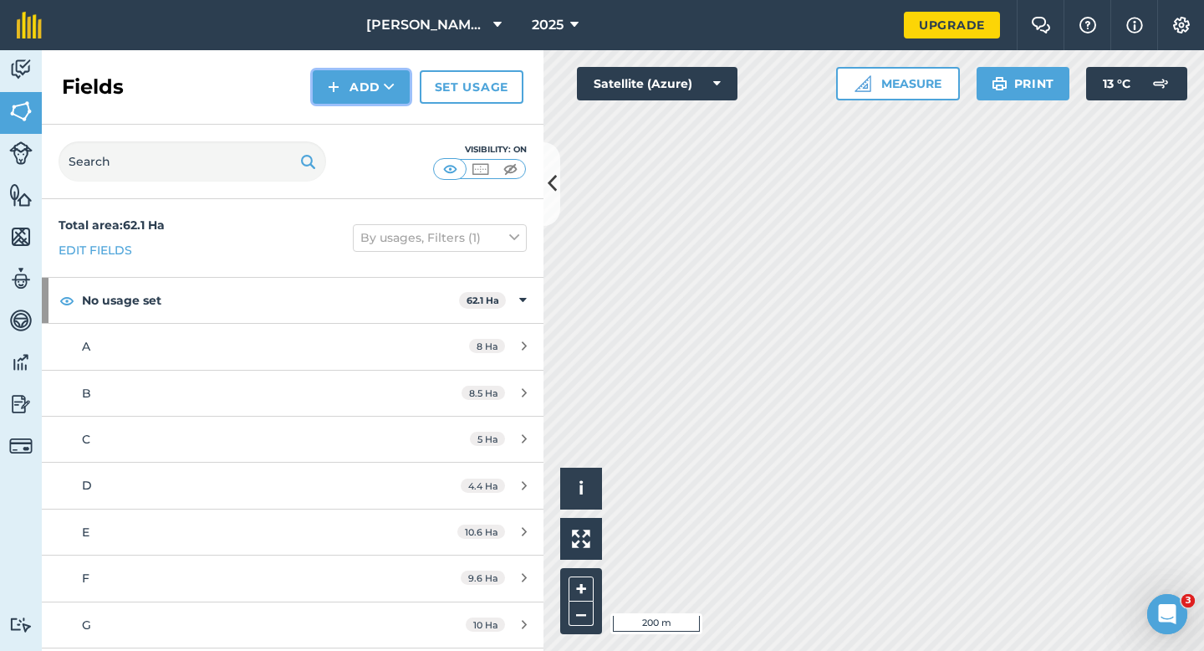
click at [330, 93] on img at bounding box center [334, 87] width 12 height 20
click at [330, 106] on link "Draw" at bounding box center [361, 124] width 92 height 37
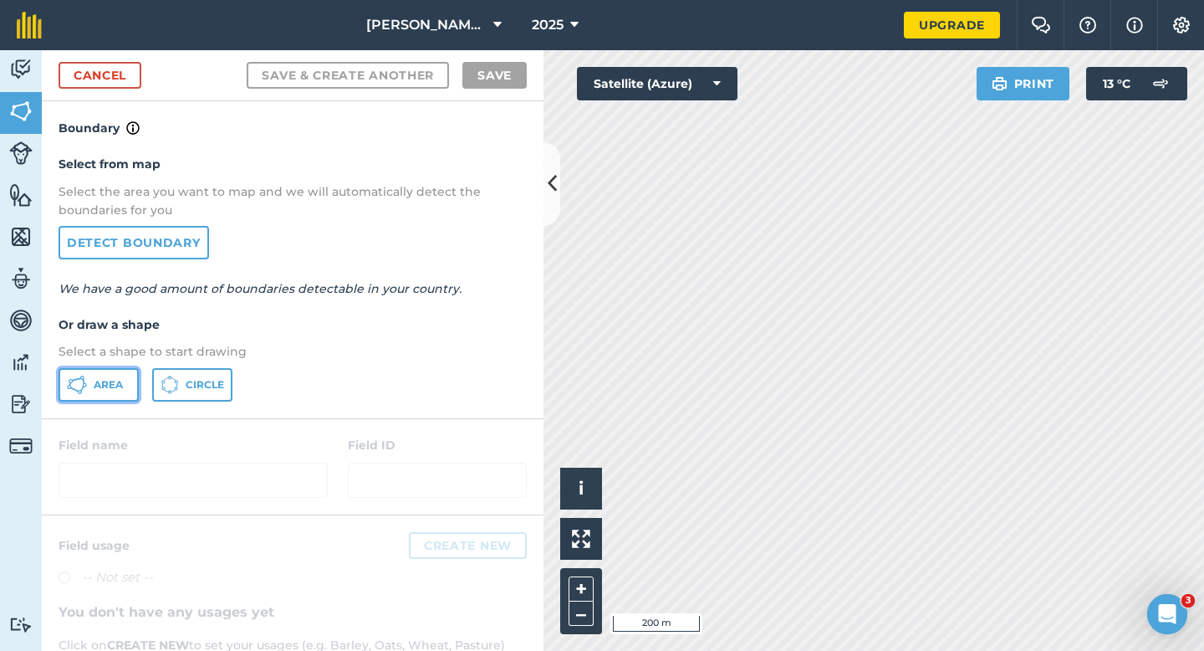
click at [84, 387] on icon at bounding box center [77, 385] width 20 height 20
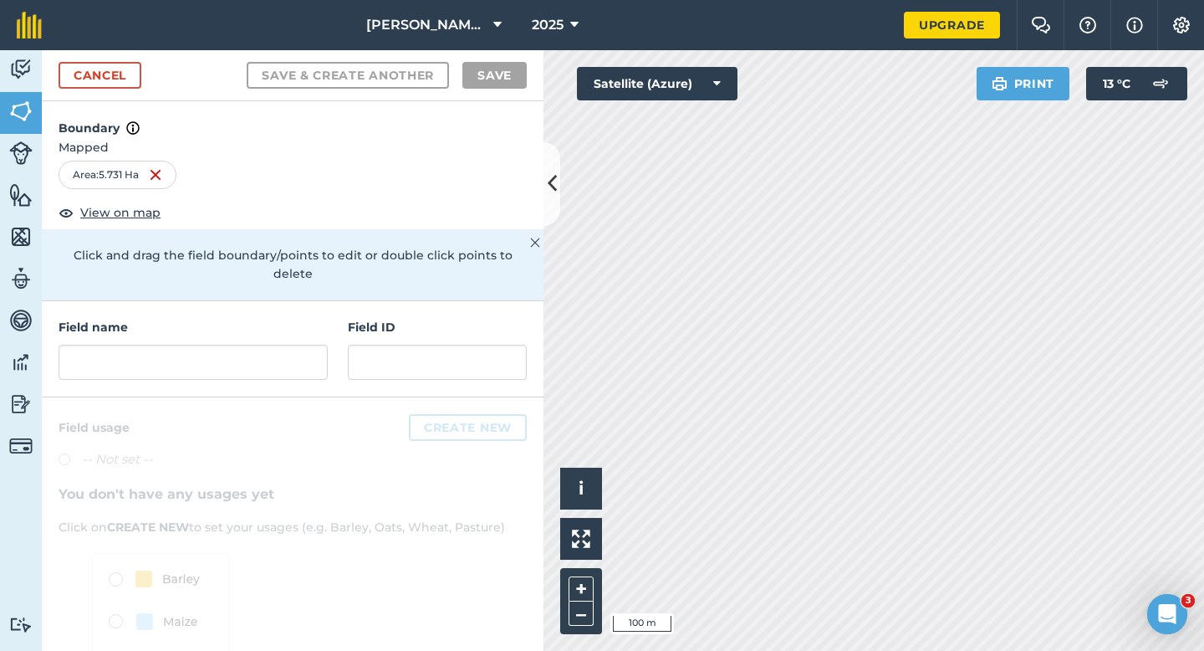
click at [329, 315] on div "Field name Field ID" at bounding box center [293, 349] width 502 height 96
click at [313, 321] on div "Field name" at bounding box center [193, 349] width 269 height 62
click at [311, 345] on input "text" at bounding box center [193, 362] width 269 height 35
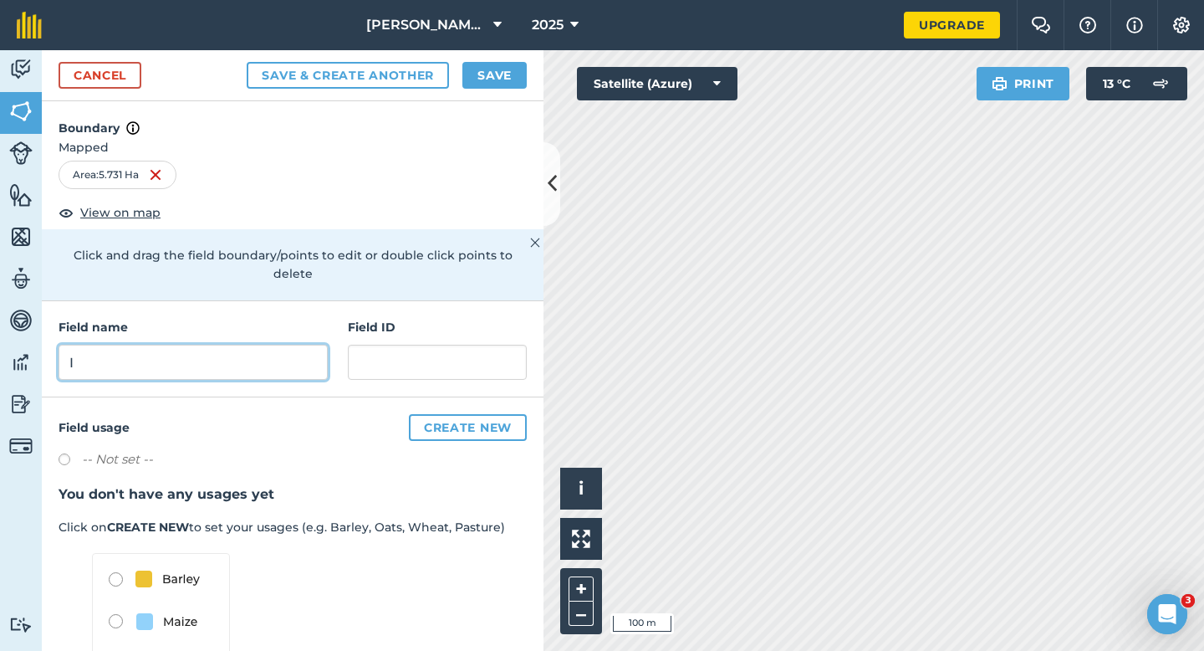
type input "I"
click at [498, 73] on button "Save" at bounding box center [495, 75] width 64 height 27
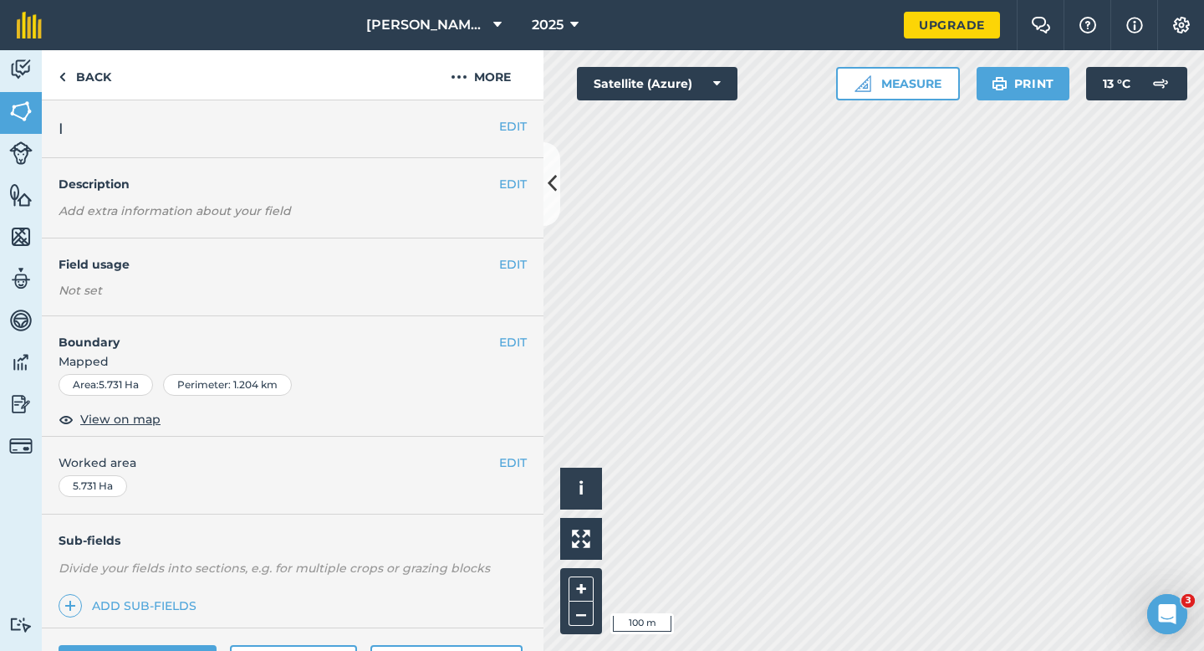
click at [517, 474] on div "EDIT Worked area 5.731 Ha" at bounding box center [293, 476] width 502 height 78
click at [517, 466] on button "EDIT" at bounding box center [513, 462] width 28 height 18
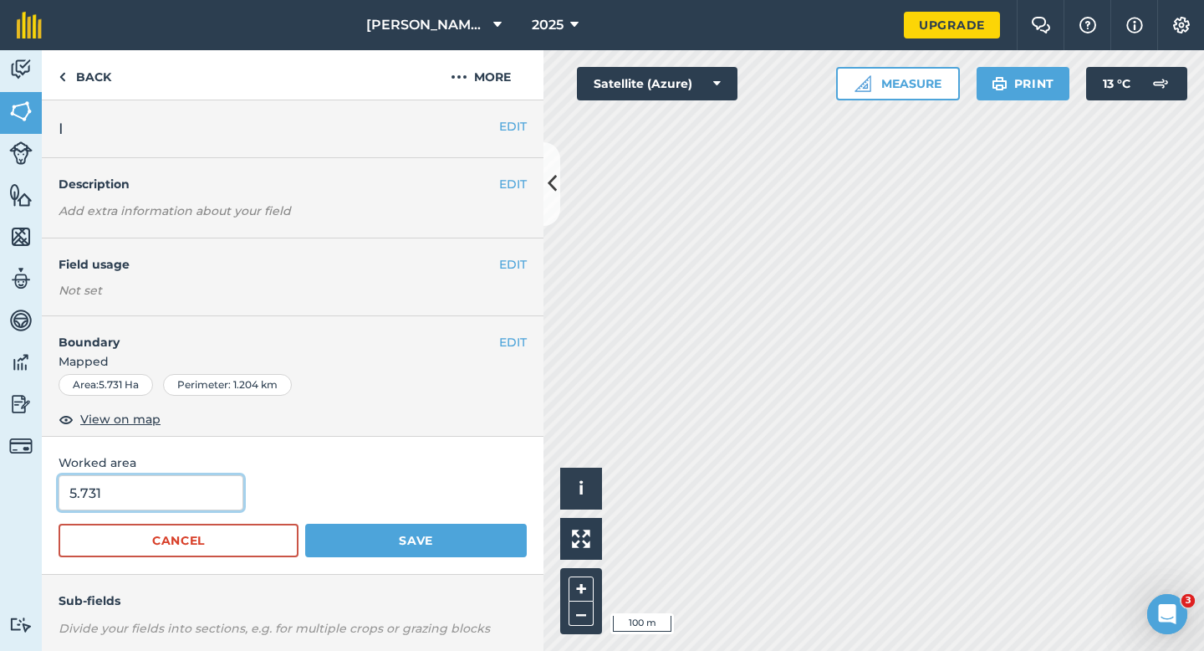
click at [210, 483] on input "5.731" at bounding box center [151, 492] width 185 height 35
click at [210, 487] on input "5.731" at bounding box center [151, 492] width 185 height 35
type input "5.7"
click at [305, 524] on button "Save" at bounding box center [416, 540] width 222 height 33
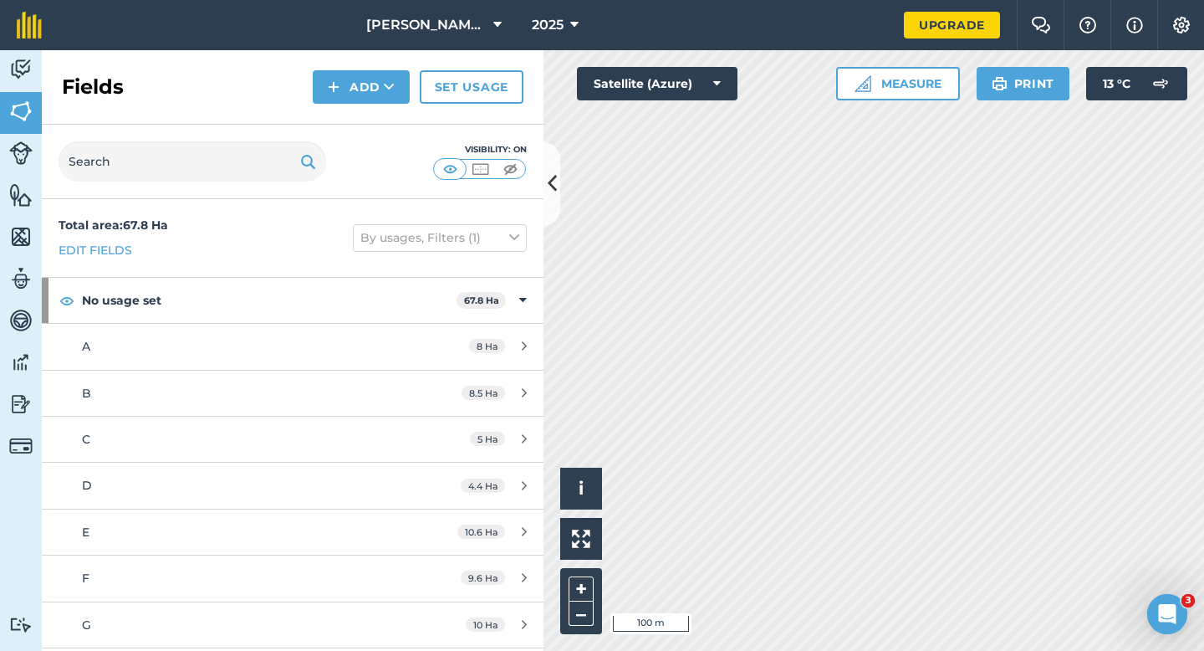
click at [310, 69] on div "Fields Add Set usage" at bounding box center [293, 87] width 502 height 74
click at [349, 74] on button "Add" at bounding box center [361, 86] width 97 height 33
click at [349, 115] on link "Draw" at bounding box center [361, 124] width 92 height 37
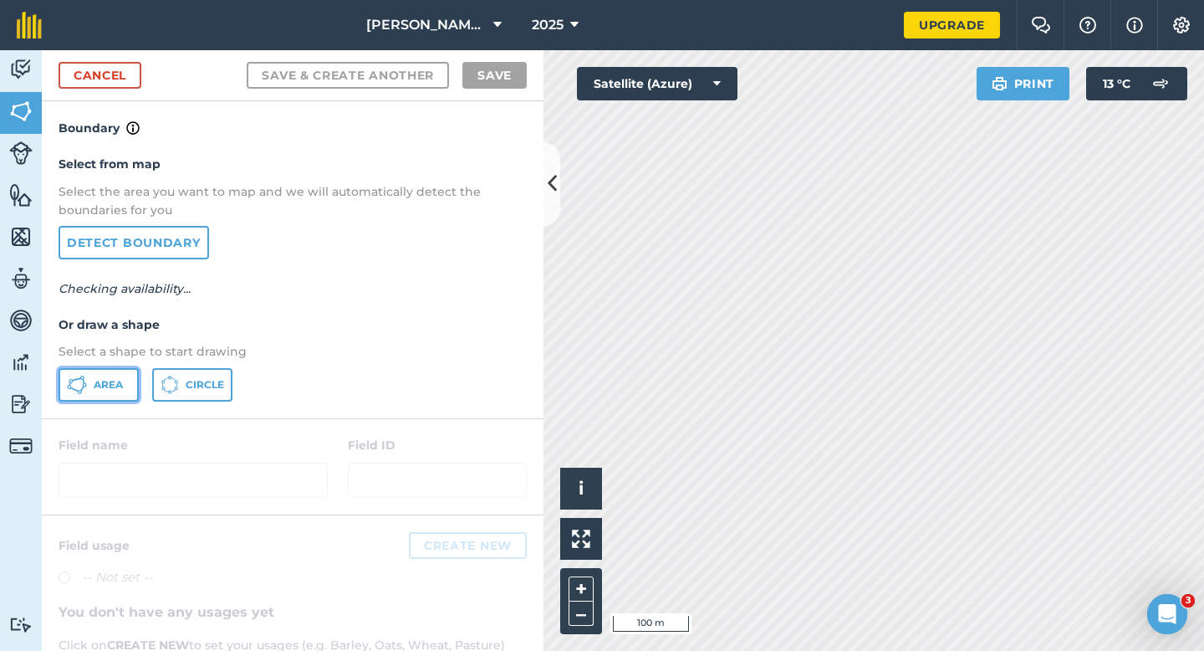
click at [125, 383] on button "Area" at bounding box center [99, 384] width 80 height 33
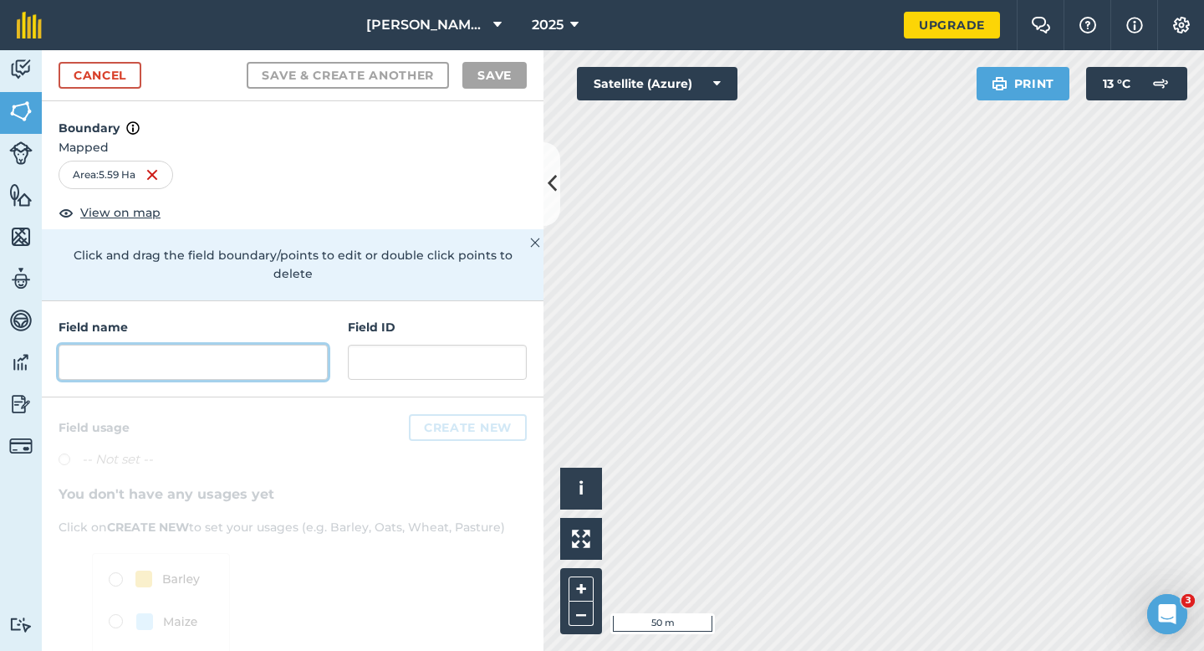
click at [289, 346] on input "text" at bounding box center [193, 362] width 269 height 35
type input "J"
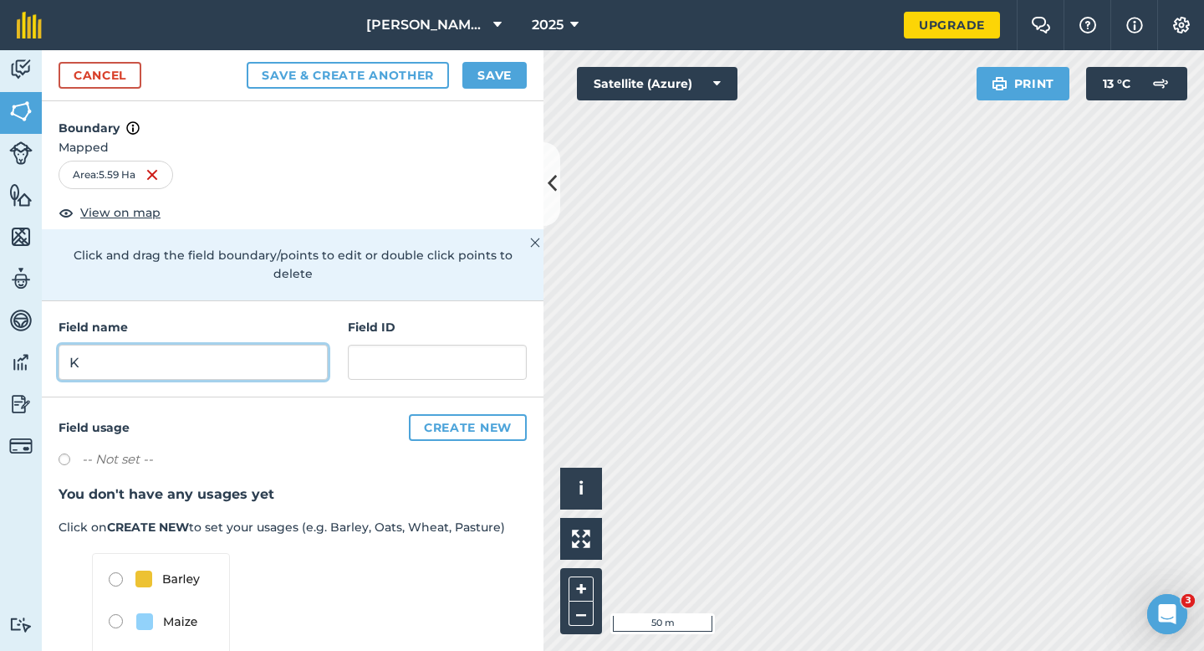
type input "K"
click at [491, 59] on div "Cancel Save & Create Another Save" at bounding box center [293, 75] width 502 height 51
click at [494, 78] on button "Save" at bounding box center [495, 75] width 64 height 27
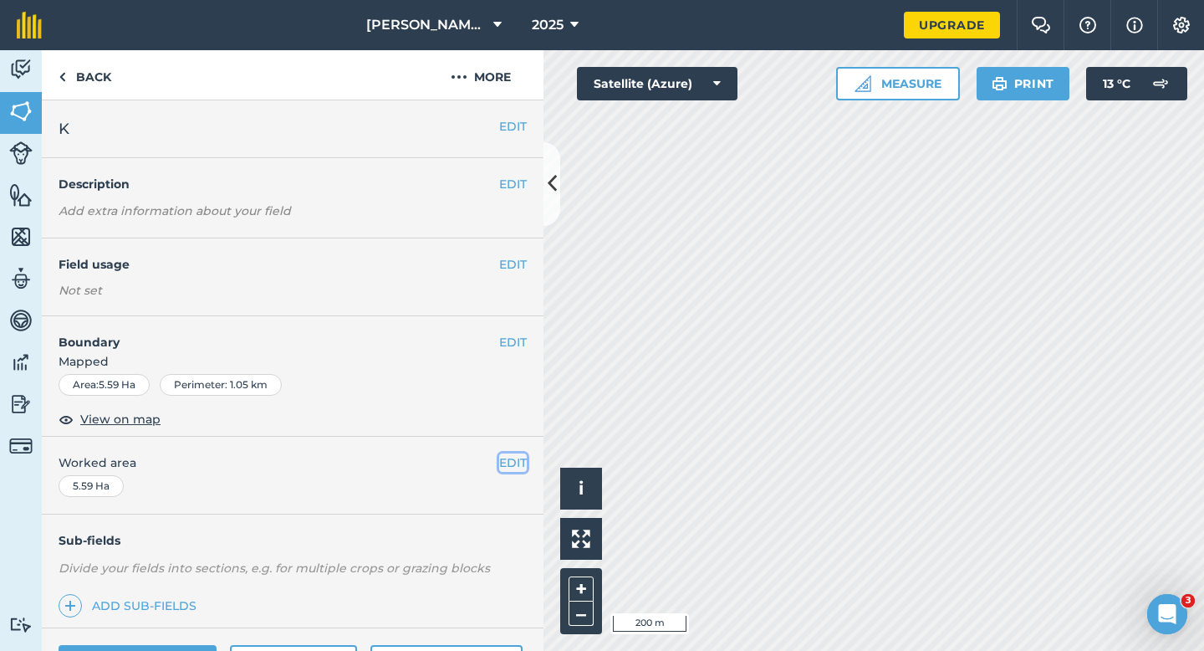
click at [510, 465] on button "EDIT" at bounding box center [513, 462] width 28 height 18
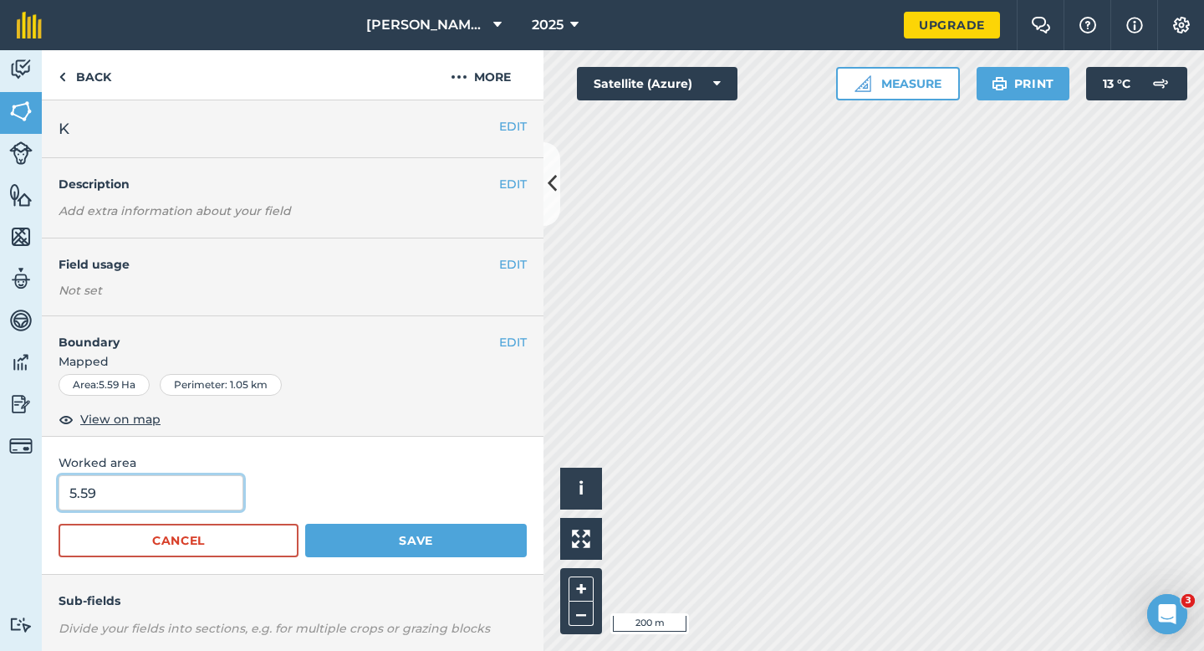
click at [145, 493] on input "5.59" at bounding box center [151, 492] width 185 height 35
type input "6"
click at [305, 524] on button "Save" at bounding box center [416, 540] width 222 height 33
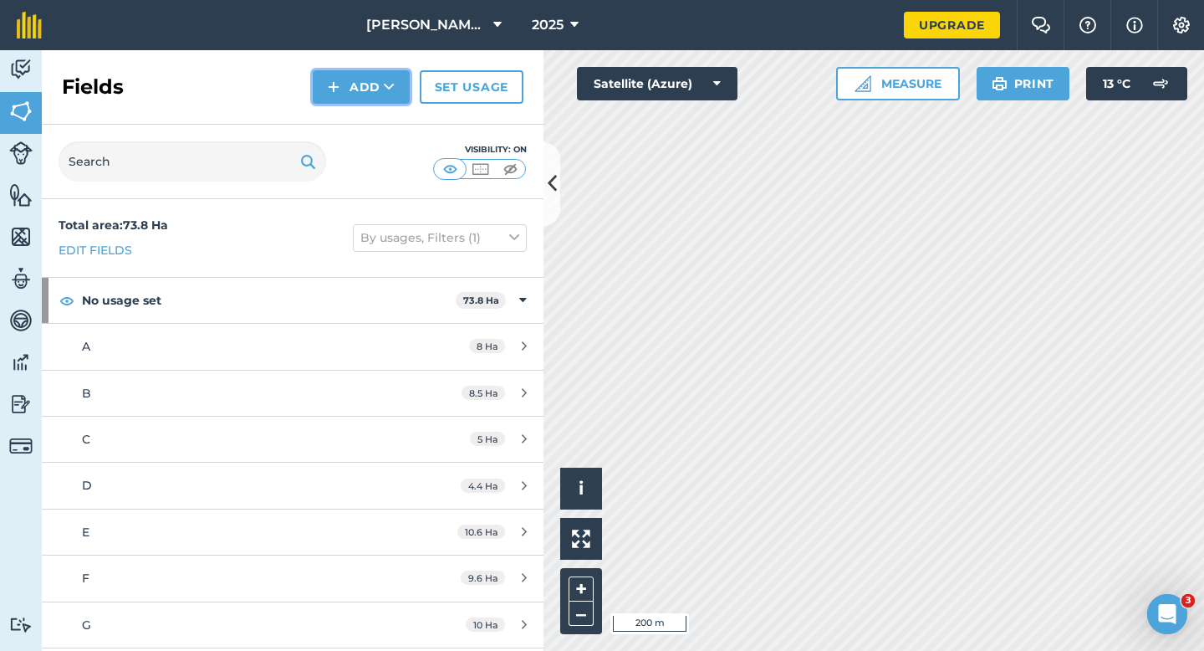
click at [348, 95] on button "Add" at bounding box center [361, 86] width 97 height 33
click at [348, 122] on link "Draw" at bounding box center [361, 124] width 92 height 37
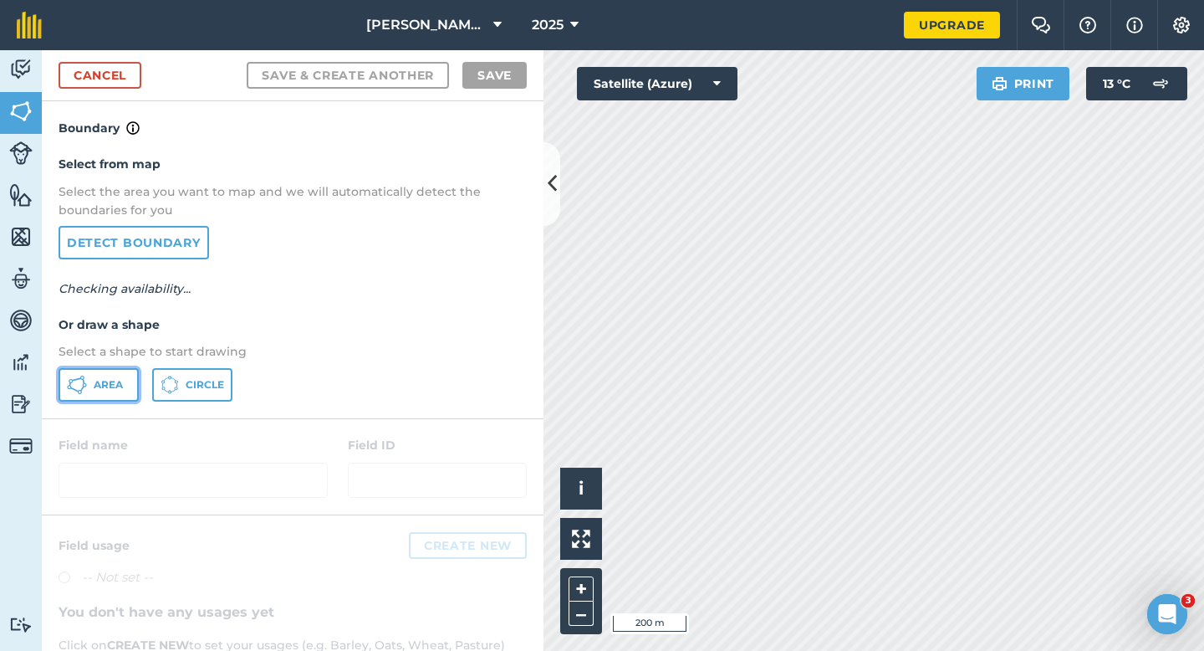
click at [120, 386] on span "Area" at bounding box center [108, 384] width 29 height 13
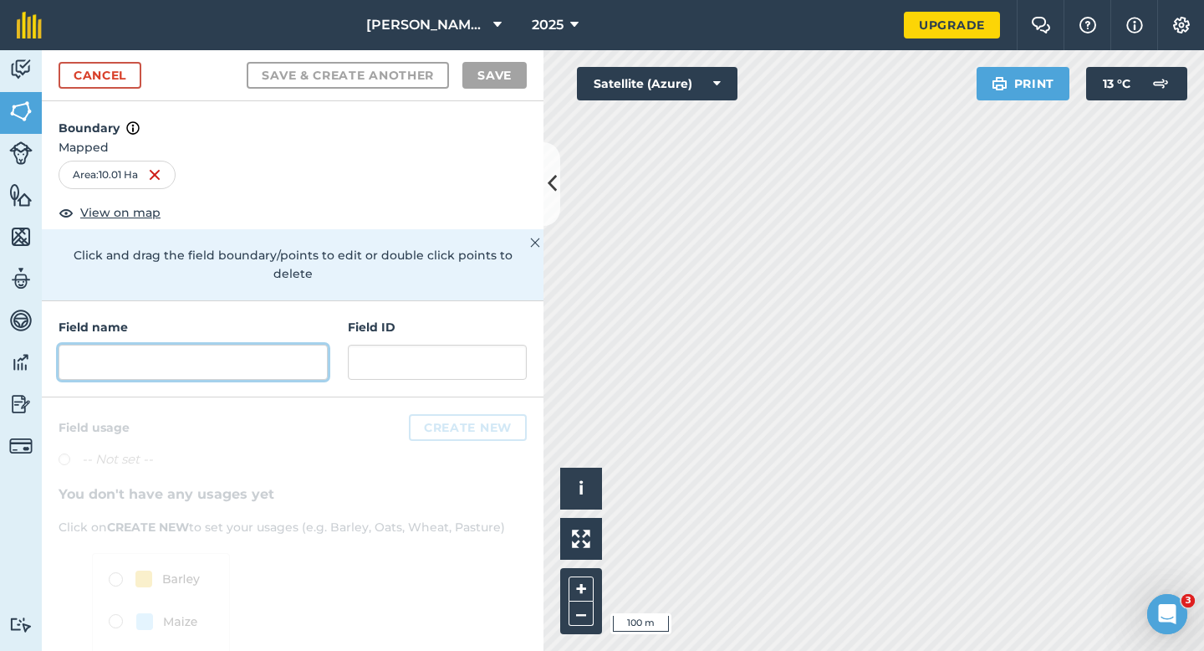
click at [303, 346] on input "text" at bounding box center [193, 362] width 269 height 35
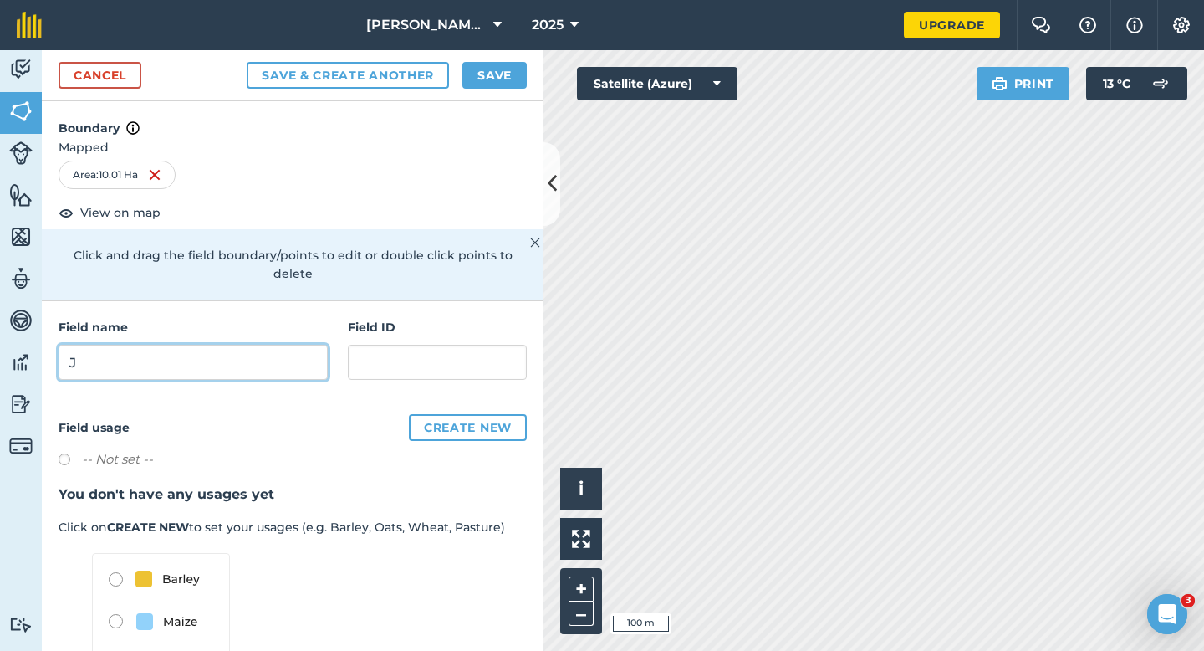
type input "J"
click at [476, 93] on div "Cancel Save & Create Another Save" at bounding box center [293, 75] width 502 height 51
click at [483, 82] on button "Save" at bounding box center [495, 75] width 64 height 27
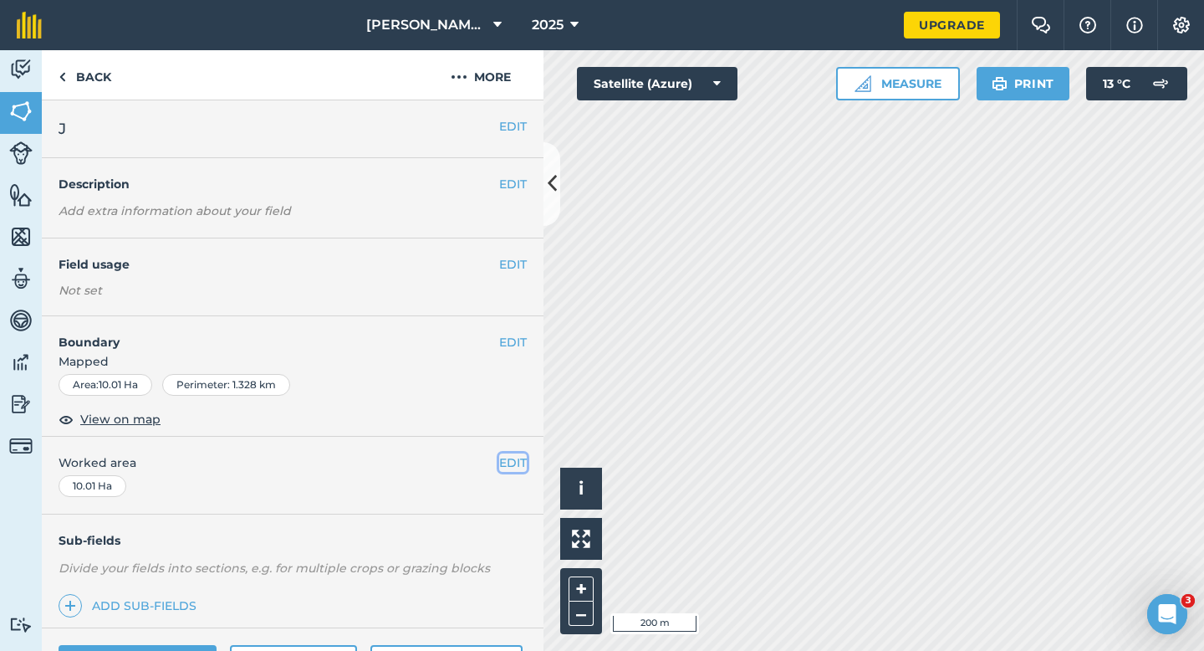
click at [508, 454] on button "EDIT" at bounding box center [513, 462] width 28 height 18
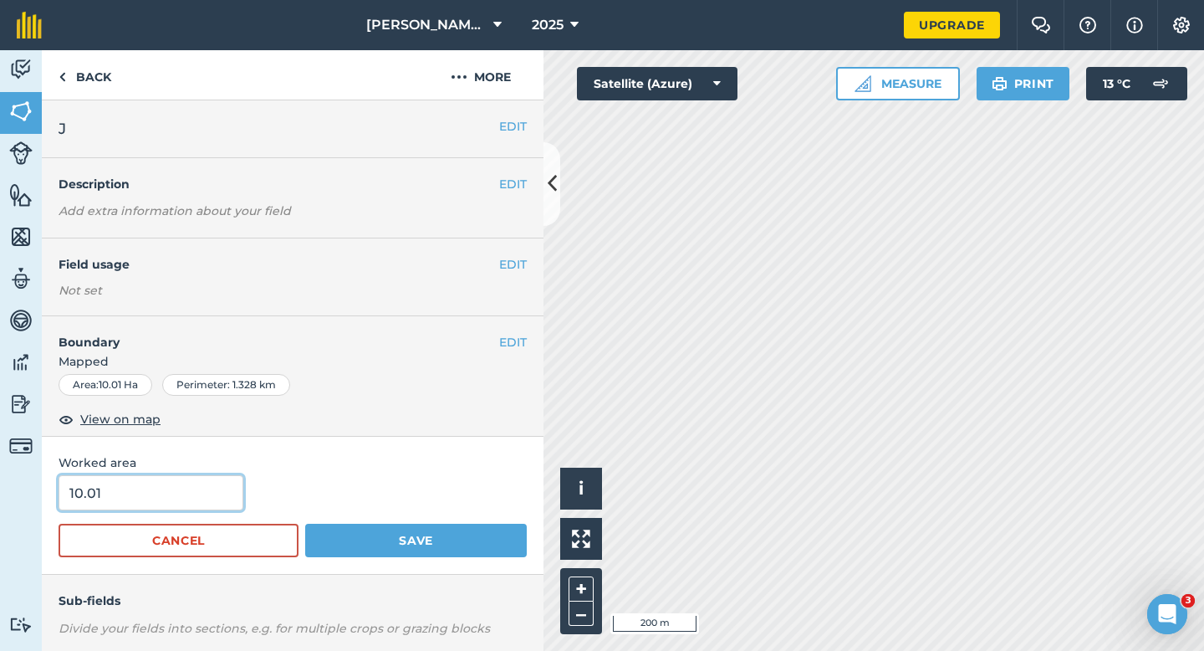
click at [202, 497] on input "10.01" at bounding box center [151, 492] width 185 height 35
type input "10"
click at [305, 524] on button "Save" at bounding box center [416, 540] width 222 height 33
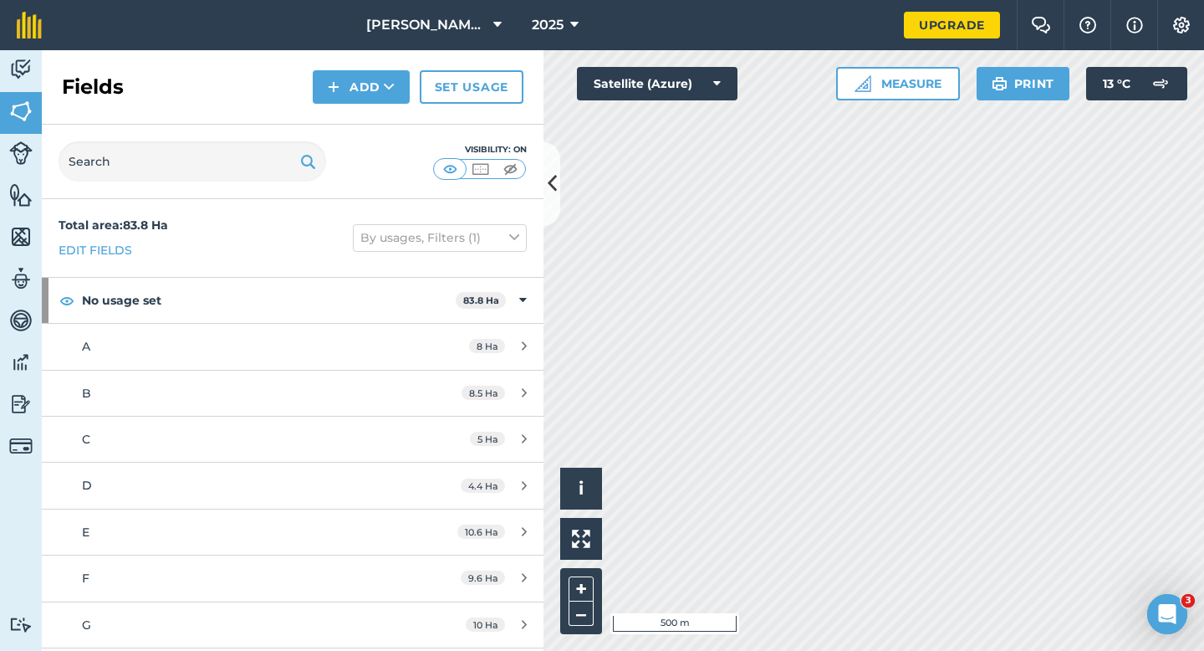
click at [384, 105] on div "Fields Add Set usage" at bounding box center [293, 87] width 502 height 74
click at [384, 87] on icon at bounding box center [389, 87] width 11 height 17
click at [383, 122] on link "Draw" at bounding box center [361, 124] width 92 height 37
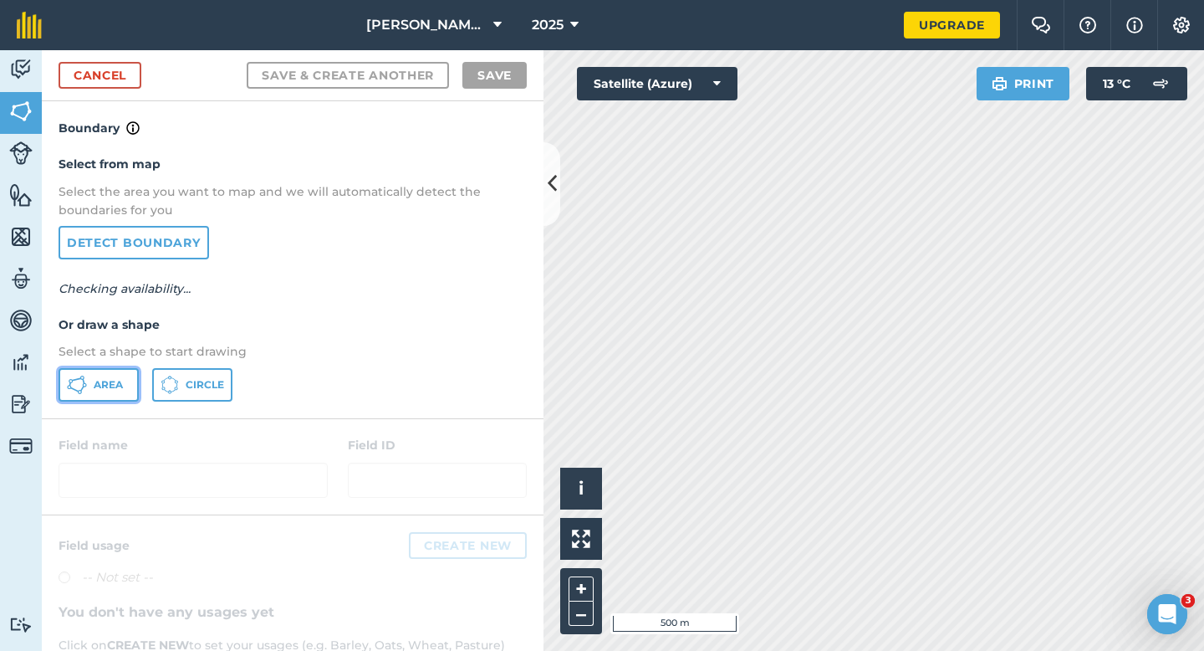
click at [89, 391] on button "Area" at bounding box center [99, 384] width 80 height 33
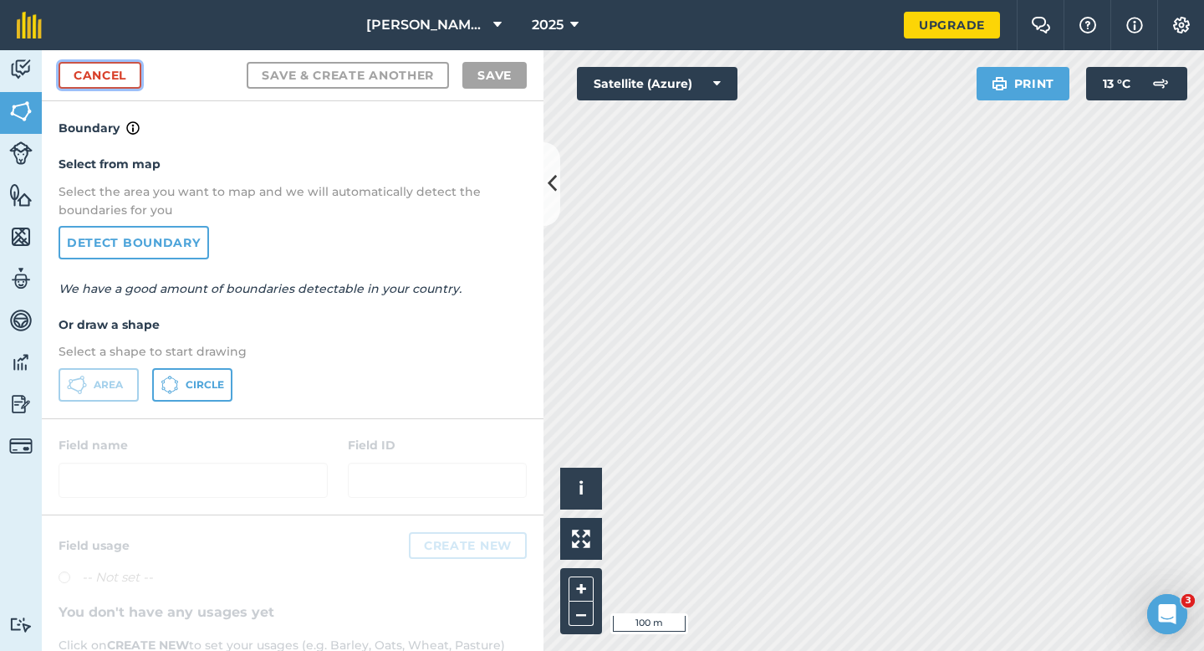
click at [120, 62] on link "Cancel" at bounding box center [100, 75] width 83 height 27
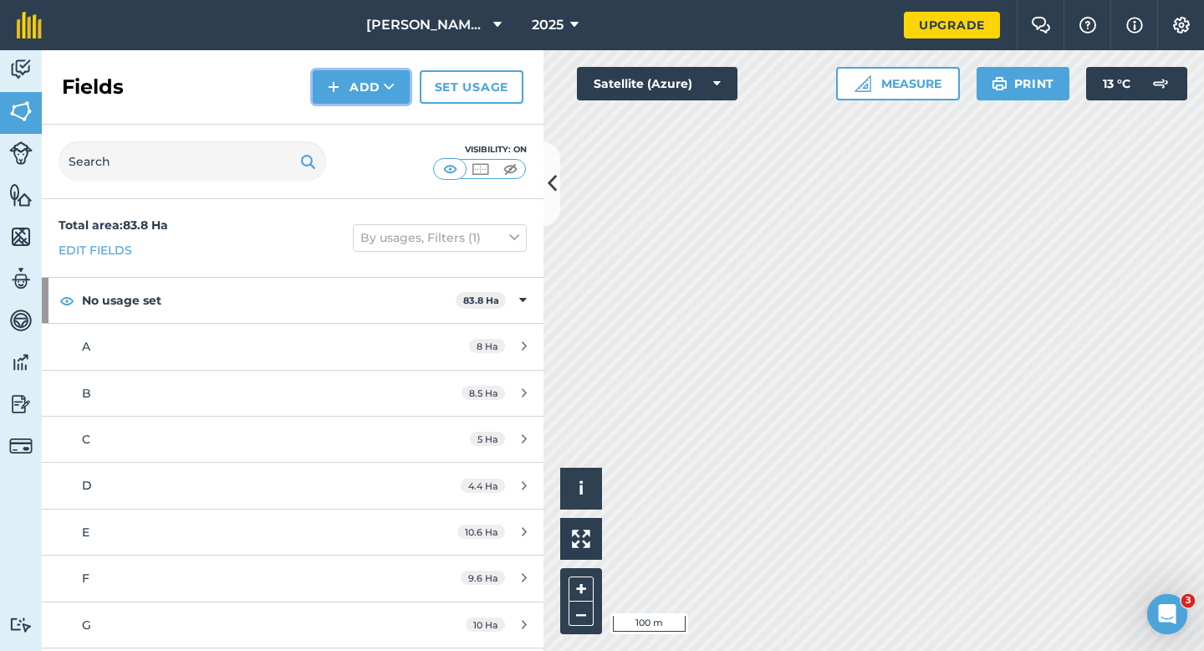
click at [318, 95] on button "Add" at bounding box center [361, 86] width 97 height 33
click at [320, 125] on link "Draw" at bounding box center [361, 124] width 92 height 37
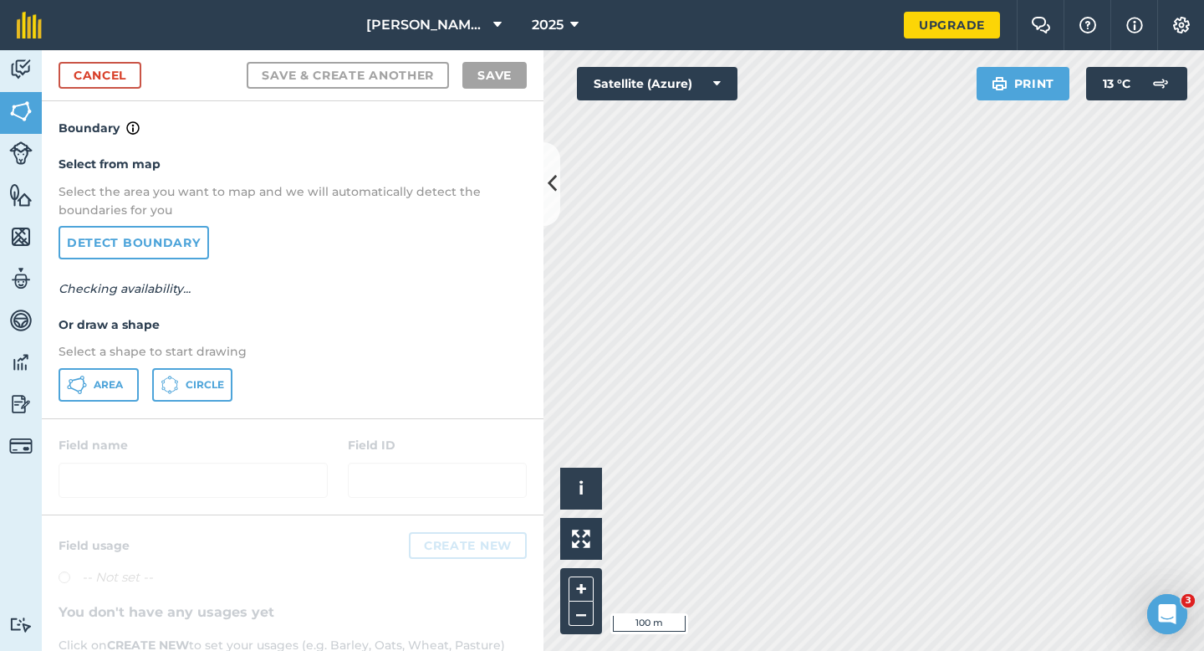
click at [145, 337] on div "Select from map Select the area you want to map and we will automatically detec…" at bounding box center [293, 277] width 502 height 279
click at [120, 379] on span "Area" at bounding box center [108, 384] width 29 height 13
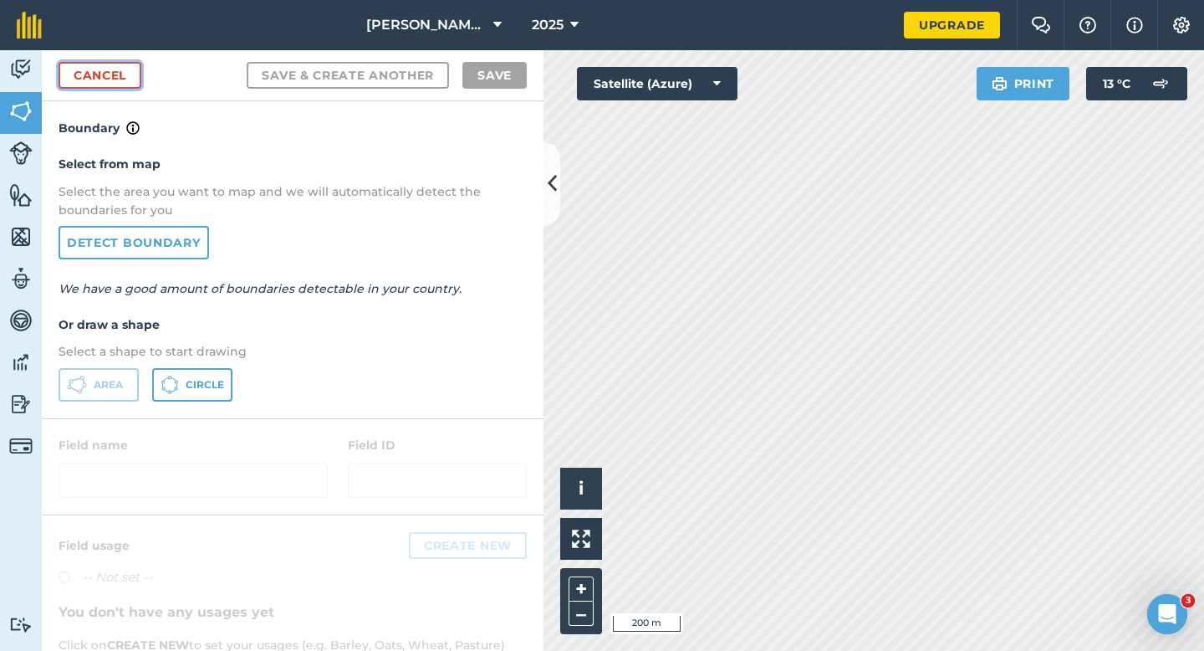
click at [136, 66] on link "Cancel" at bounding box center [100, 75] width 83 height 27
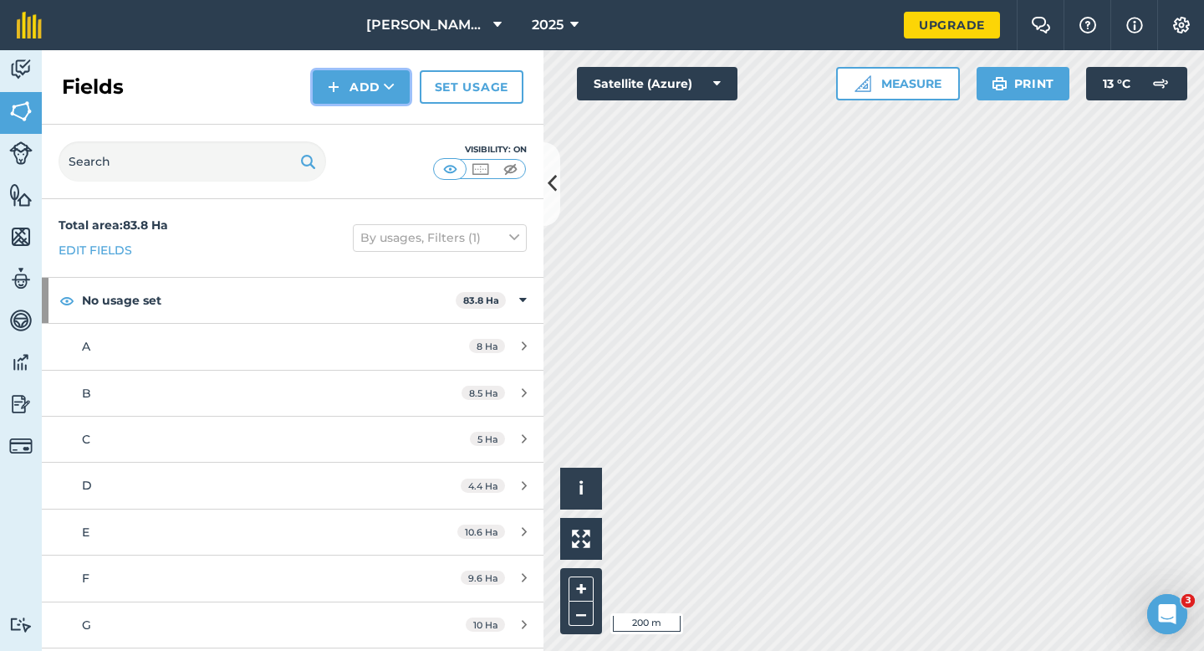
click at [378, 96] on button "Add" at bounding box center [361, 86] width 97 height 33
click at [378, 115] on link "Draw" at bounding box center [361, 124] width 92 height 37
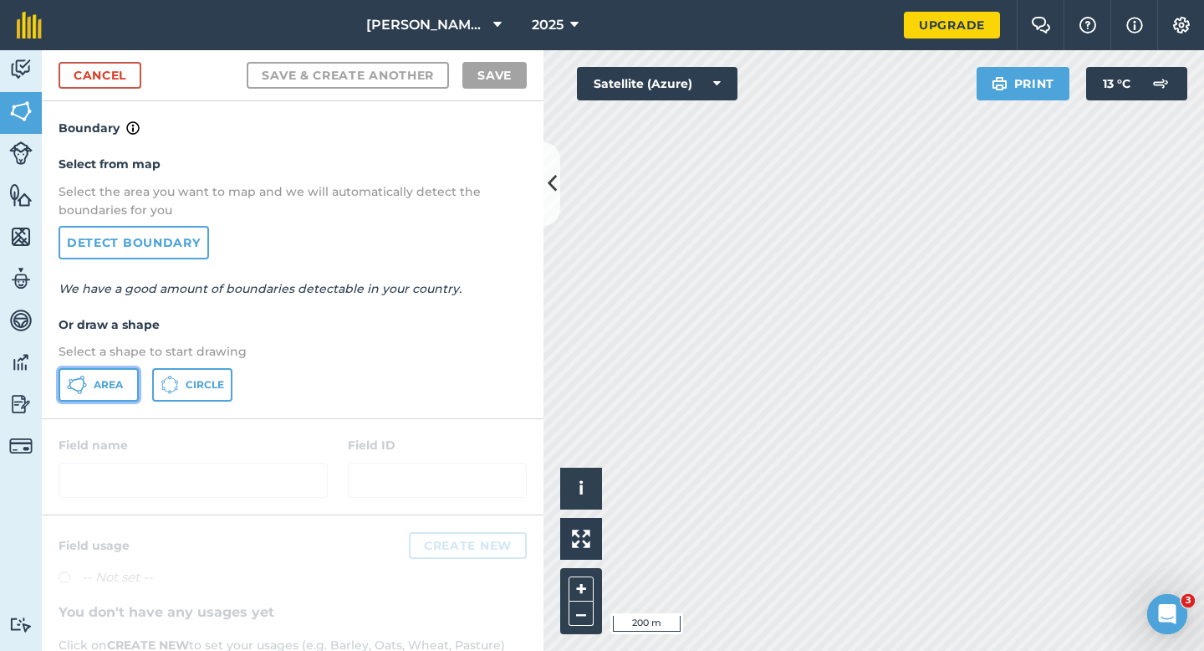
click at [79, 397] on button "Area" at bounding box center [99, 384] width 80 height 33
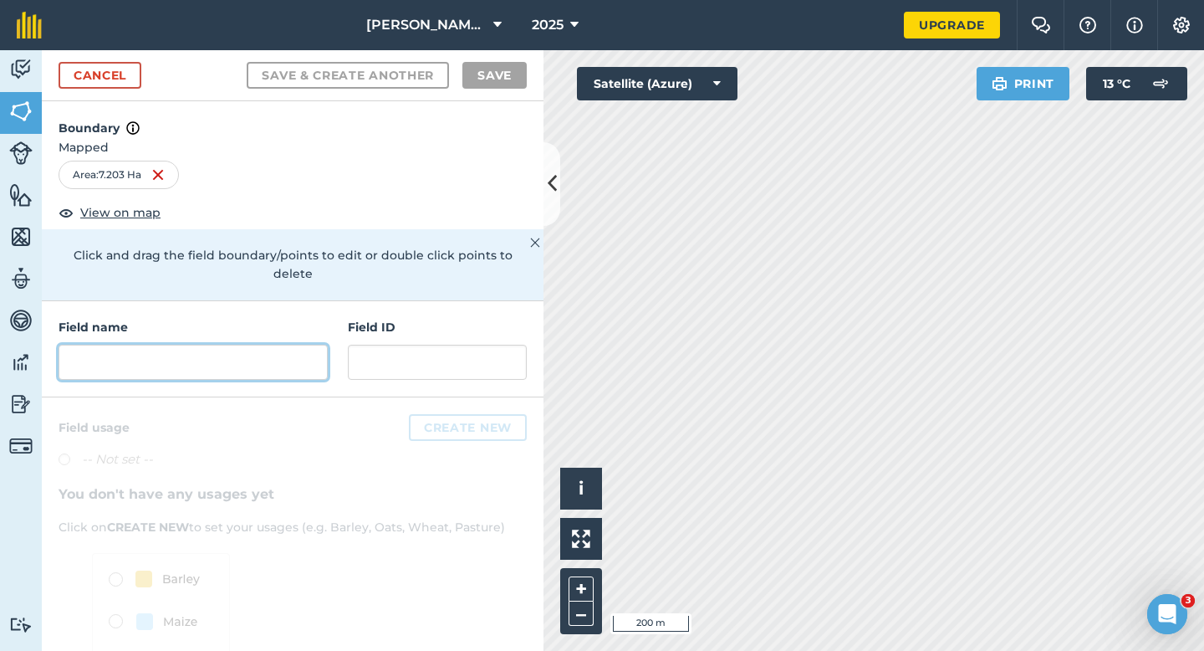
click at [283, 358] on input "text" at bounding box center [193, 362] width 269 height 35
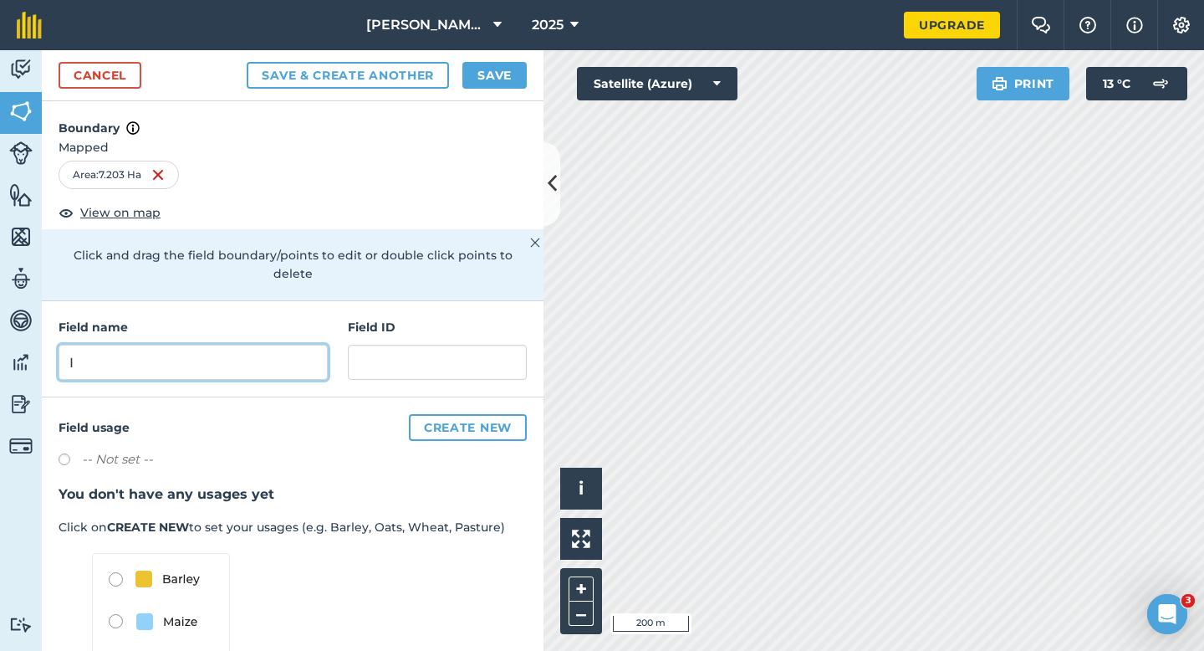
type input "I"
click at [499, 79] on button "Save" at bounding box center [495, 75] width 64 height 27
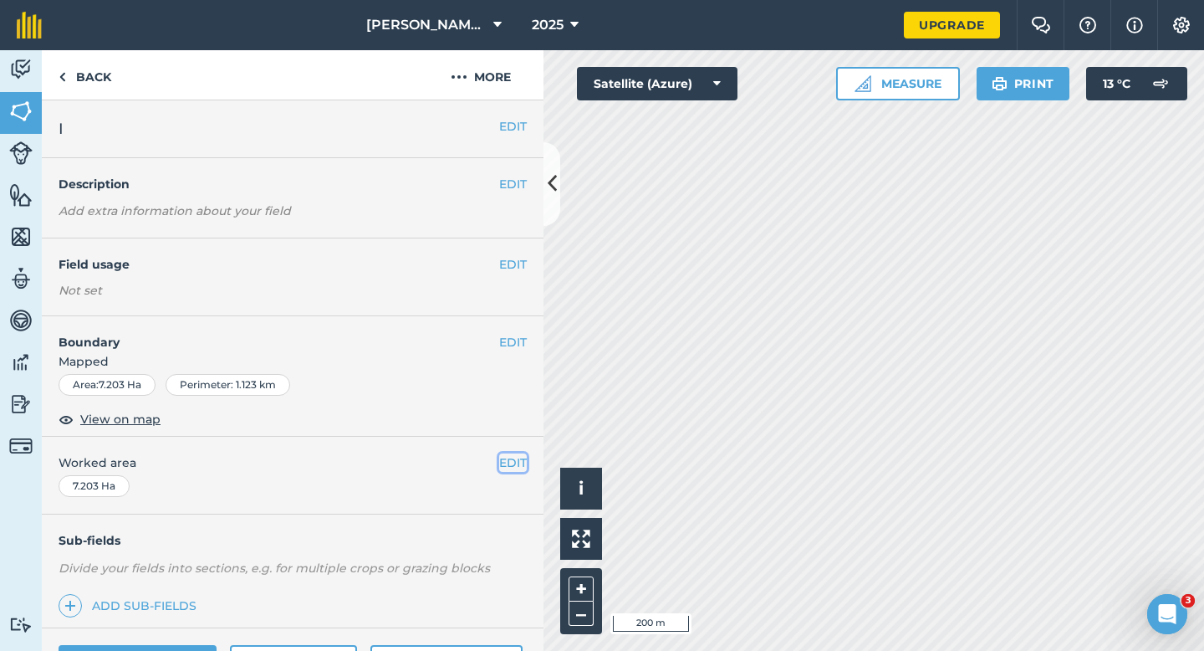
click at [504, 468] on button "EDIT" at bounding box center [513, 462] width 28 height 18
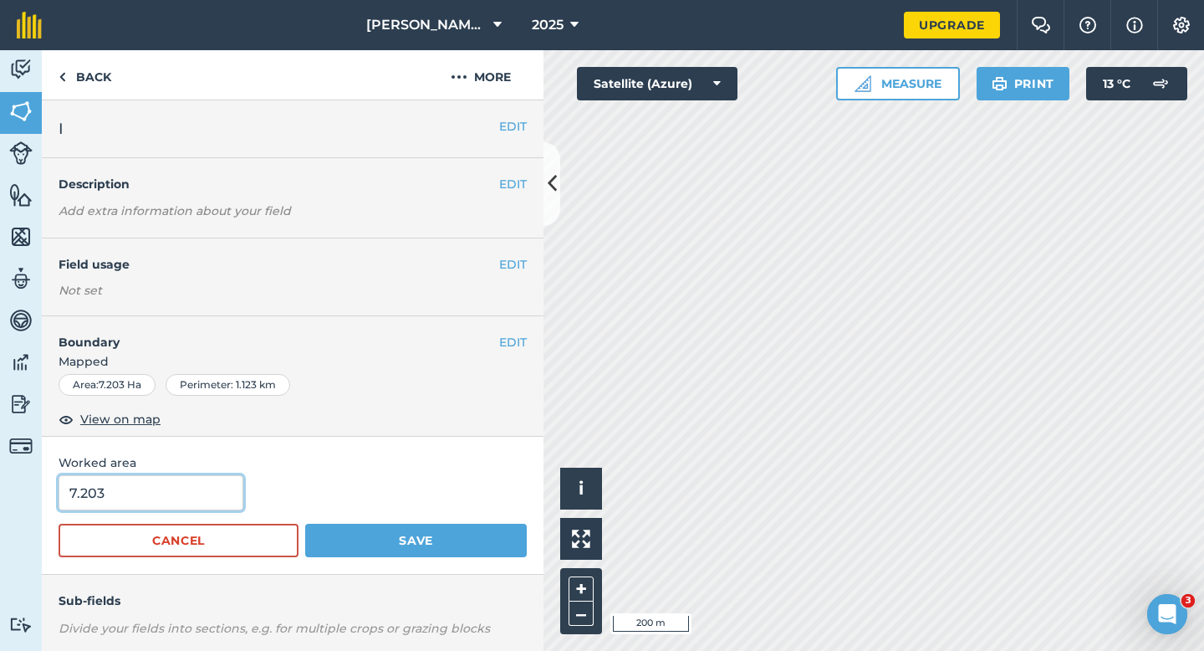
click at [228, 485] on input "7.203" at bounding box center [151, 492] width 185 height 35
click at [215, 494] on input "7.203" at bounding box center [151, 492] width 185 height 35
type input "7.2"
click at [305, 524] on button "Save" at bounding box center [416, 540] width 222 height 33
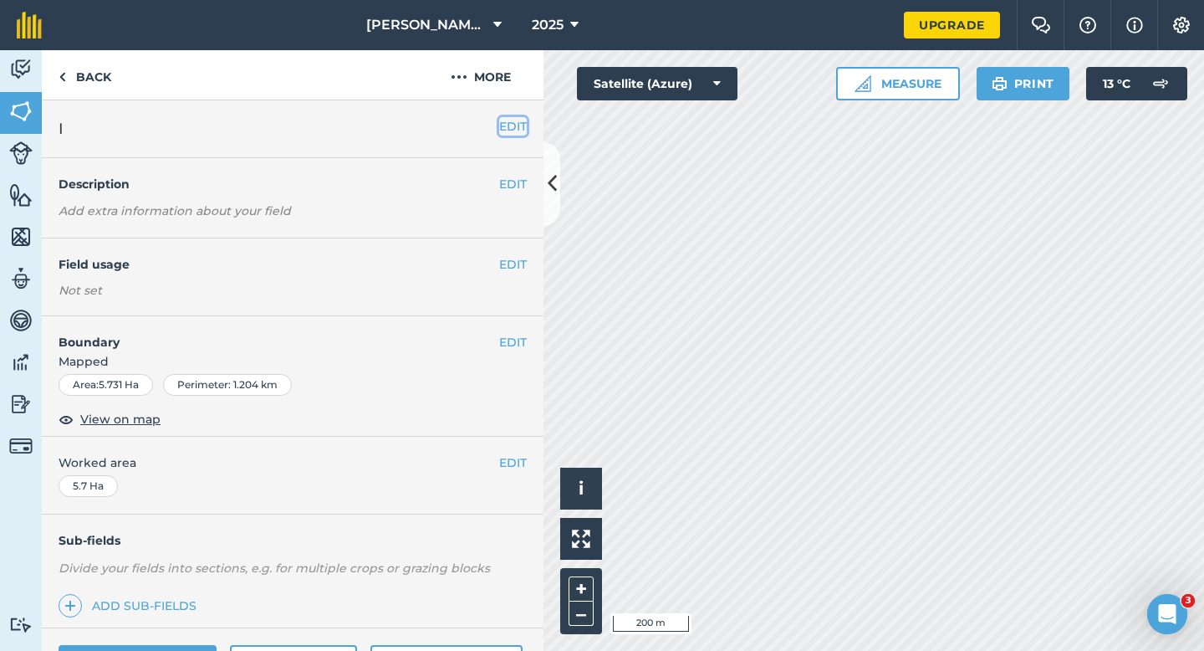
click at [502, 130] on button "EDIT" at bounding box center [513, 126] width 28 height 18
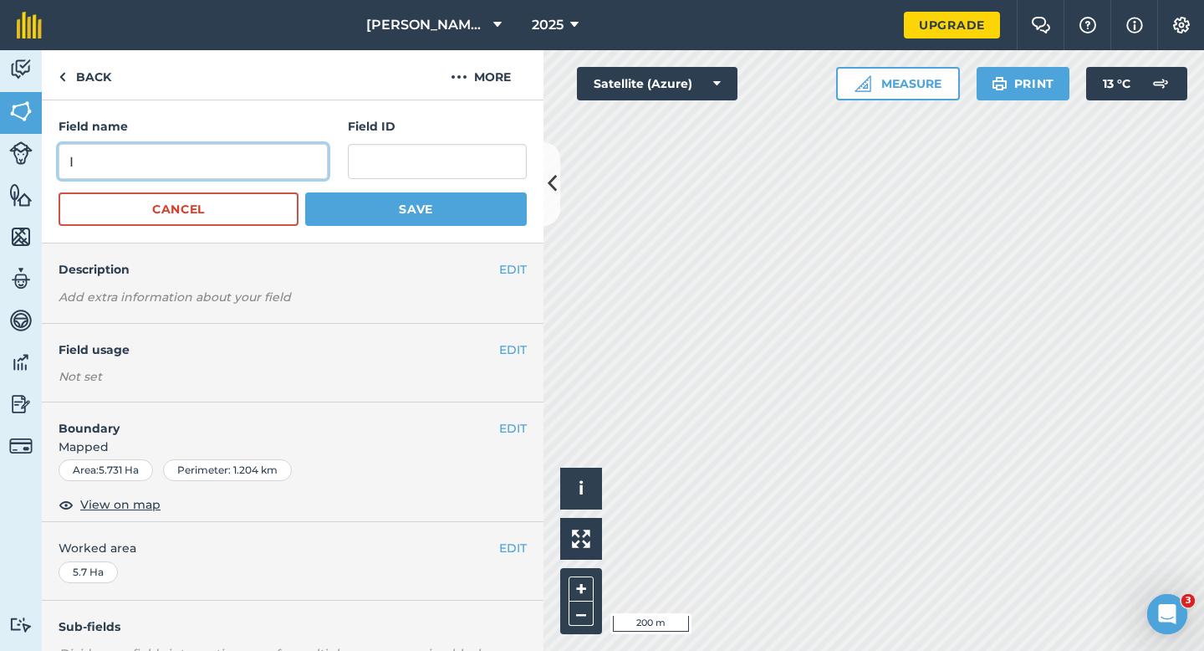
click at [275, 174] on input "I" at bounding box center [193, 161] width 269 height 35
type input "J"
click at [305, 192] on button "Save" at bounding box center [416, 208] width 222 height 33
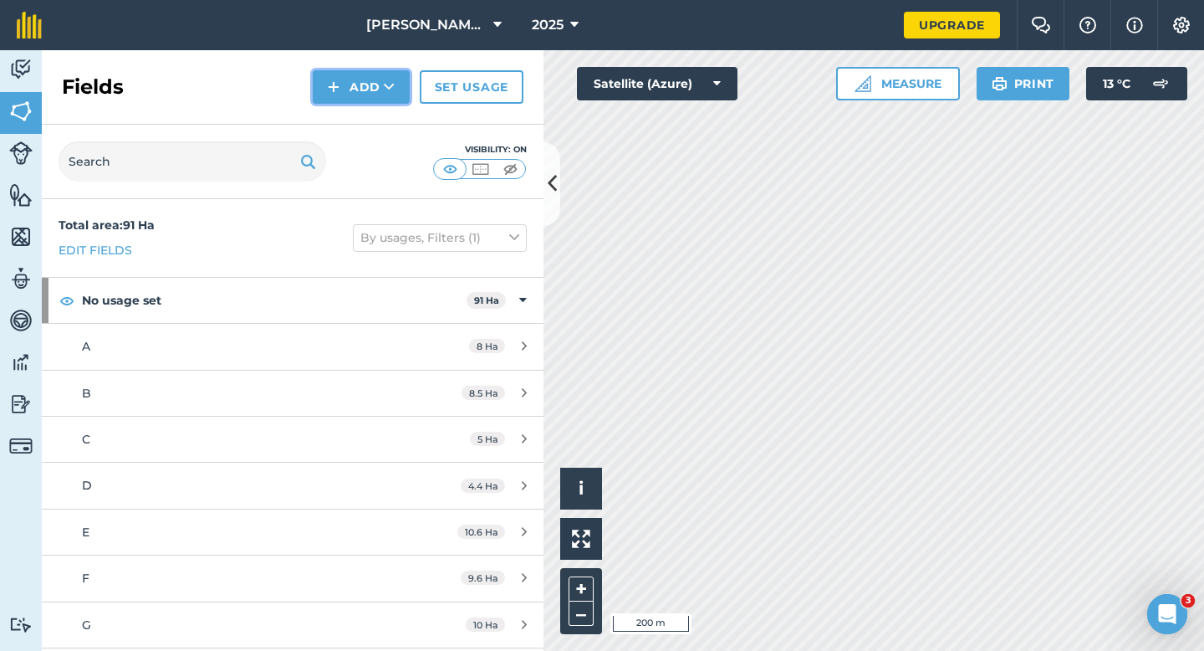
click at [348, 90] on button "Add" at bounding box center [361, 86] width 97 height 33
click at [348, 123] on link "Draw" at bounding box center [361, 124] width 92 height 37
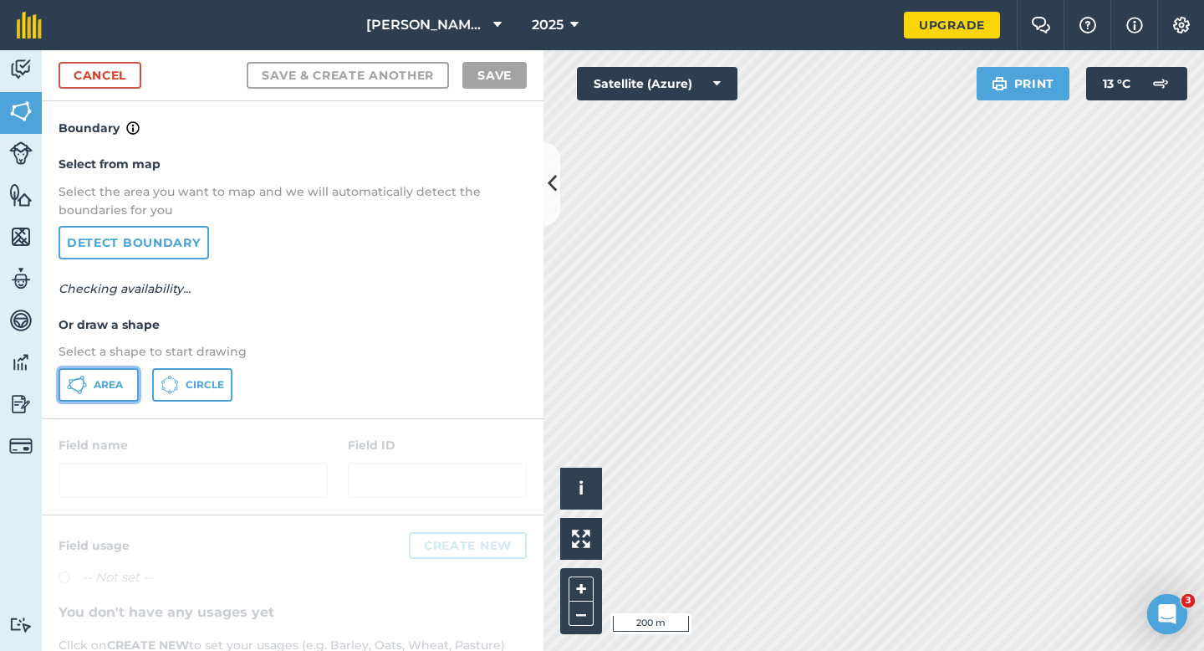
click at [115, 373] on button "Area" at bounding box center [99, 384] width 80 height 33
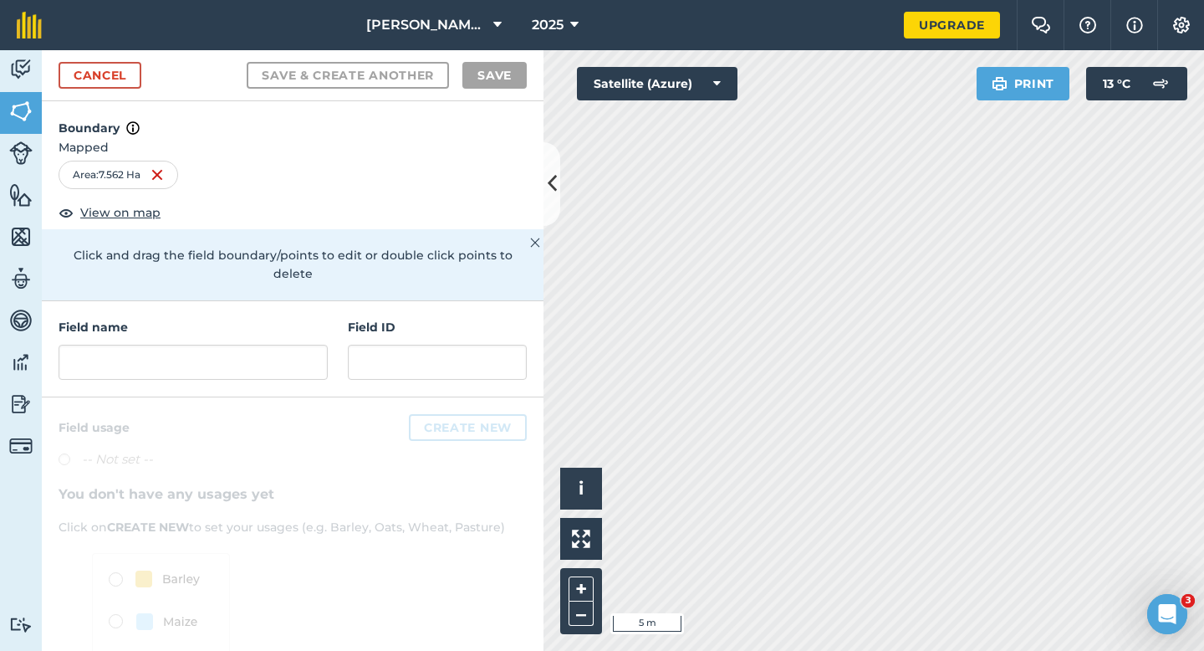
click at [302, 362] on div "Field name Field ID" at bounding box center [293, 349] width 502 height 96
click at [301, 358] on input "text" at bounding box center [193, 362] width 269 height 35
click at [301, 347] on input "text" at bounding box center [193, 362] width 269 height 35
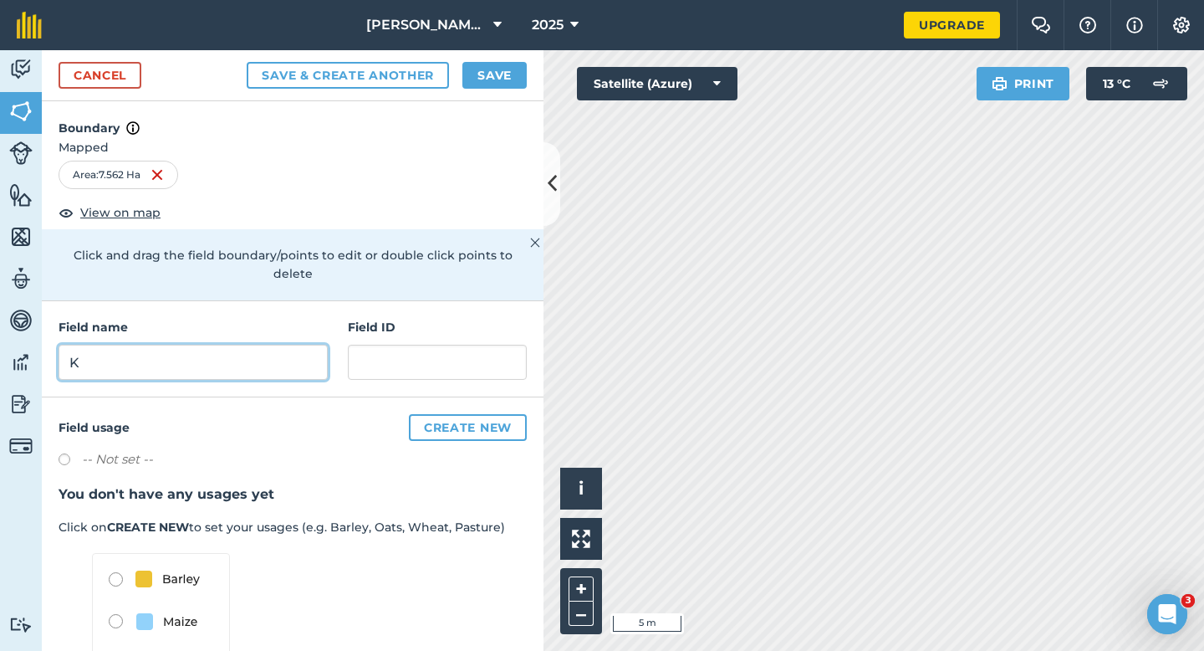
type input "K"
click at [485, 71] on button "Save" at bounding box center [495, 75] width 64 height 27
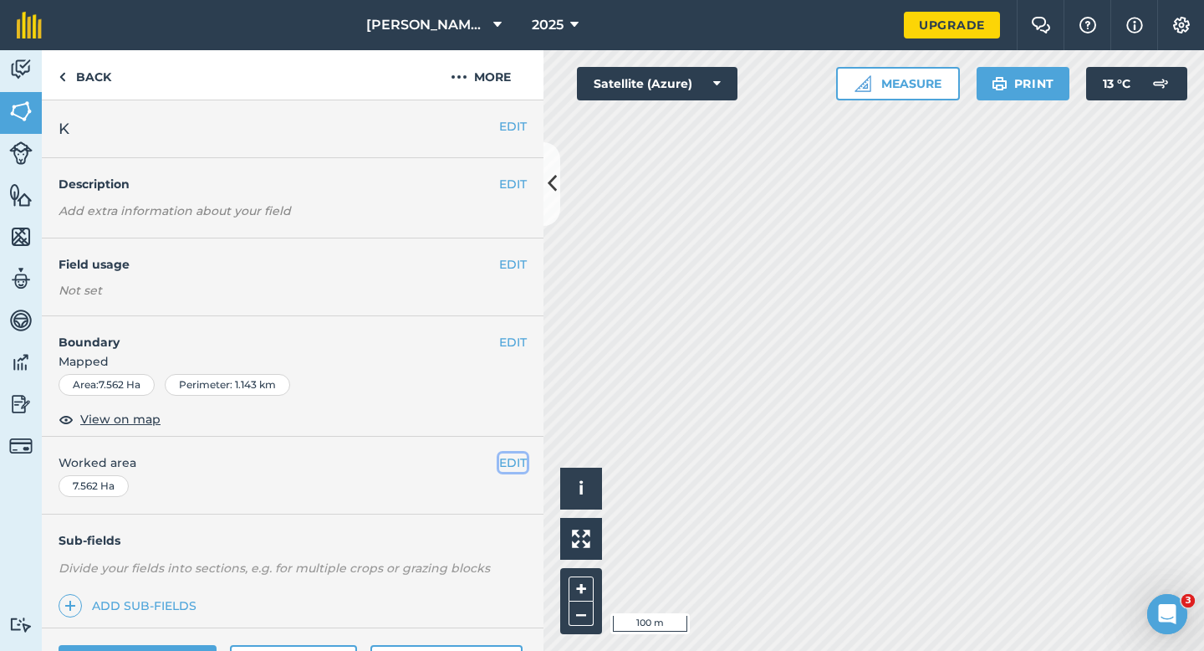
click at [520, 453] on button "EDIT" at bounding box center [513, 462] width 28 height 18
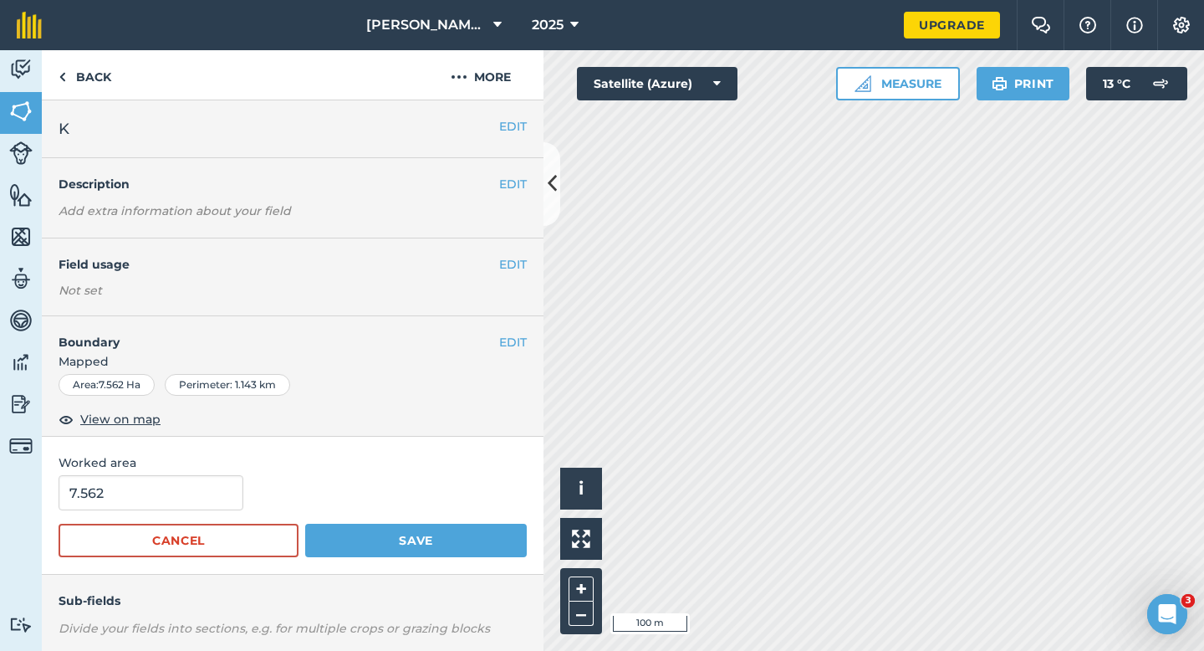
click at [178, 511] on form "7.562 Cancel Save" at bounding box center [293, 516] width 468 height 82
click at [178, 495] on input "7.562" at bounding box center [151, 492] width 185 height 35
type input "7.6"
click at [305, 524] on button "Save" at bounding box center [416, 540] width 222 height 33
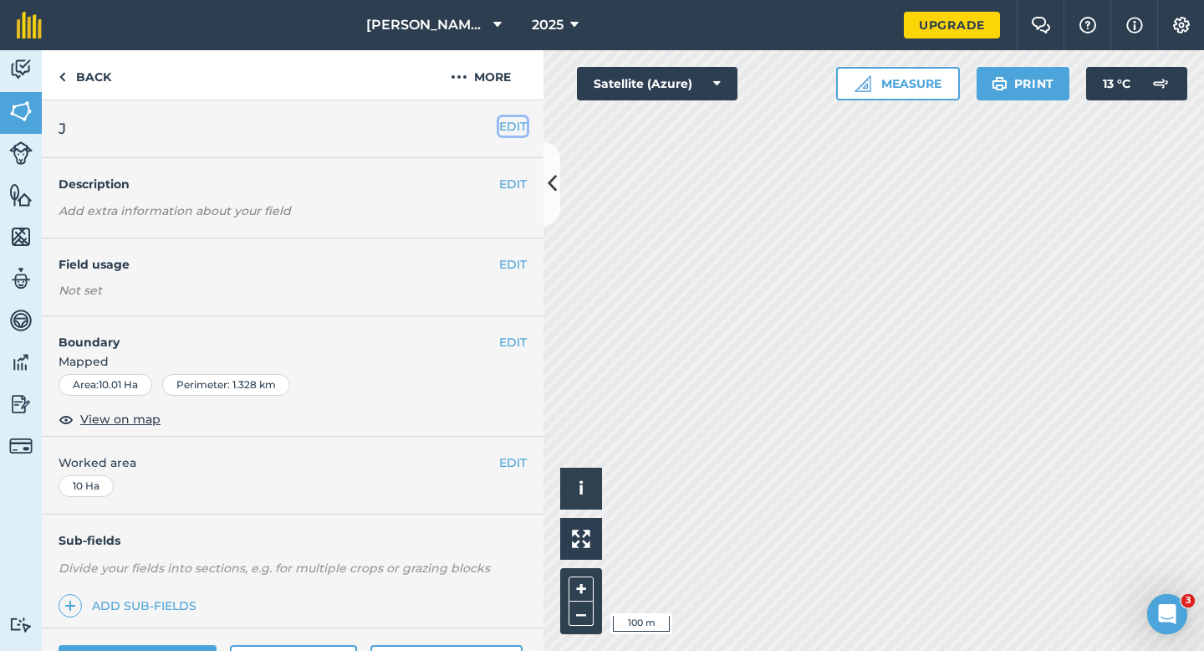
click at [512, 128] on button "EDIT" at bounding box center [513, 126] width 28 height 18
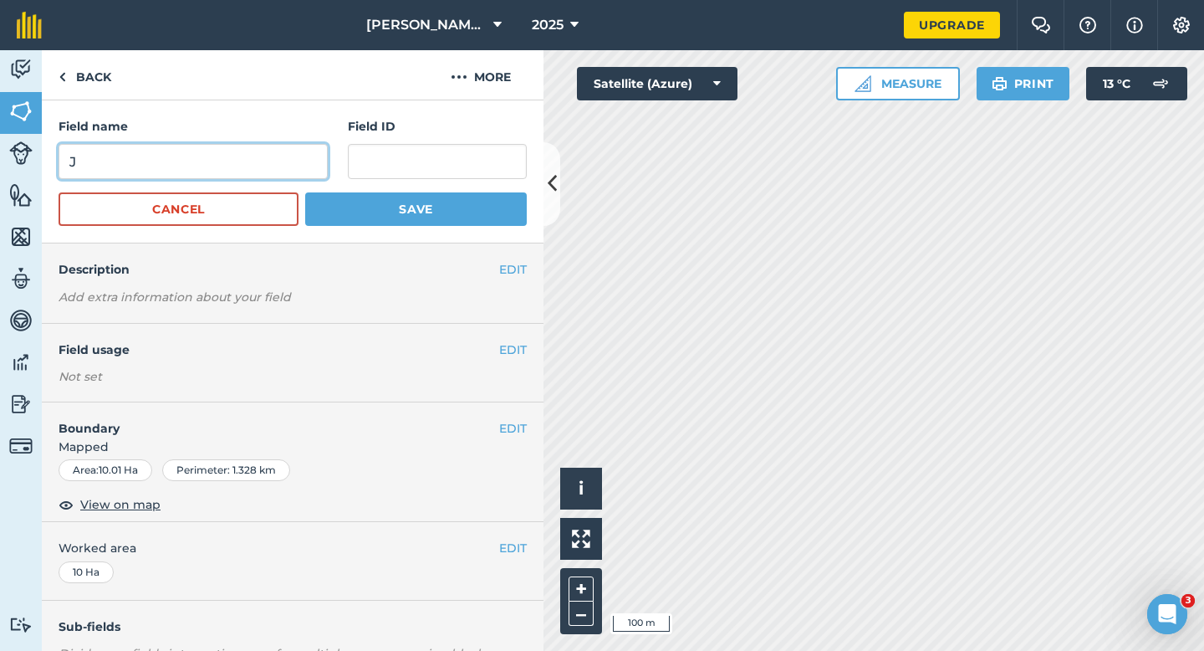
click at [246, 166] on input "J" at bounding box center [193, 161] width 269 height 35
type input "L"
click at [305, 192] on button "Save" at bounding box center [416, 208] width 222 height 33
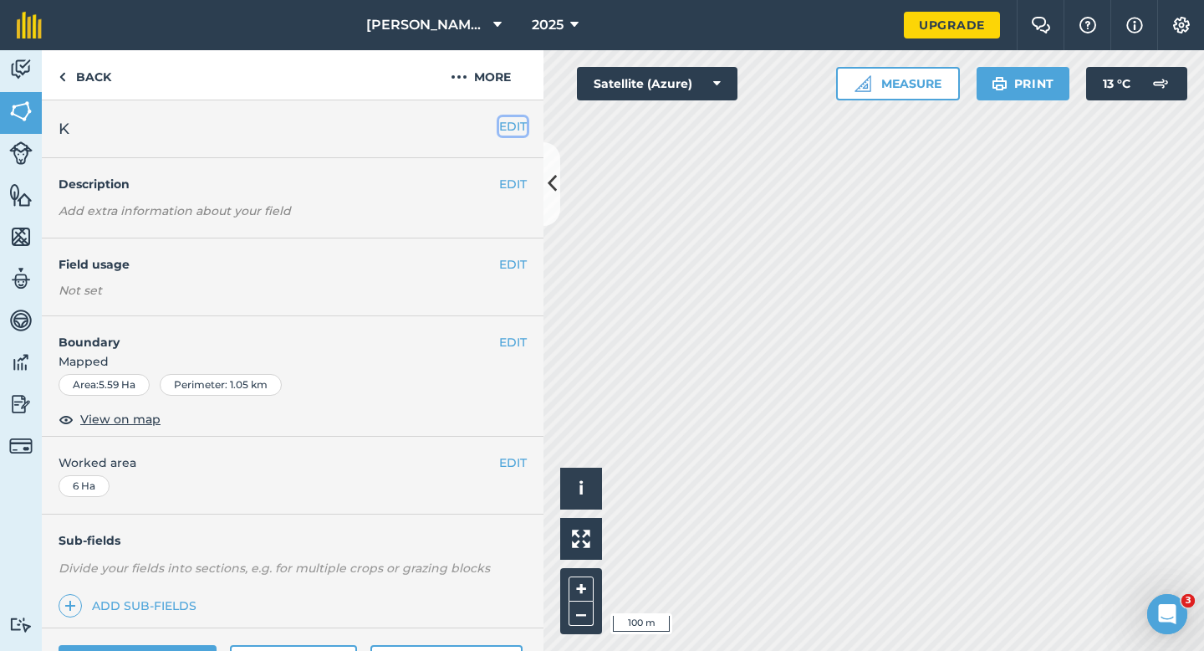
click at [514, 136] on button "EDIT" at bounding box center [513, 126] width 28 height 18
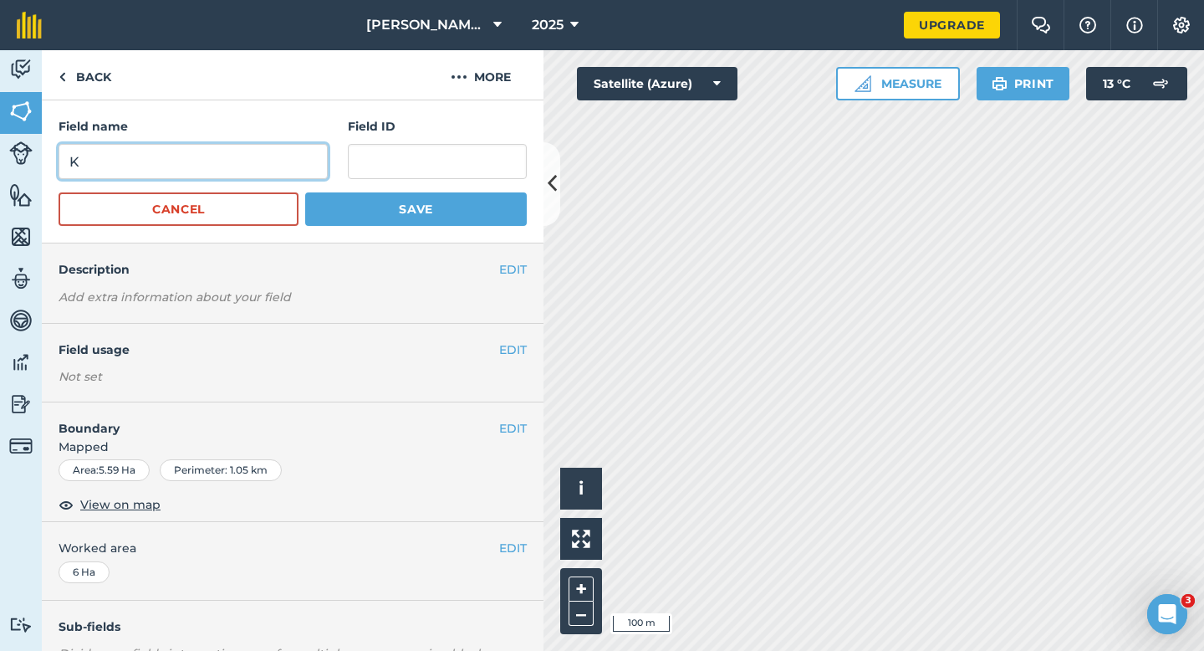
click at [279, 167] on input "K" at bounding box center [193, 161] width 269 height 35
type input "M"
click at [305, 192] on button "Save" at bounding box center [416, 208] width 222 height 33
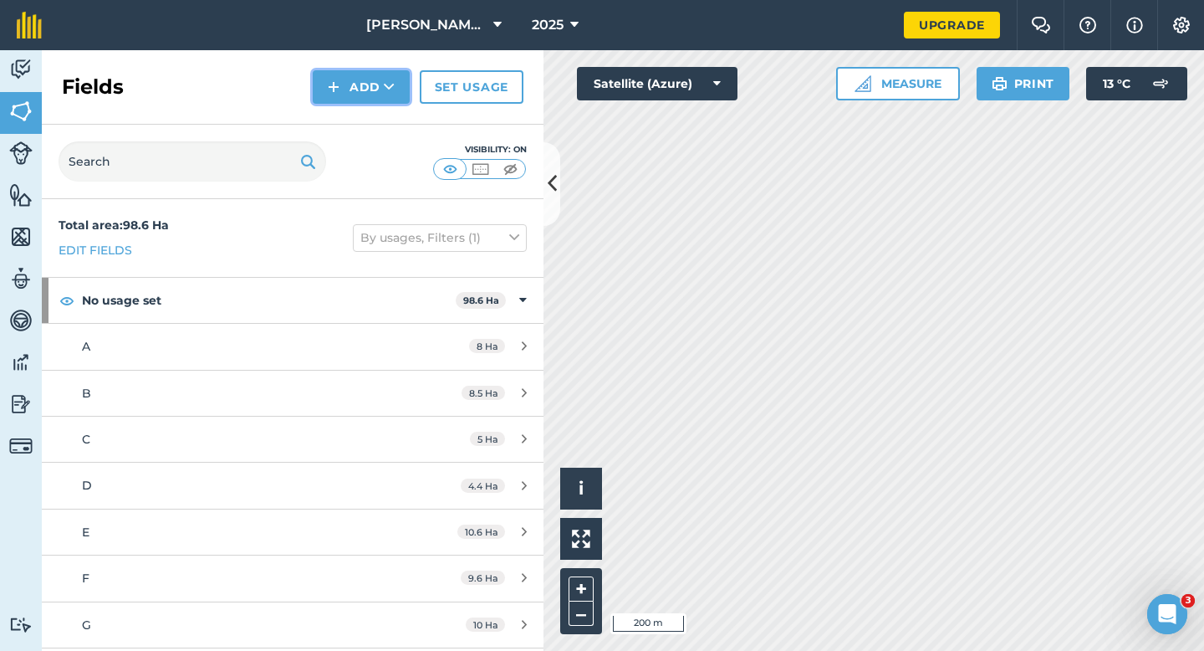
click at [359, 99] on button "Add" at bounding box center [361, 86] width 97 height 33
click at [359, 116] on link "Draw" at bounding box center [361, 124] width 92 height 37
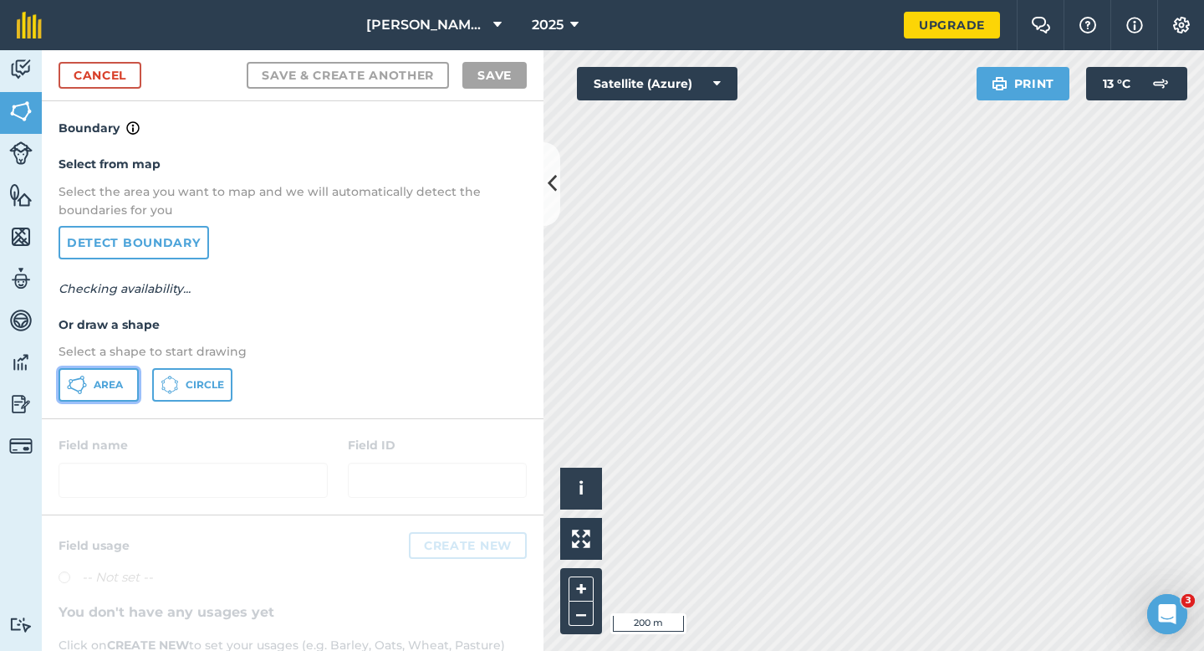
click at [133, 373] on button "Area" at bounding box center [99, 384] width 80 height 33
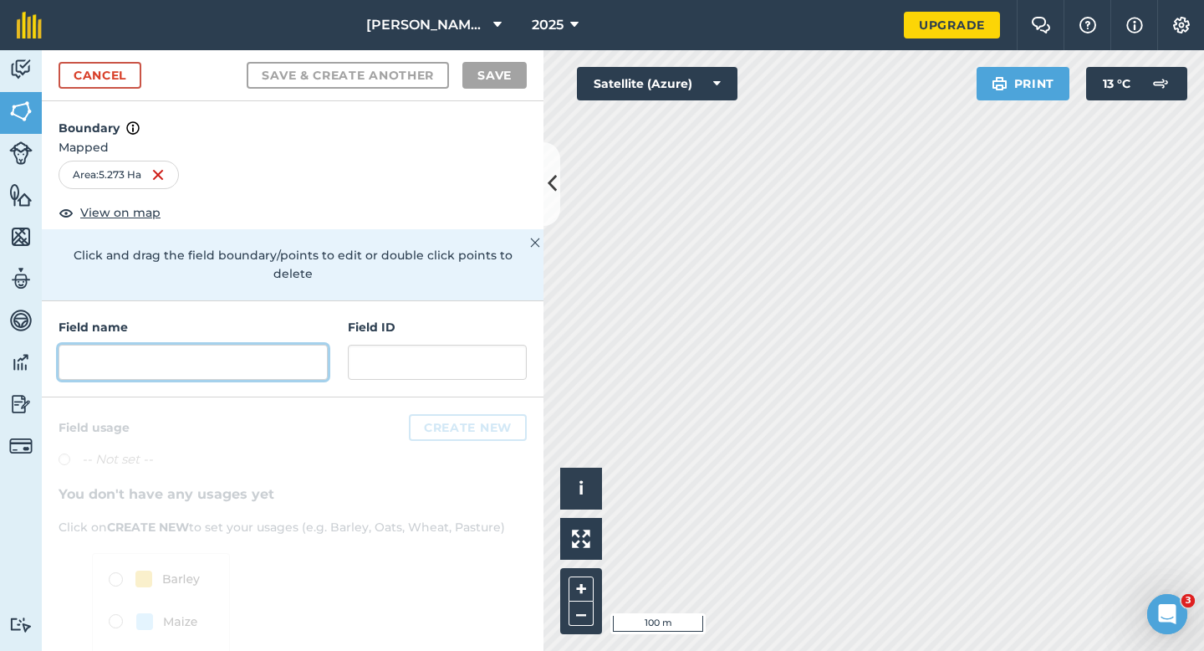
click at [271, 345] on input "text" at bounding box center [193, 362] width 269 height 35
type input "I"
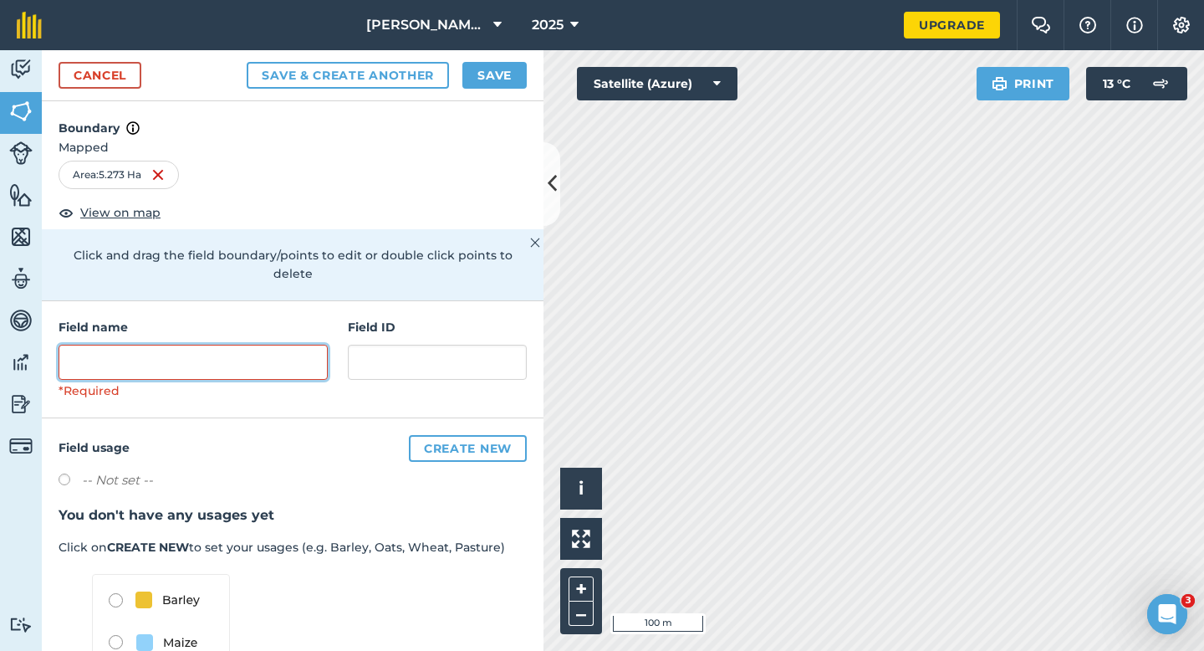
type input "I"
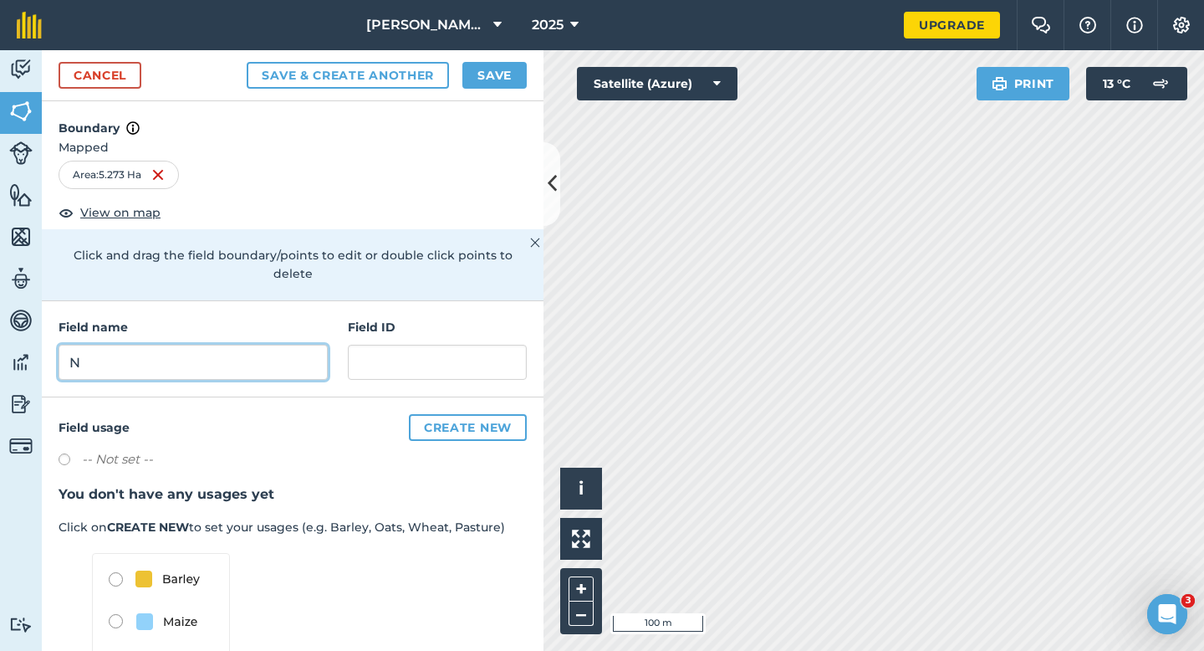
type input "N"
click at [498, 71] on button "Save" at bounding box center [495, 75] width 64 height 27
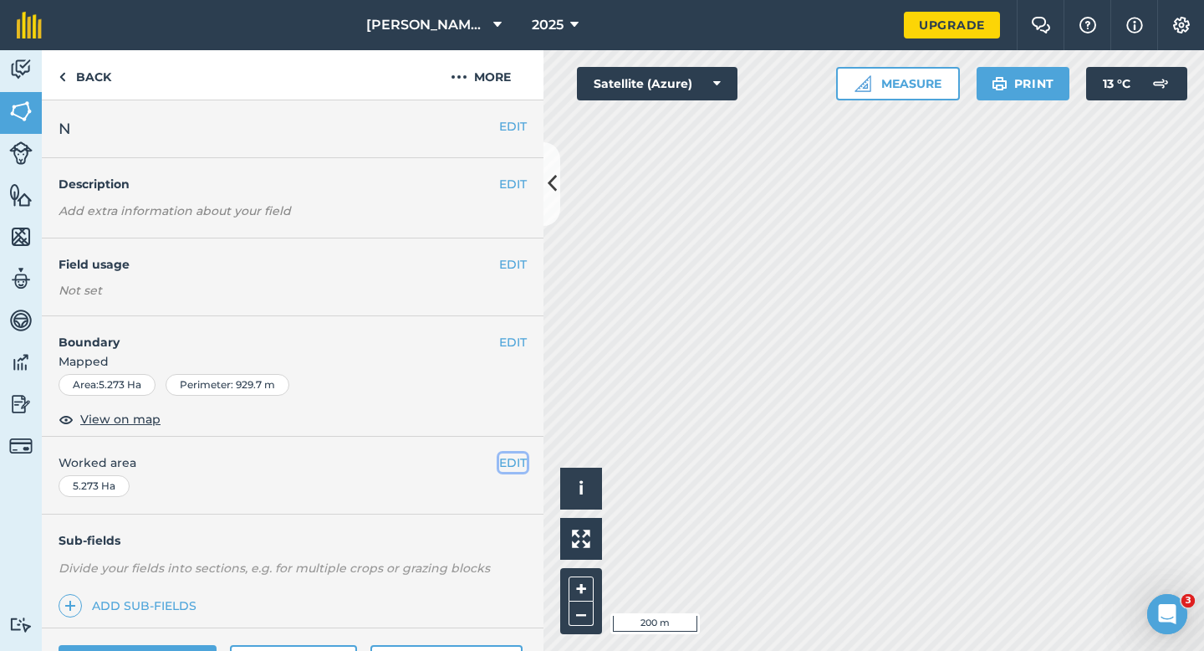
click at [500, 461] on button "EDIT" at bounding box center [513, 462] width 28 height 18
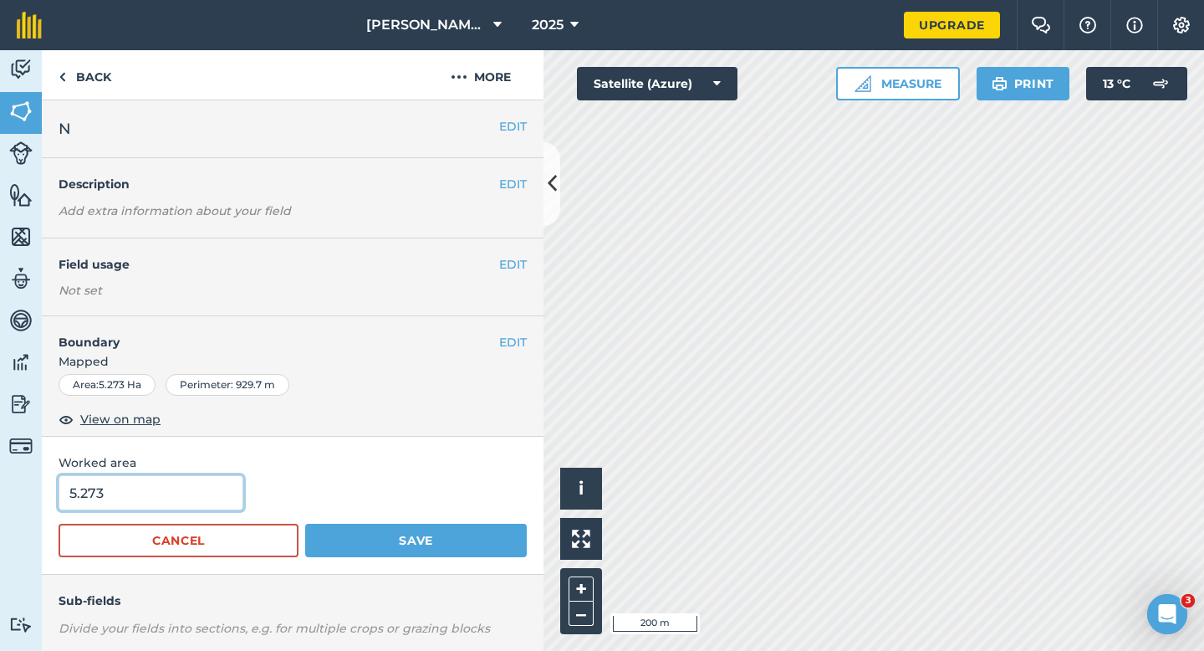
click at [210, 479] on input "5.273" at bounding box center [151, 492] width 185 height 35
click at [210, 485] on input "5.273" at bounding box center [151, 492] width 185 height 35
type input "5.3"
click at [305, 524] on button "Save" at bounding box center [416, 540] width 222 height 33
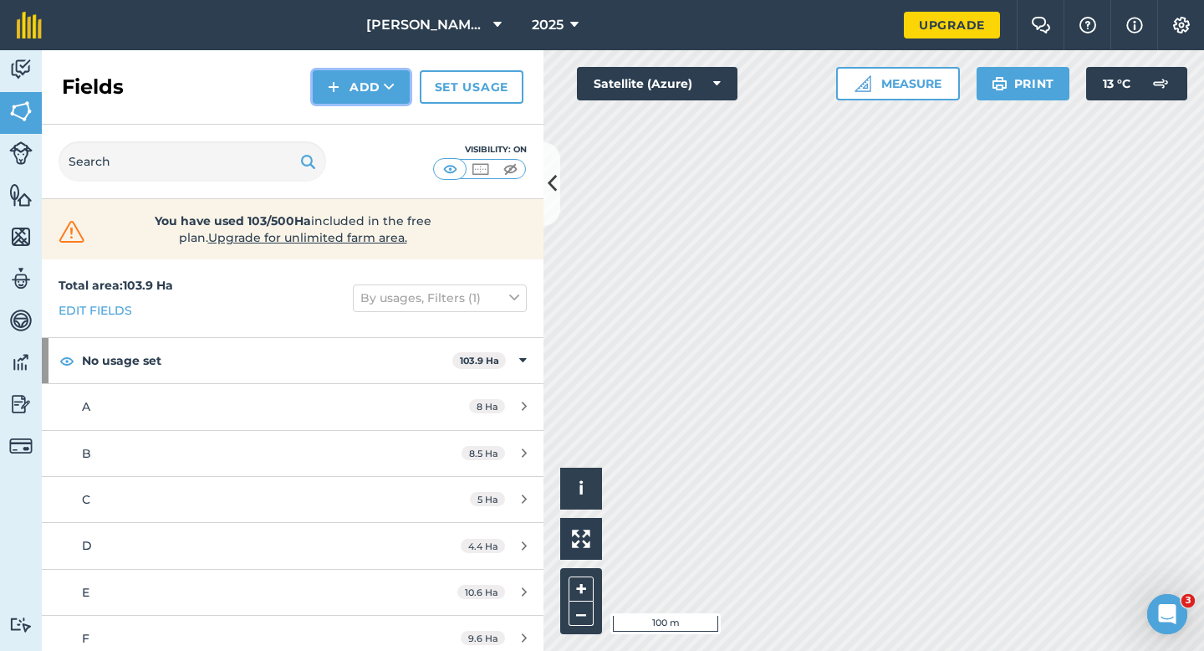
click at [338, 99] on button "Add" at bounding box center [361, 86] width 97 height 33
click at [338, 121] on link "Draw" at bounding box center [361, 124] width 92 height 37
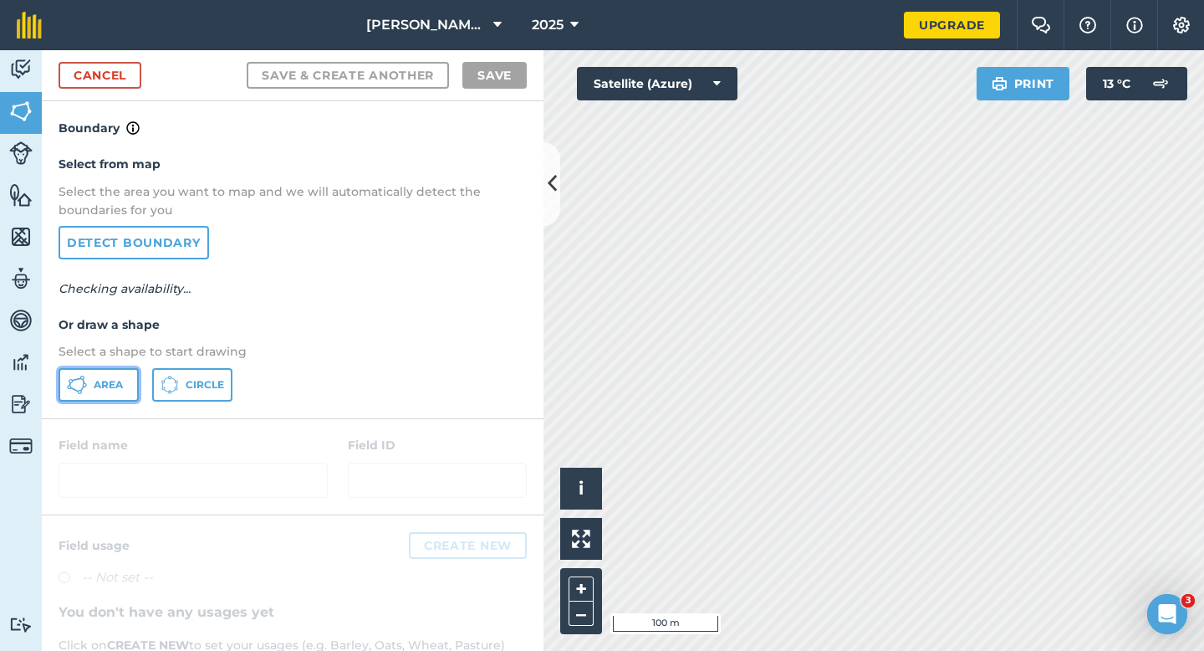
click at [116, 389] on span "Area" at bounding box center [108, 384] width 29 height 13
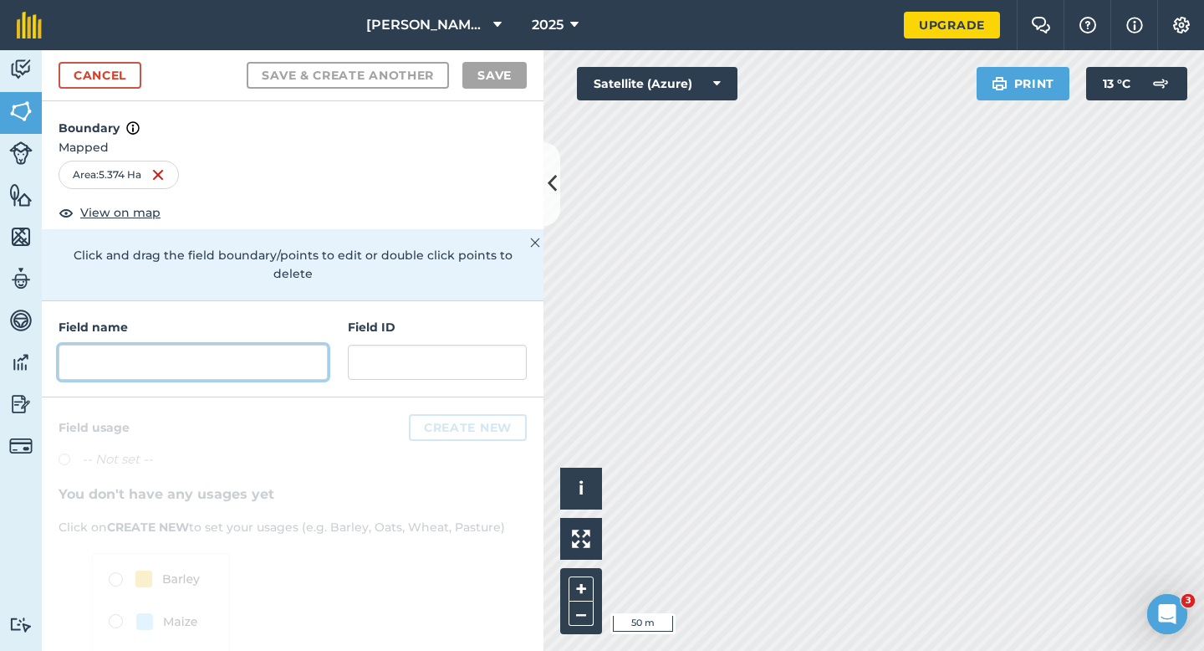
click at [279, 345] on input "text" at bounding box center [193, 362] width 269 height 35
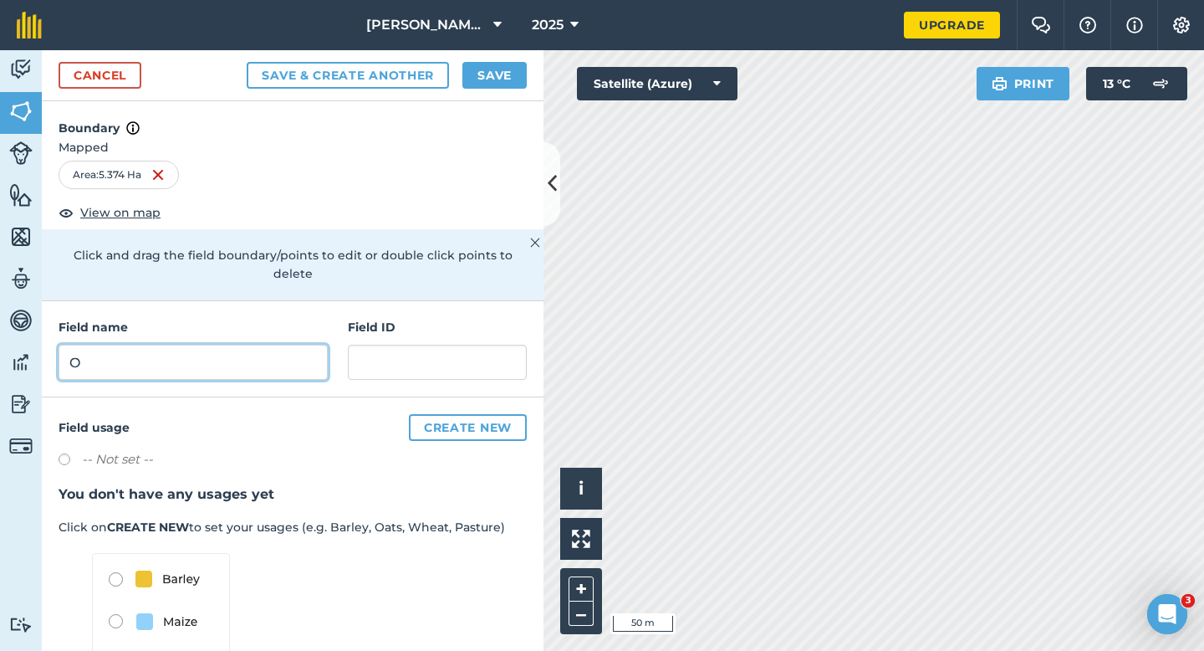
type input "O"
click at [493, 79] on button "Save" at bounding box center [495, 75] width 64 height 27
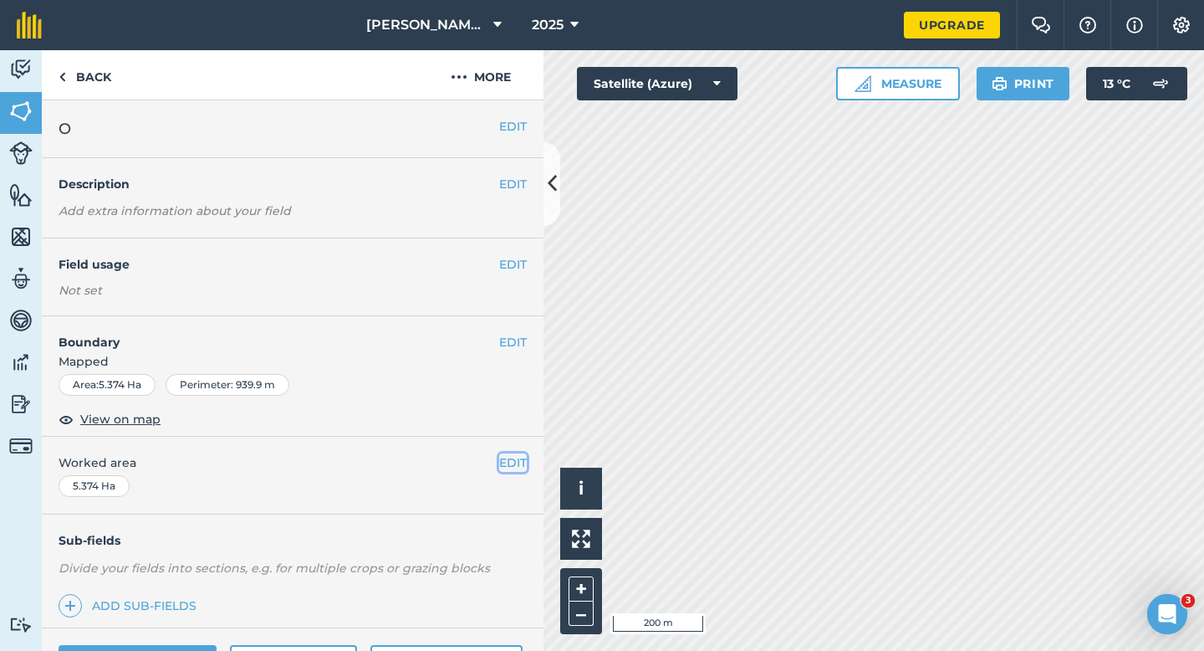
click at [501, 462] on button "EDIT" at bounding box center [513, 462] width 28 height 18
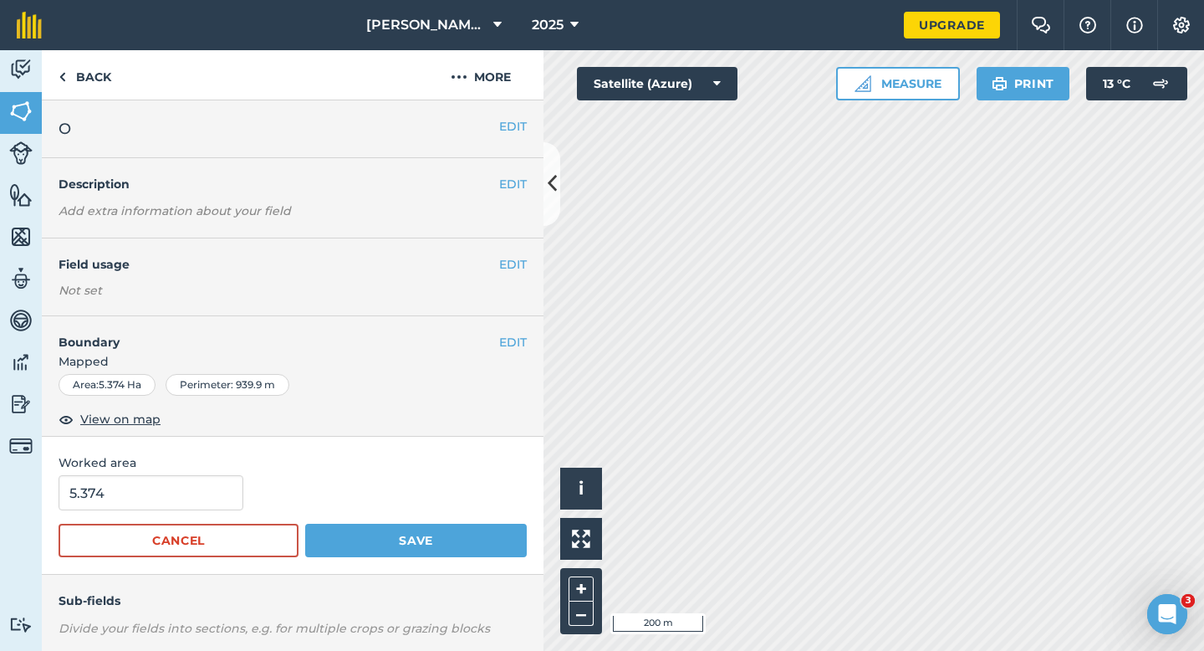
click at [182, 490] on input "5.374" at bounding box center [151, 492] width 185 height 35
type input "5.4"
click at [305, 524] on button "Save" at bounding box center [416, 540] width 222 height 33
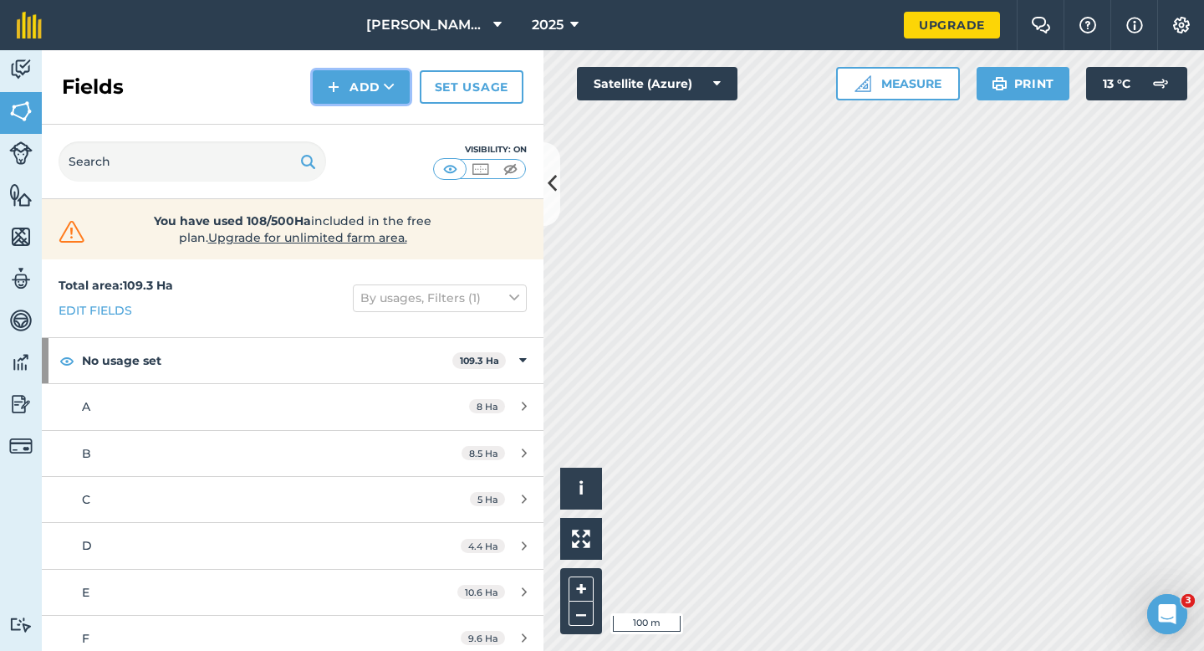
click at [367, 84] on button "Add" at bounding box center [361, 86] width 97 height 33
click at [367, 115] on link "Draw" at bounding box center [361, 124] width 92 height 37
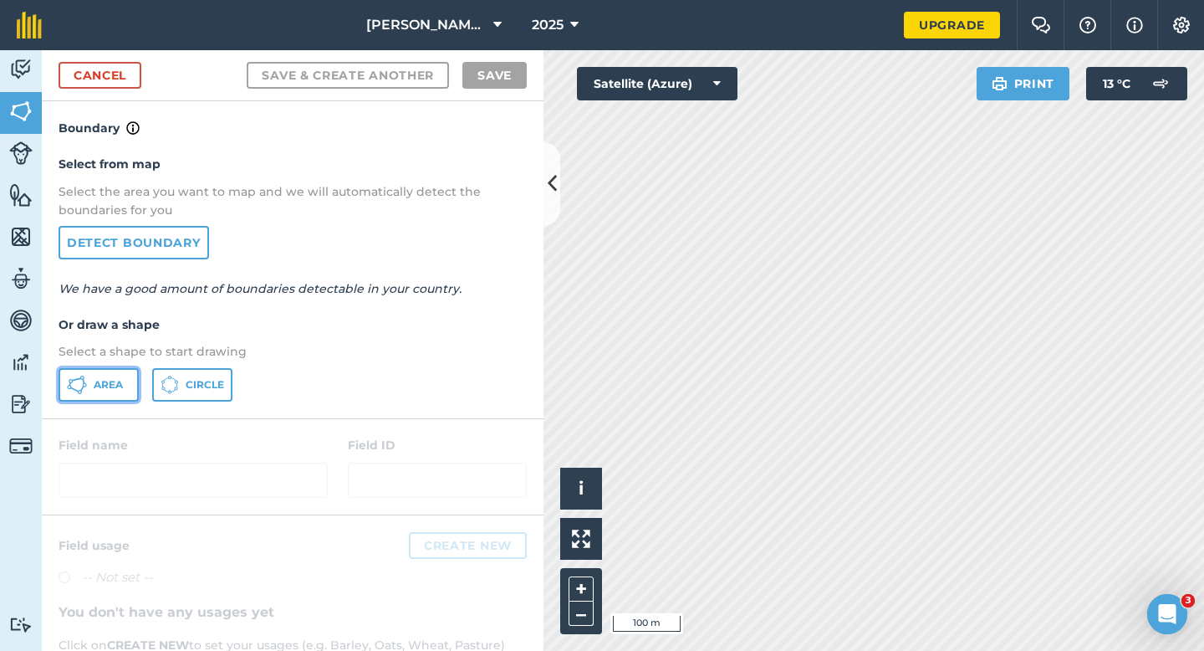
click at [126, 371] on button "Area" at bounding box center [99, 384] width 80 height 33
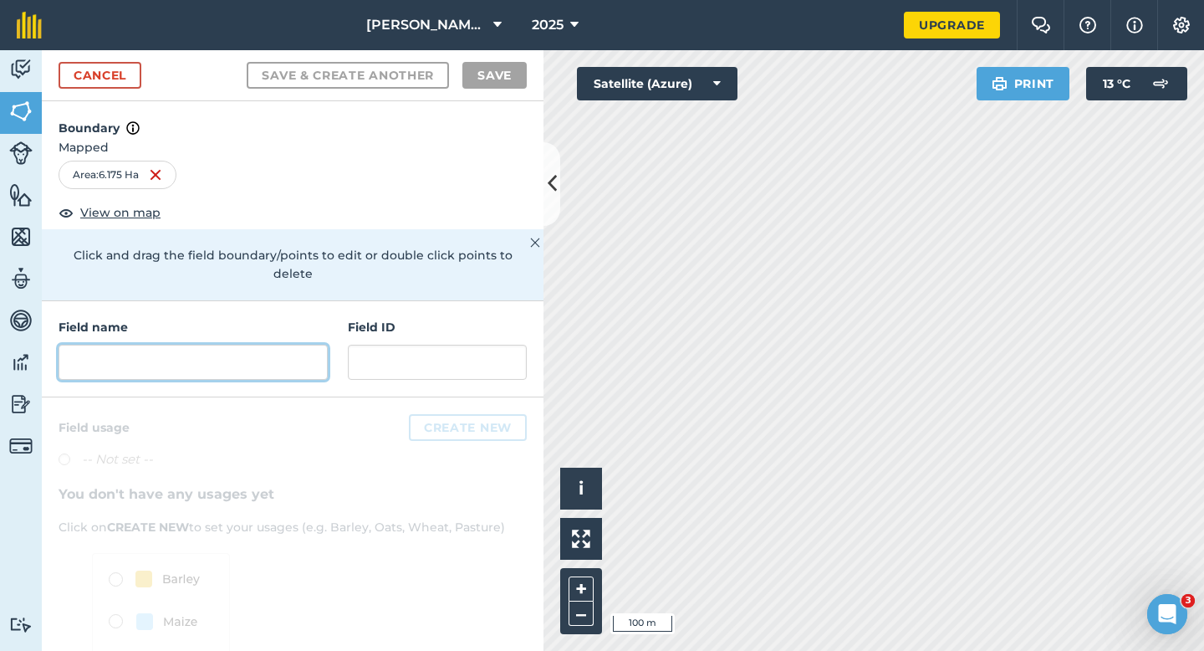
click at [290, 345] on input "text" at bounding box center [193, 362] width 269 height 35
click at [296, 349] on input "text" at bounding box center [193, 362] width 269 height 35
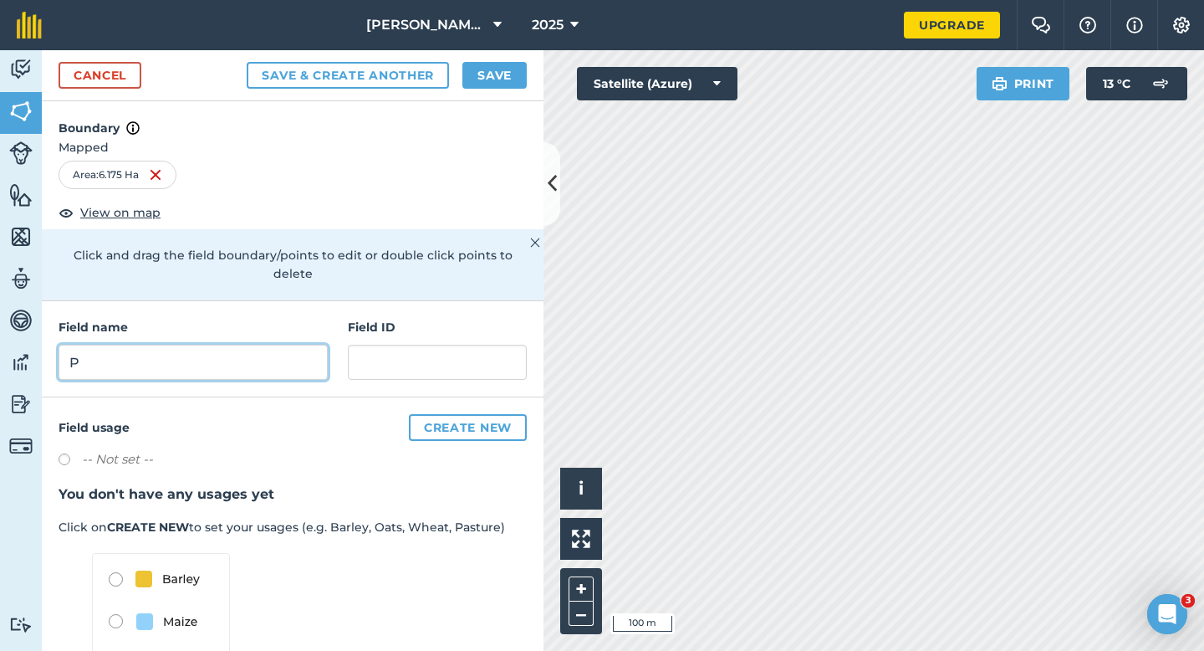
type input "P"
click at [507, 69] on button "Save" at bounding box center [495, 75] width 64 height 27
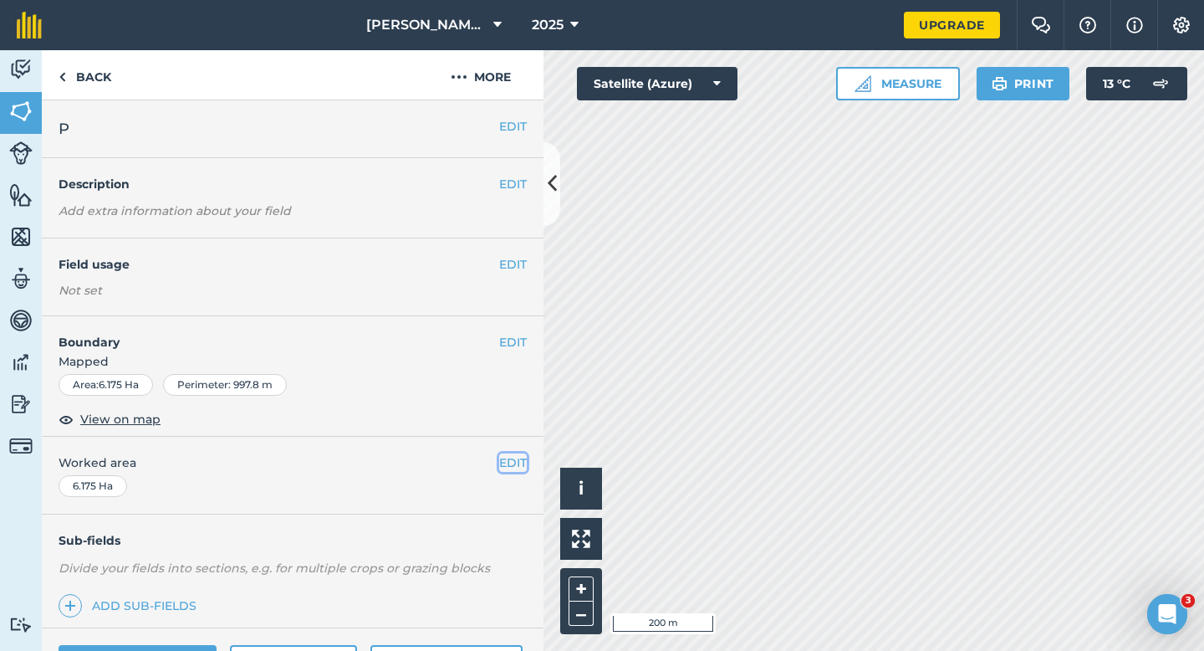
click at [504, 464] on button "EDIT" at bounding box center [513, 462] width 28 height 18
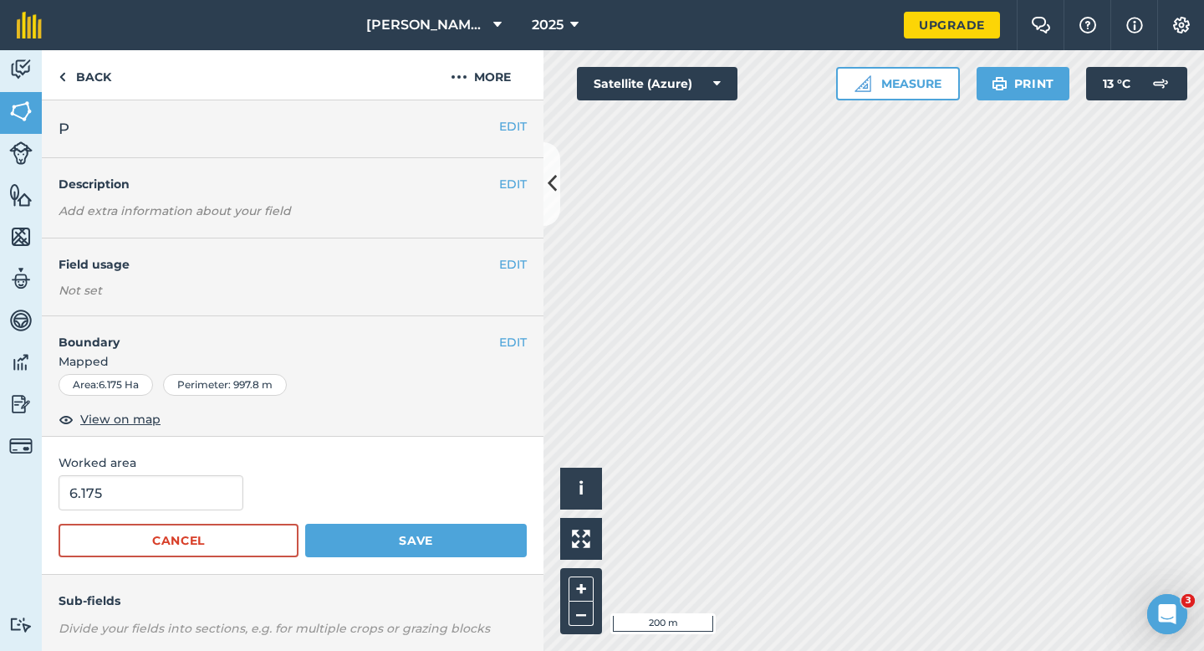
click at [218, 514] on form "6.175 Cancel Save" at bounding box center [293, 516] width 468 height 82
click at [217, 509] on input "6.175" at bounding box center [151, 492] width 185 height 35
type input "6.2"
click at [305, 524] on button "Save" at bounding box center [416, 540] width 222 height 33
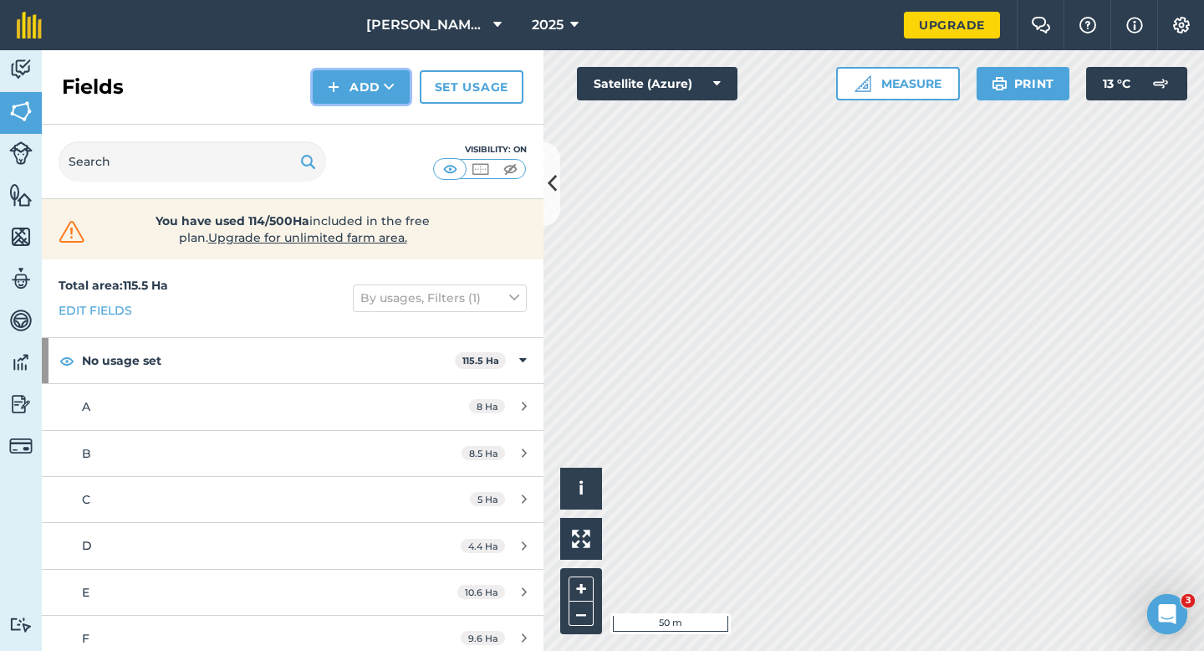
click at [350, 90] on button "Add" at bounding box center [361, 86] width 97 height 33
click at [350, 108] on link "Draw" at bounding box center [361, 124] width 92 height 37
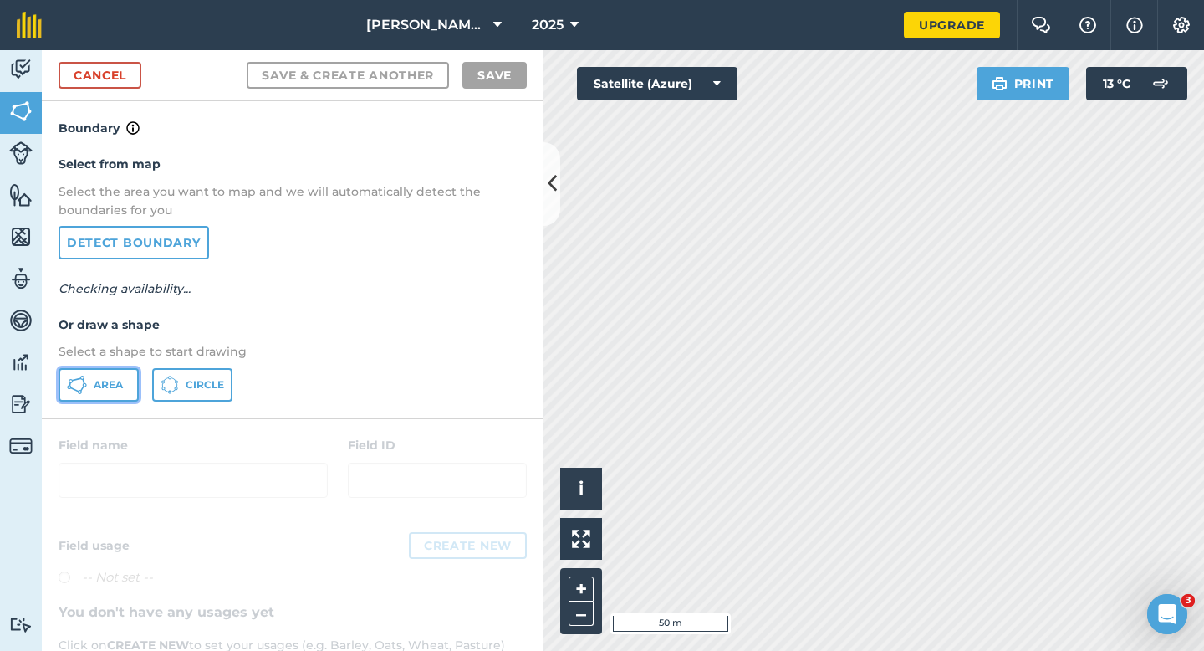
click at [112, 388] on span "Area" at bounding box center [108, 384] width 29 height 13
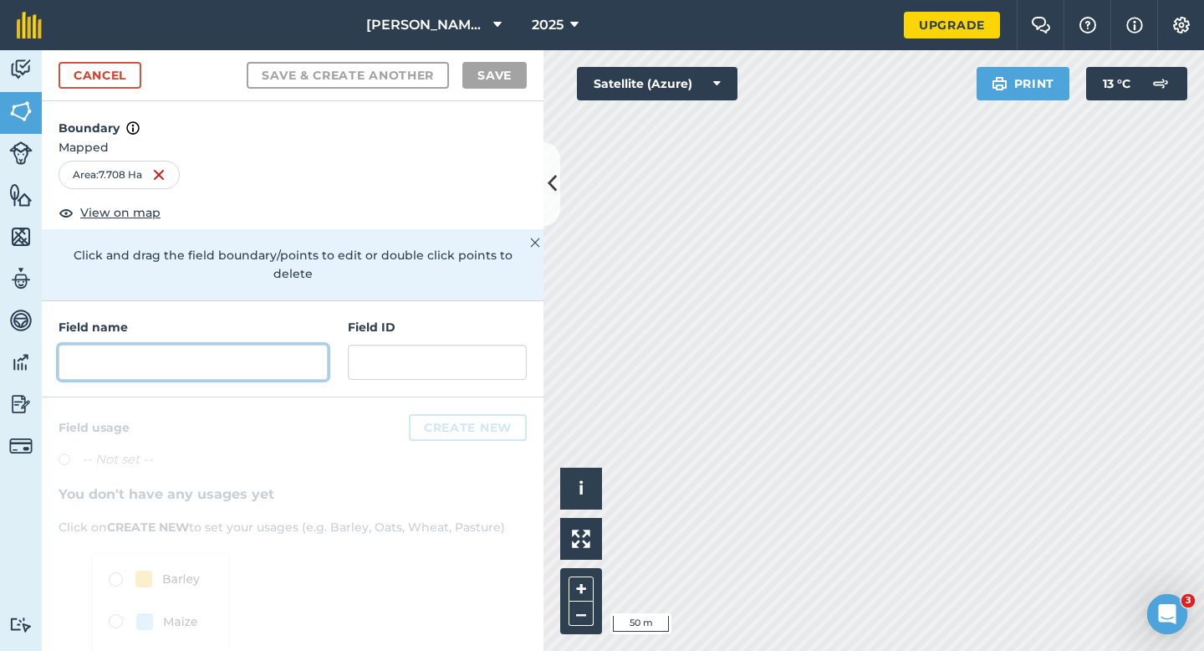
click at [257, 345] on input "text" at bounding box center [193, 362] width 269 height 35
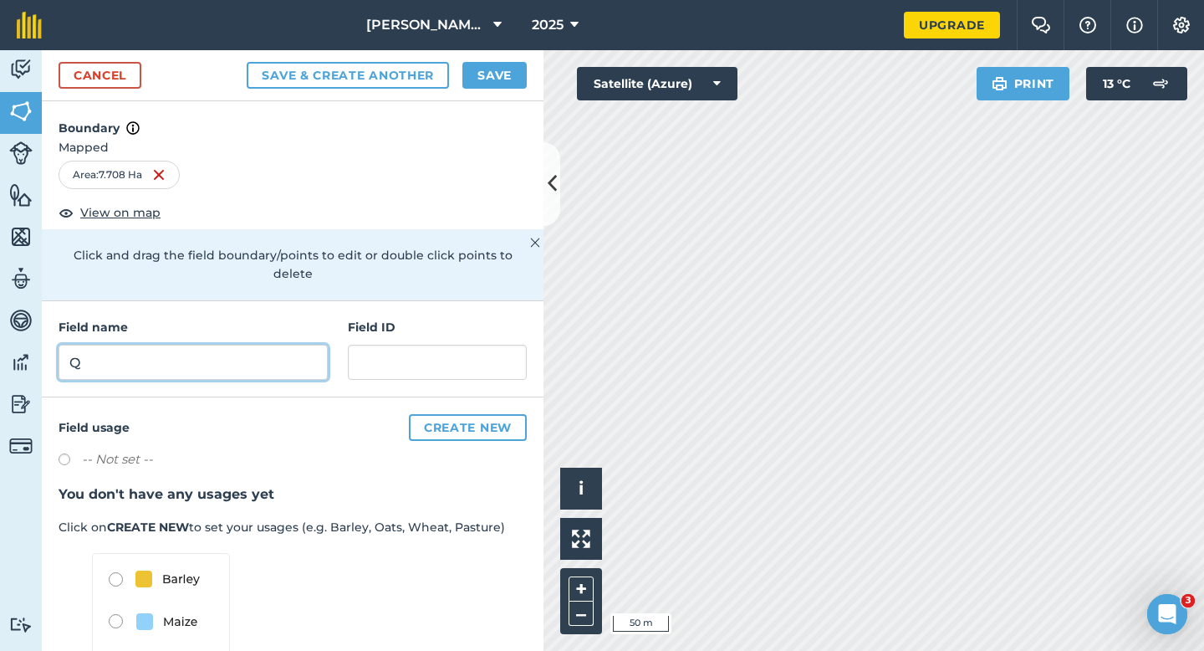
type input "Q"
click at [488, 79] on button "Save" at bounding box center [495, 75] width 64 height 27
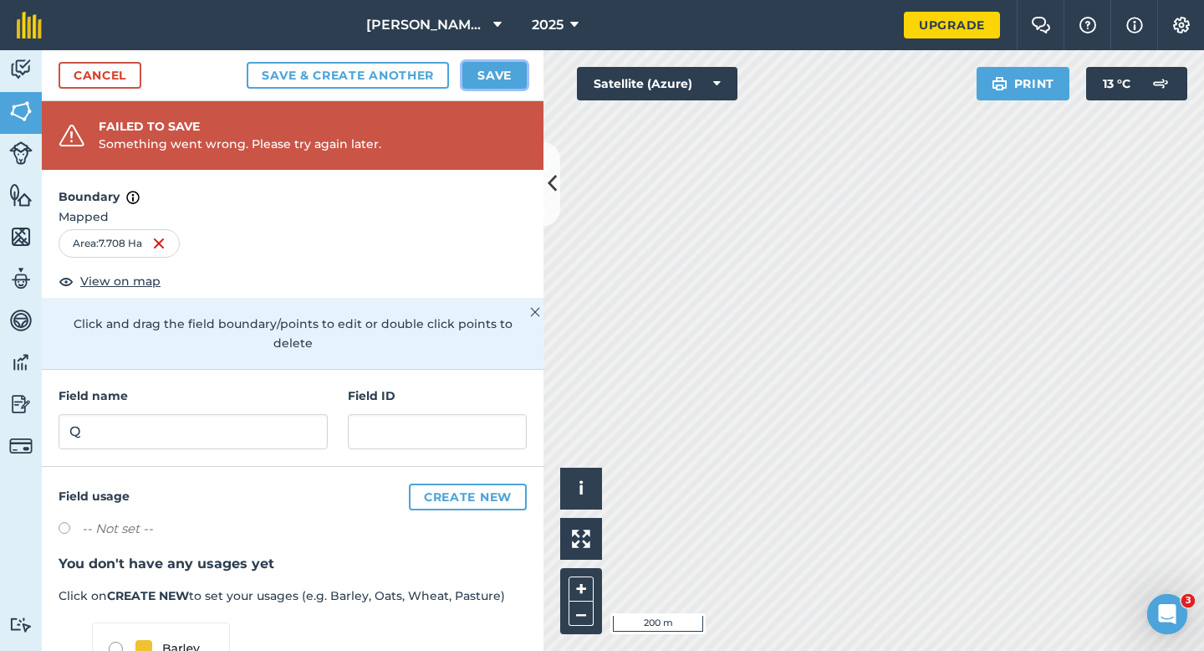
click at [499, 79] on button "Save" at bounding box center [495, 75] width 64 height 27
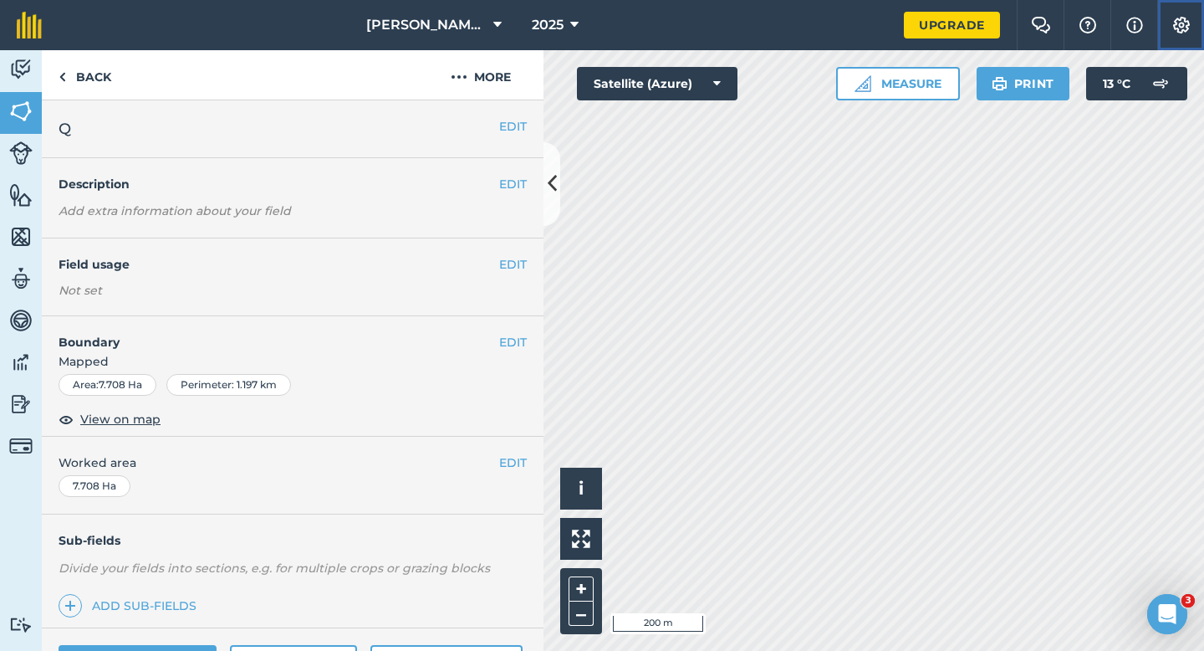
click at [1172, 28] on img at bounding box center [1182, 25] width 20 height 17
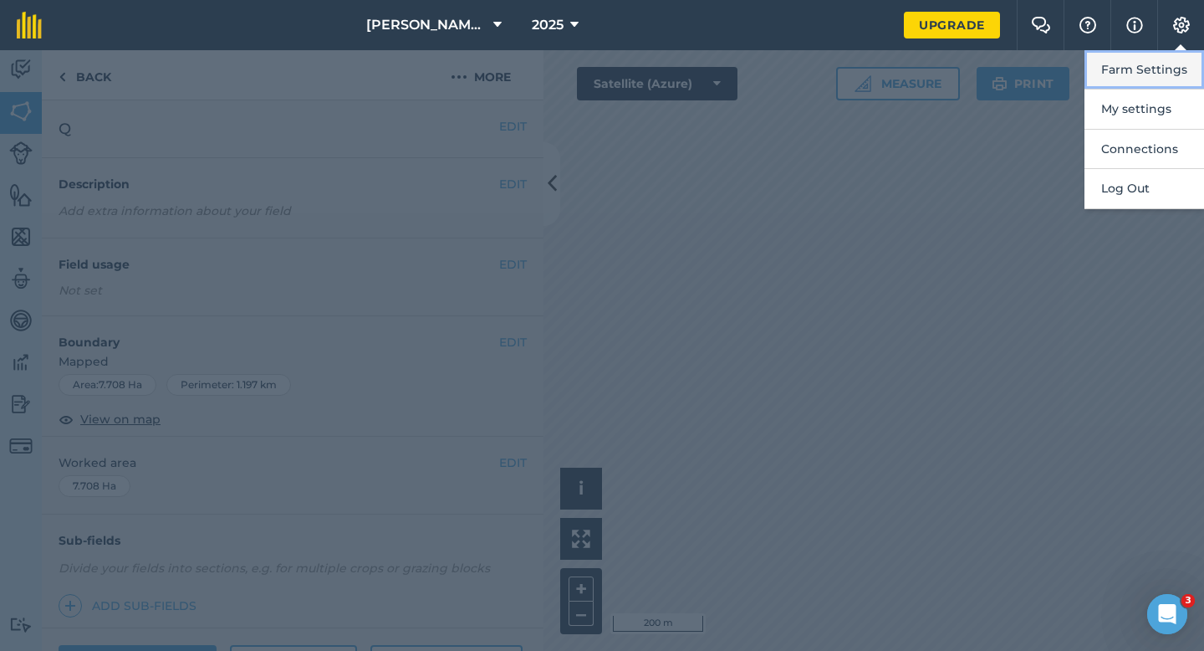
click at [1172, 62] on button "Farm Settings" at bounding box center [1145, 69] width 120 height 39
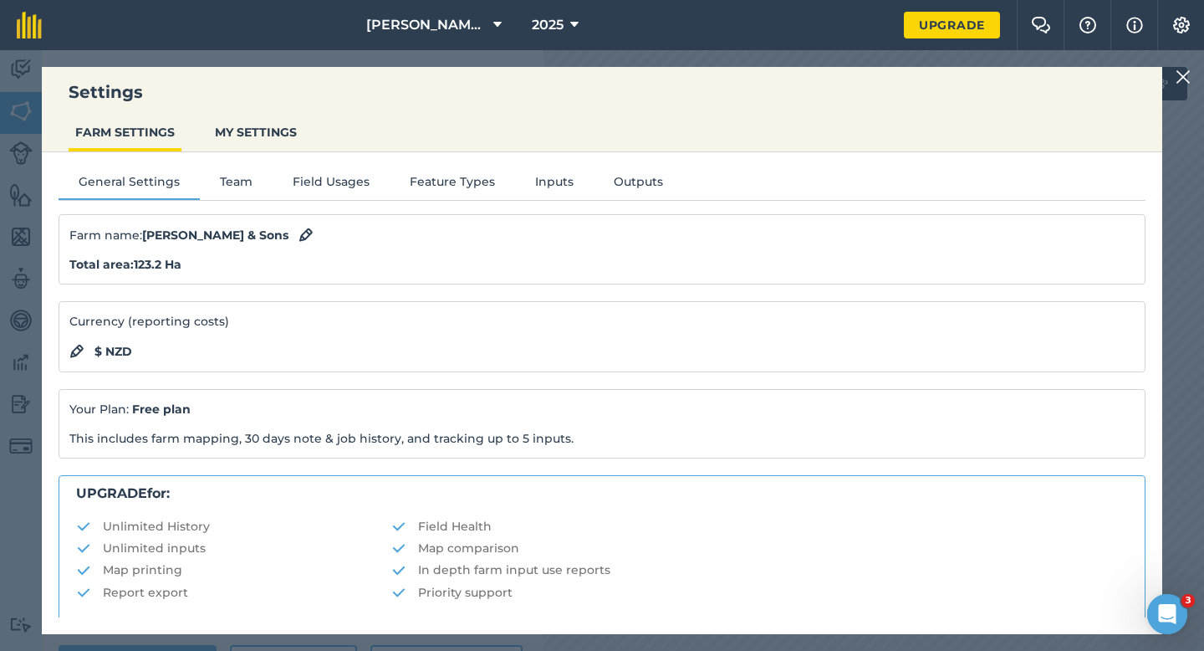
scroll to position [321, 0]
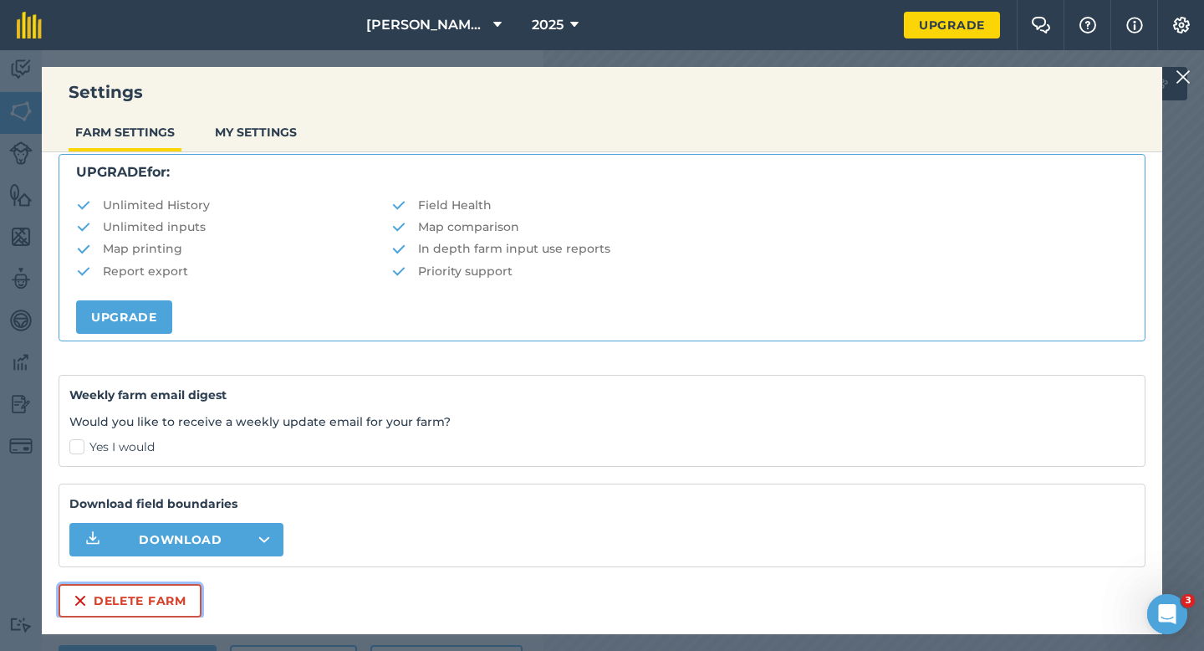
click at [115, 601] on button "Delete farm" at bounding box center [130, 600] width 143 height 33
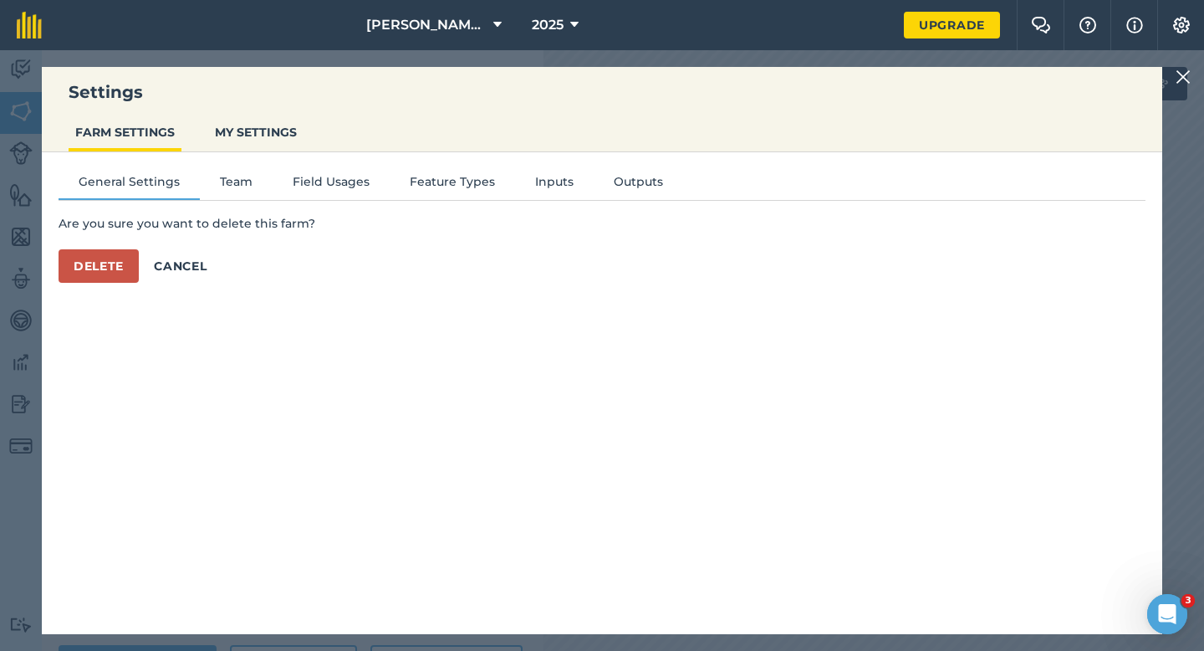
scroll to position [0, 0]
click at [115, 253] on button "Delete" at bounding box center [99, 265] width 80 height 33
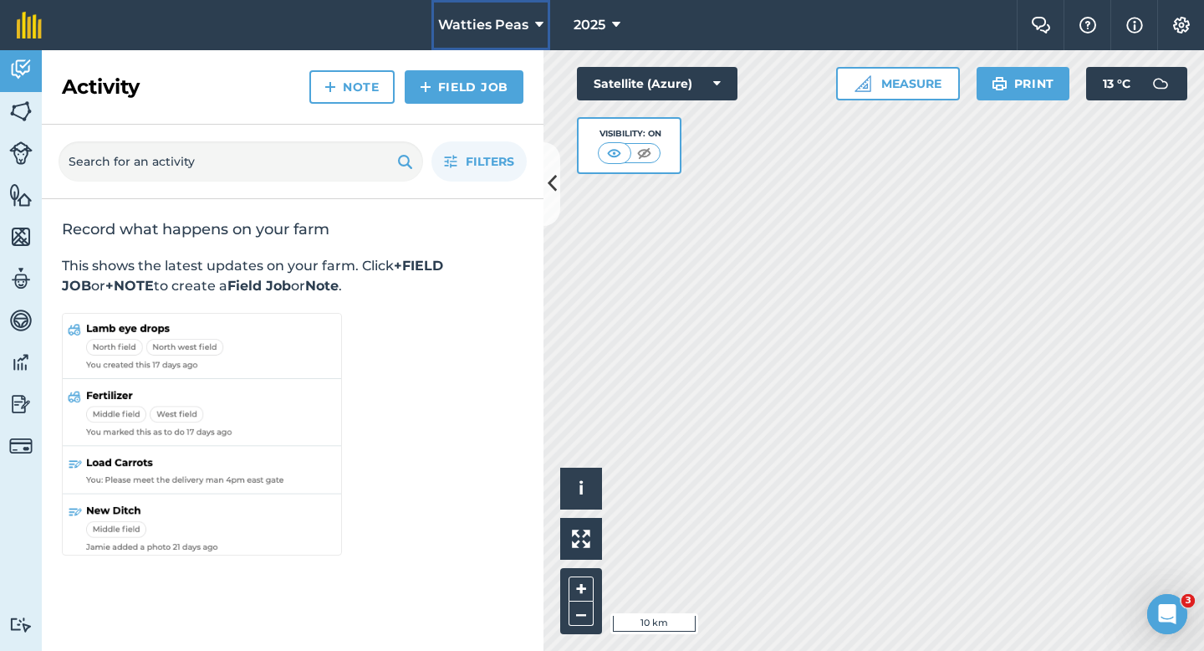
click at [455, 30] on span "Watties Peas" at bounding box center [483, 25] width 90 height 20
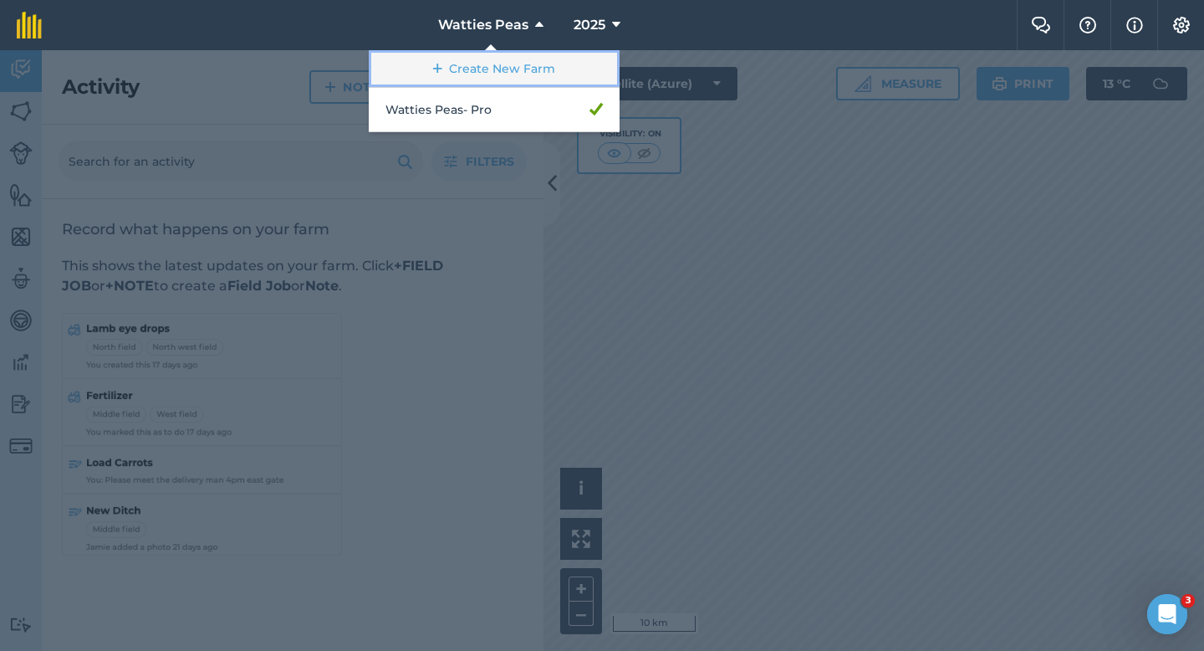
click at [458, 69] on link "Create New Farm" at bounding box center [494, 69] width 251 height 38
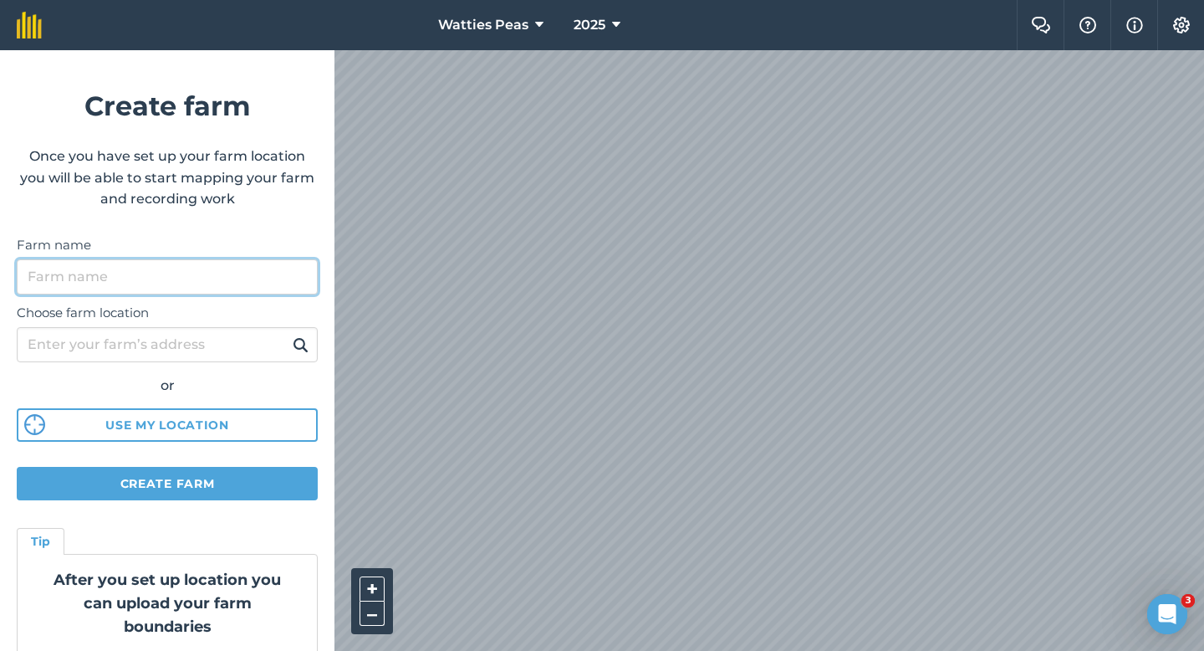
click at [220, 284] on input "Farm name" at bounding box center [167, 276] width 301 height 35
type input "[PERSON_NAME] & Sons"
